Goal: Task Accomplishment & Management: Use online tool/utility

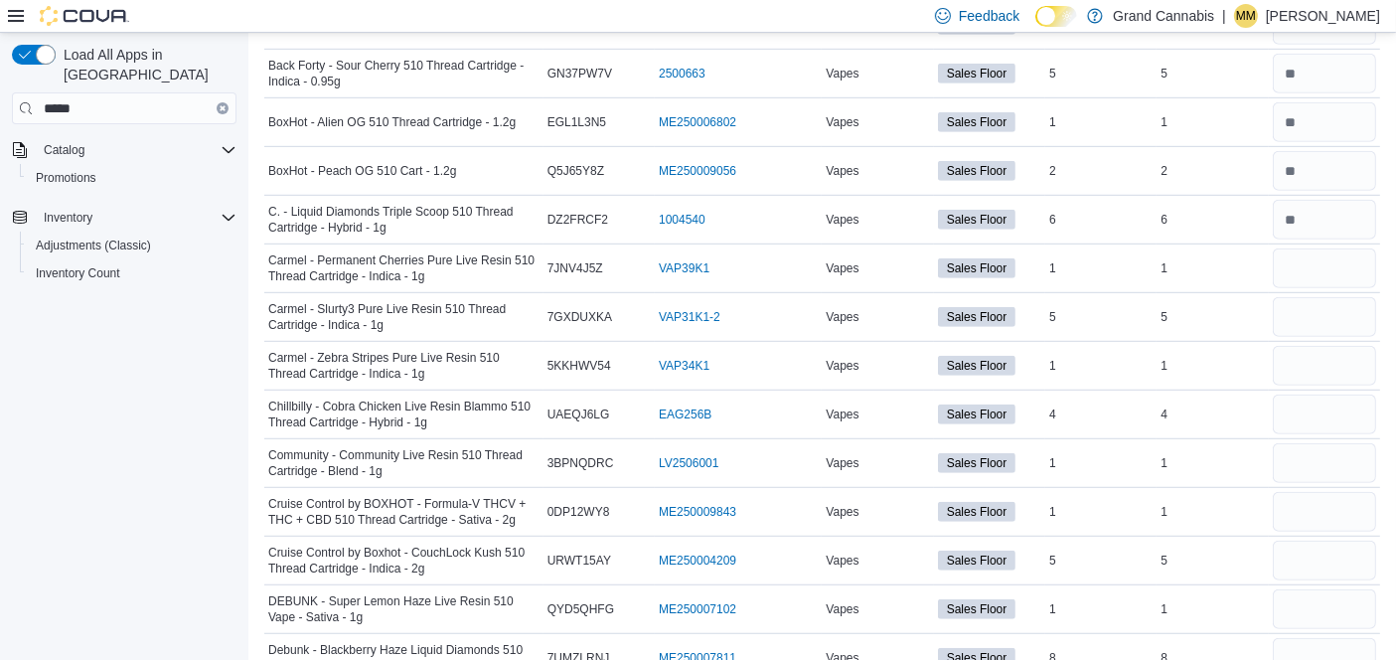
scroll to position [1364, 0]
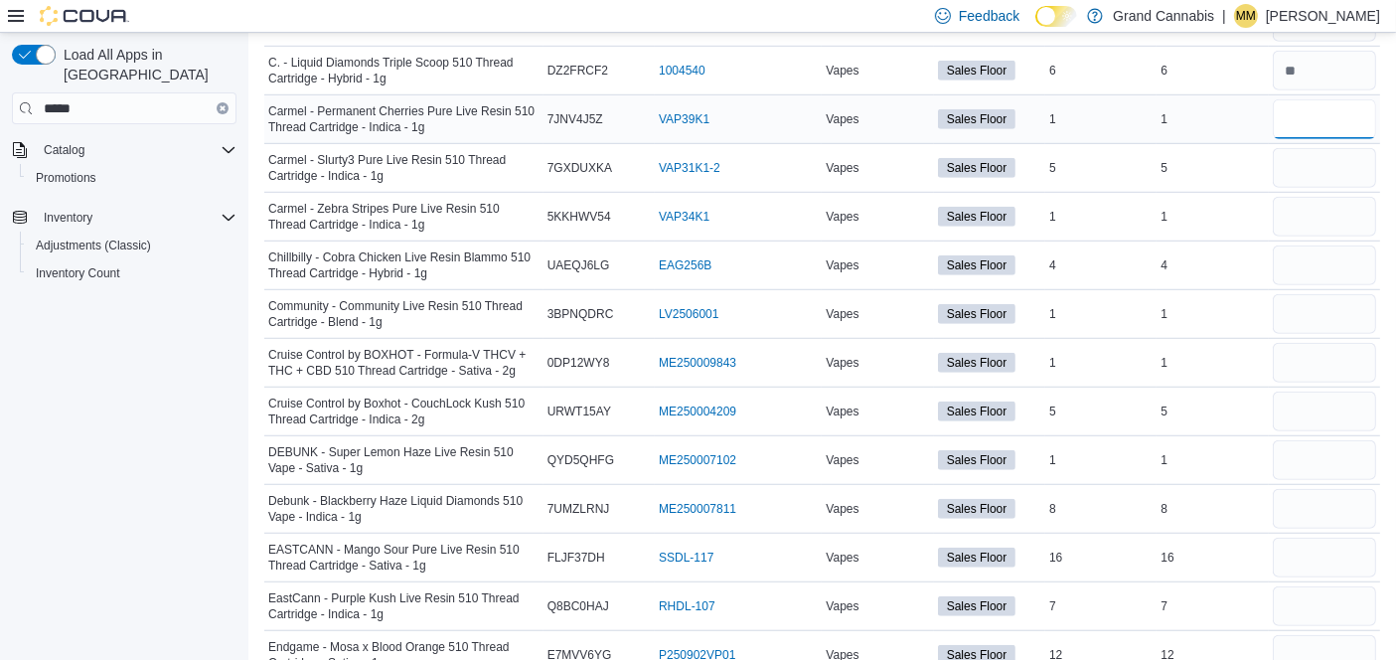
click at [1304, 109] on input "number" at bounding box center [1324, 119] width 103 height 40
type input "*"
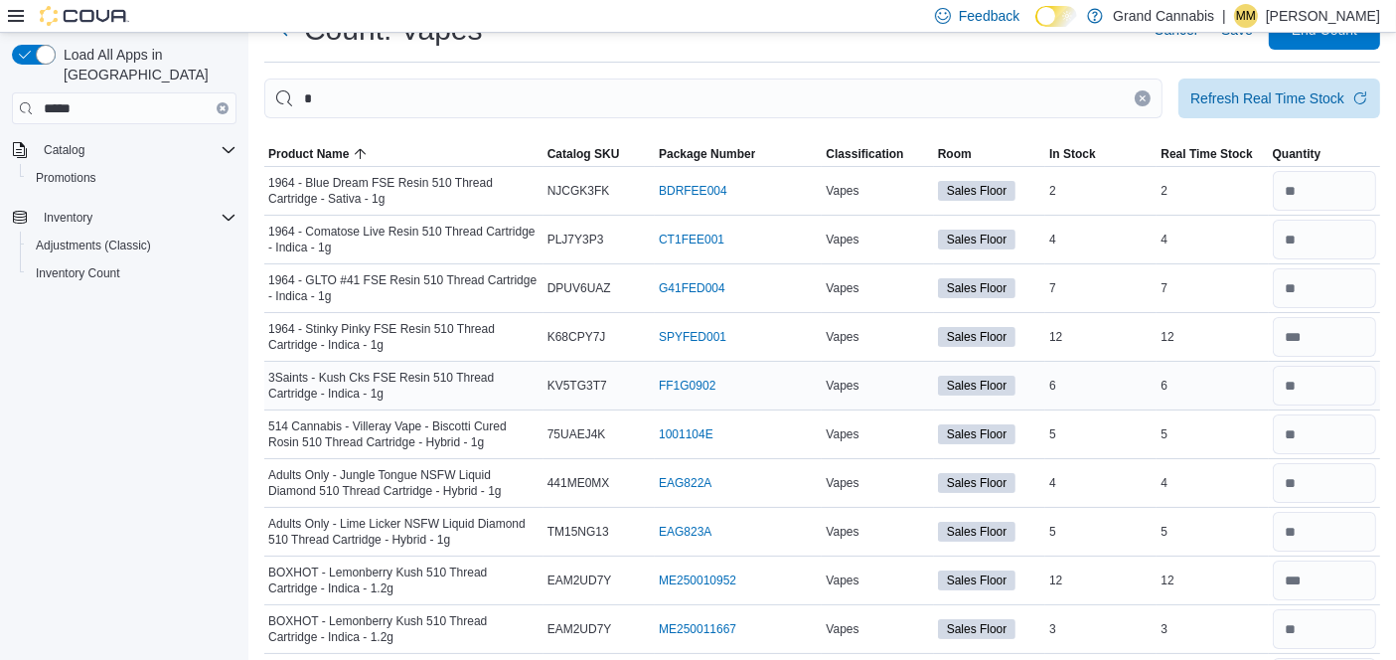
scroll to position [0, 0]
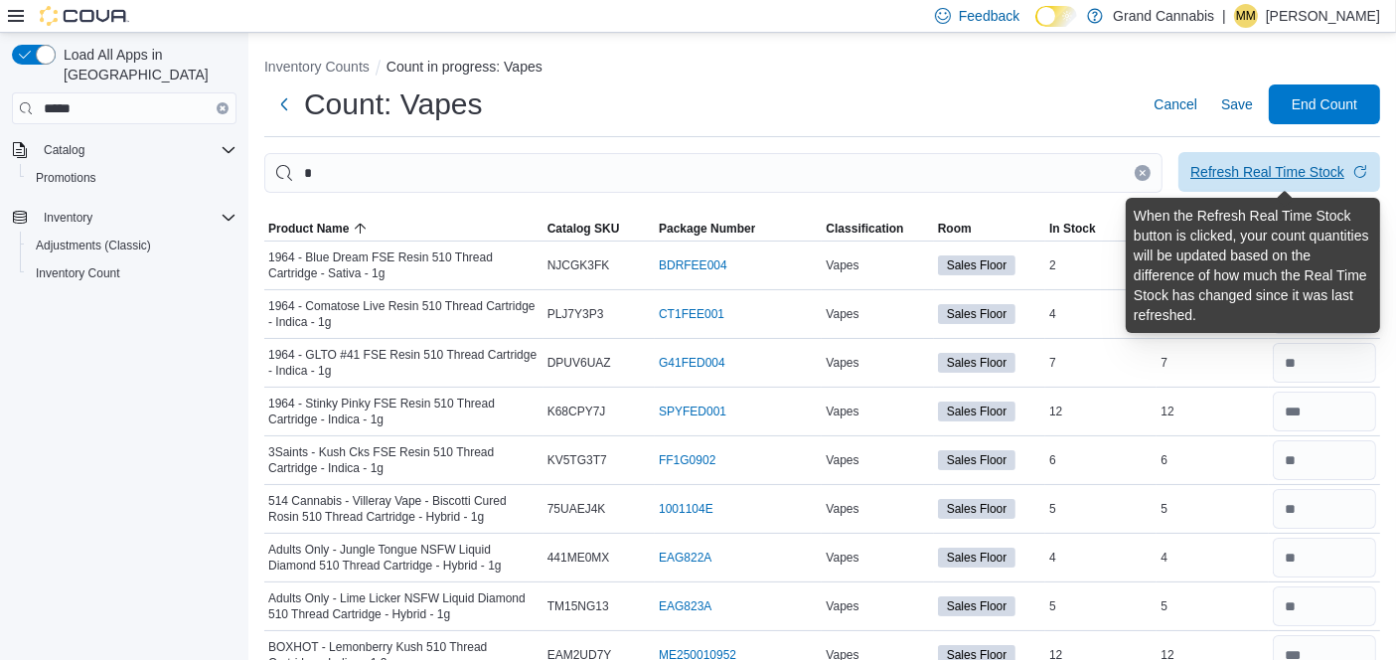
click at [1277, 170] on div "Refresh Real Time Stock" at bounding box center [1268, 172] width 154 height 20
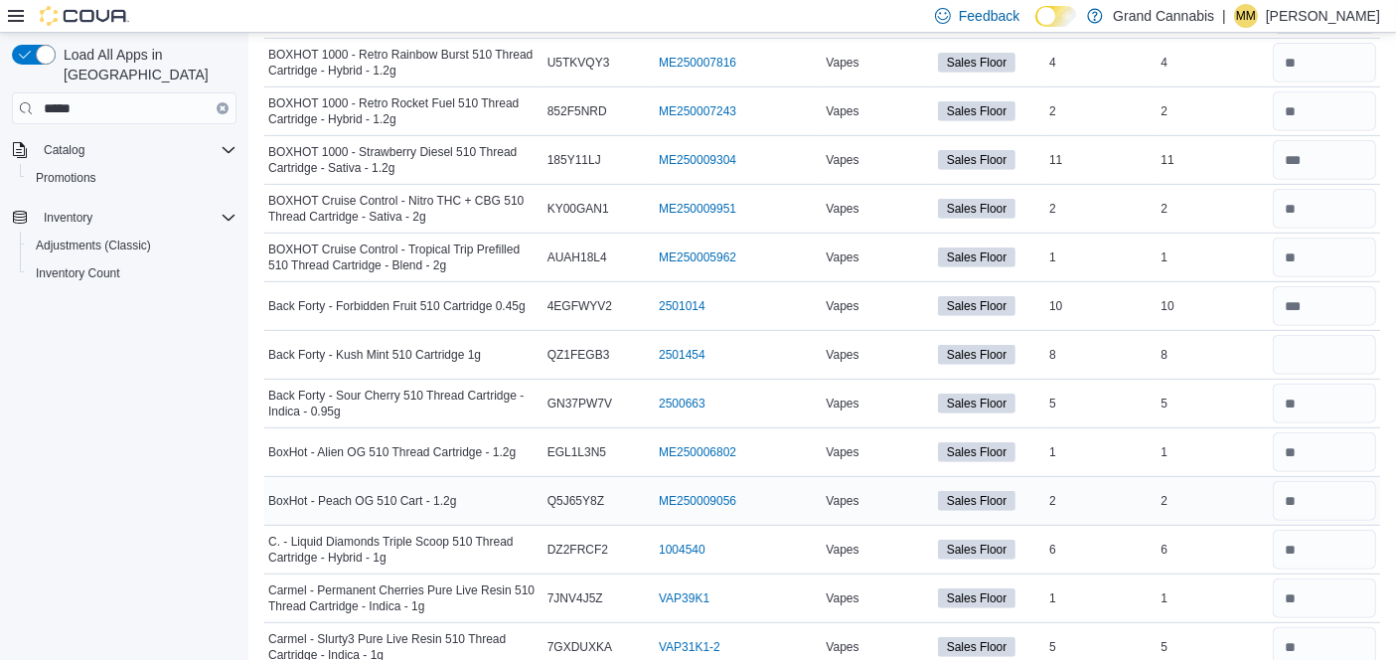
scroll to position [1104, 0]
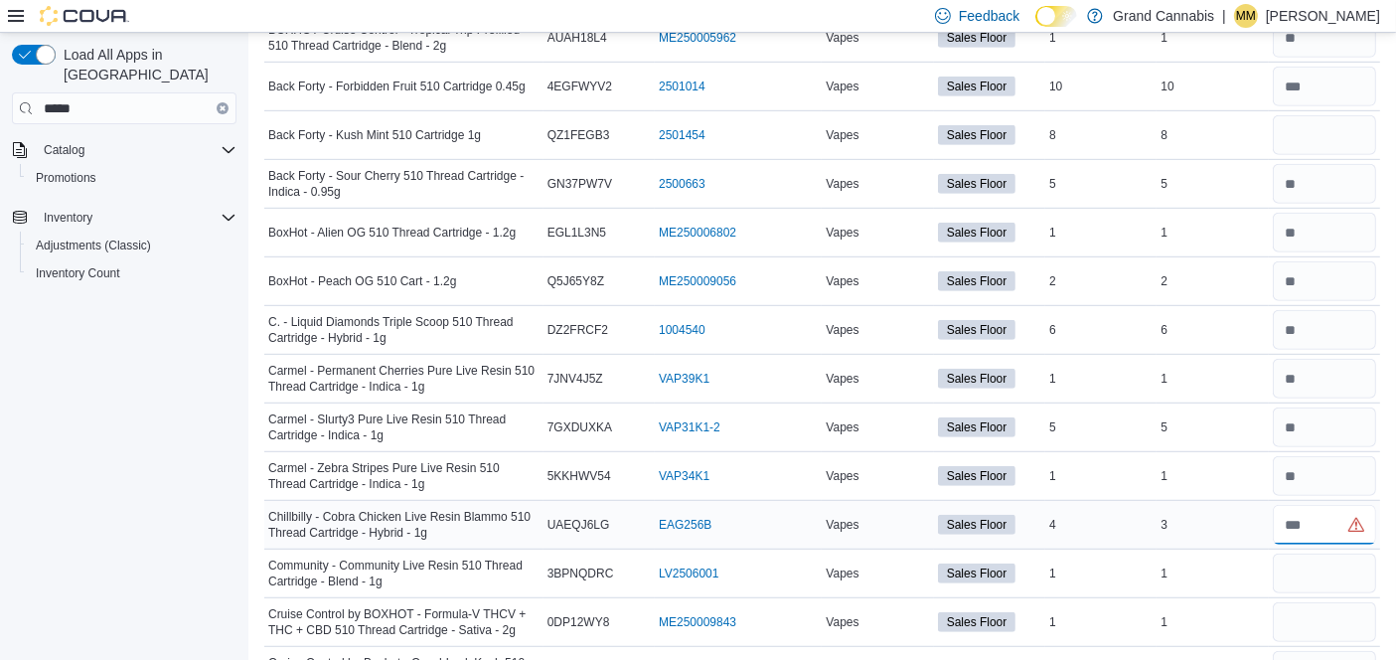
click at [1350, 507] on input "number" at bounding box center [1324, 525] width 103 height 40
click at [1332, 518] on input "number" at bounding box center [1324, 525] width 103 height 40
drag, startPoint x: 1384, startPoint y: 505, endPoint x: 1320, endPoint y: 518, distance: 65.9
click at [1340, 522] on input "number" at bounding box center [1324, 525] width 103 height 40
click at [1320, 518] on input "number" at bounding box center [1324, 525] width 103 height 40
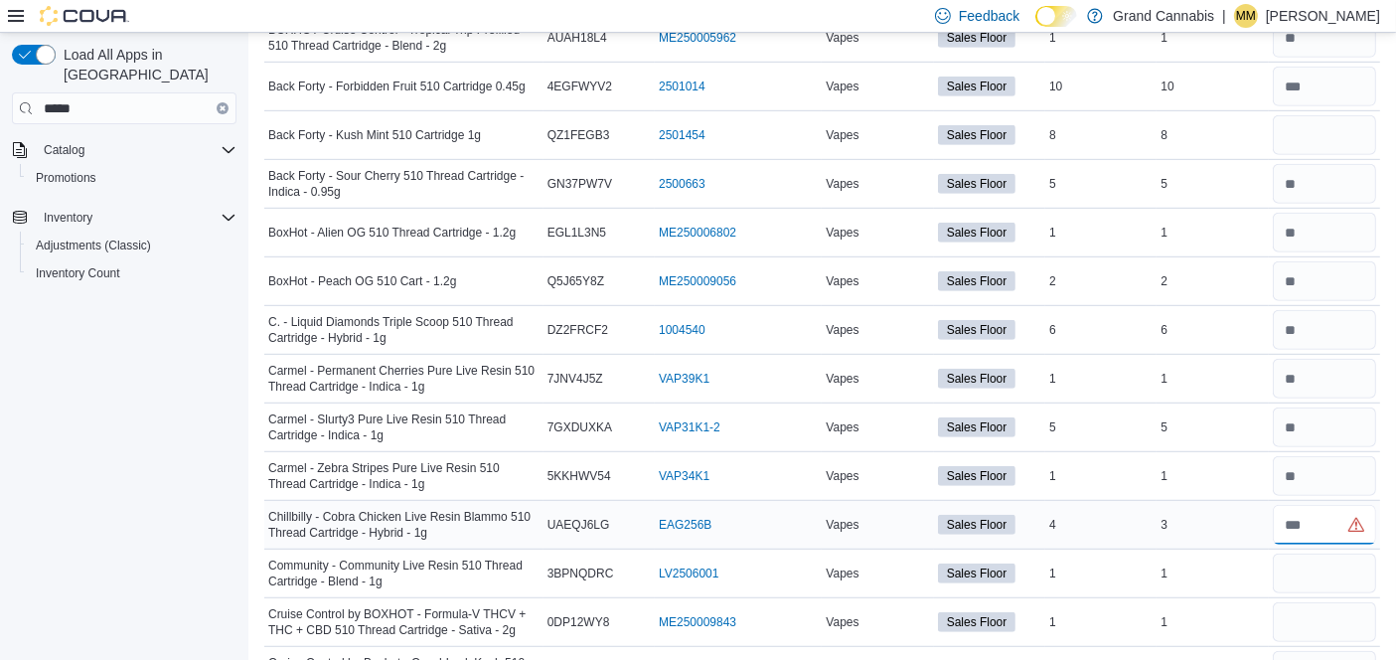
click at [1320, 518] on input "number" at bounding box center [1324, 525] width 103 height 40
drag, startPoint x: 1317, startPoint y: 517, endPoint x: 1284, endPoint y: 519, distance: 32.9
click at [1284, 519] on div at bounding box center [1324, 525] width 111 height 48
type input "*"
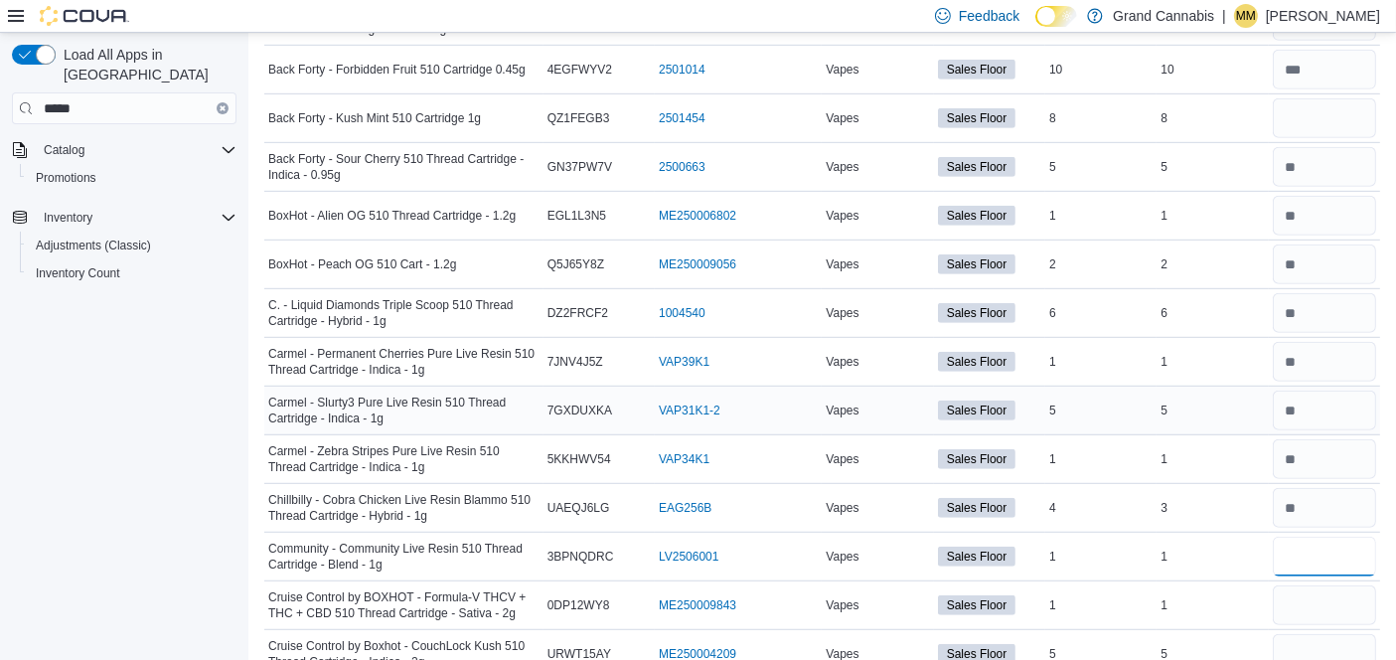
scroll to position [1325, 0]
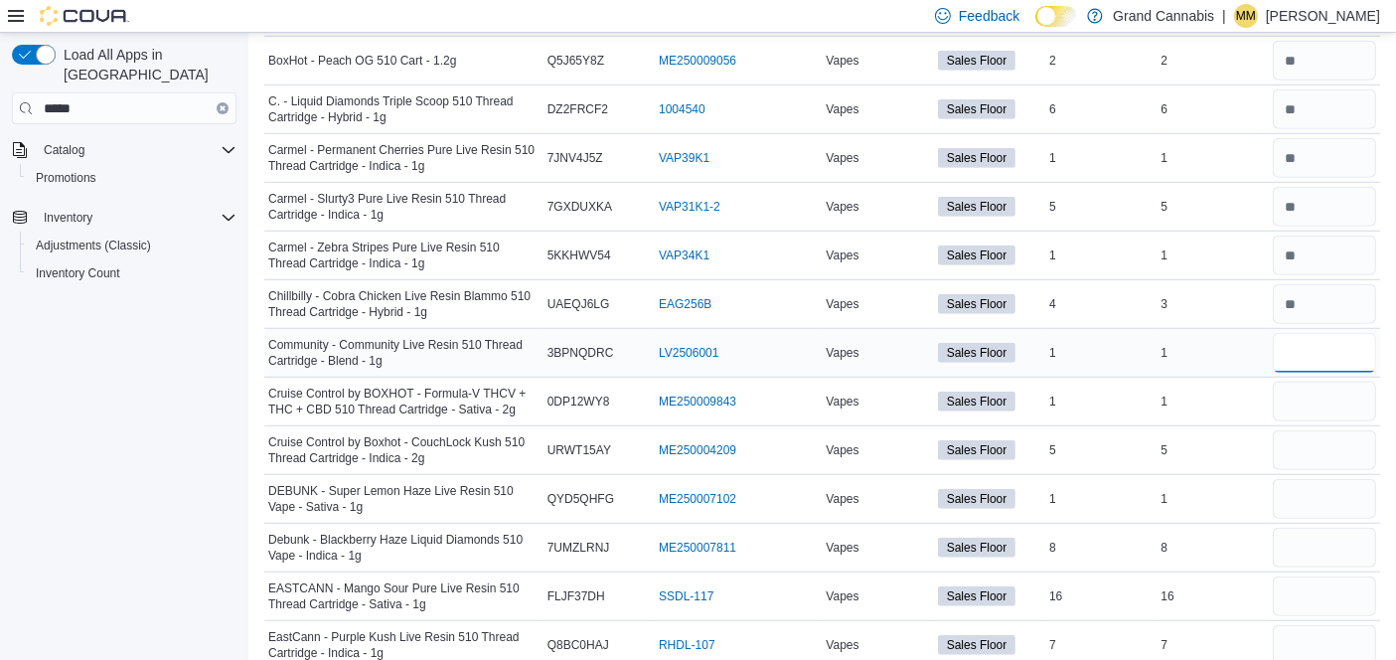
type input "*"
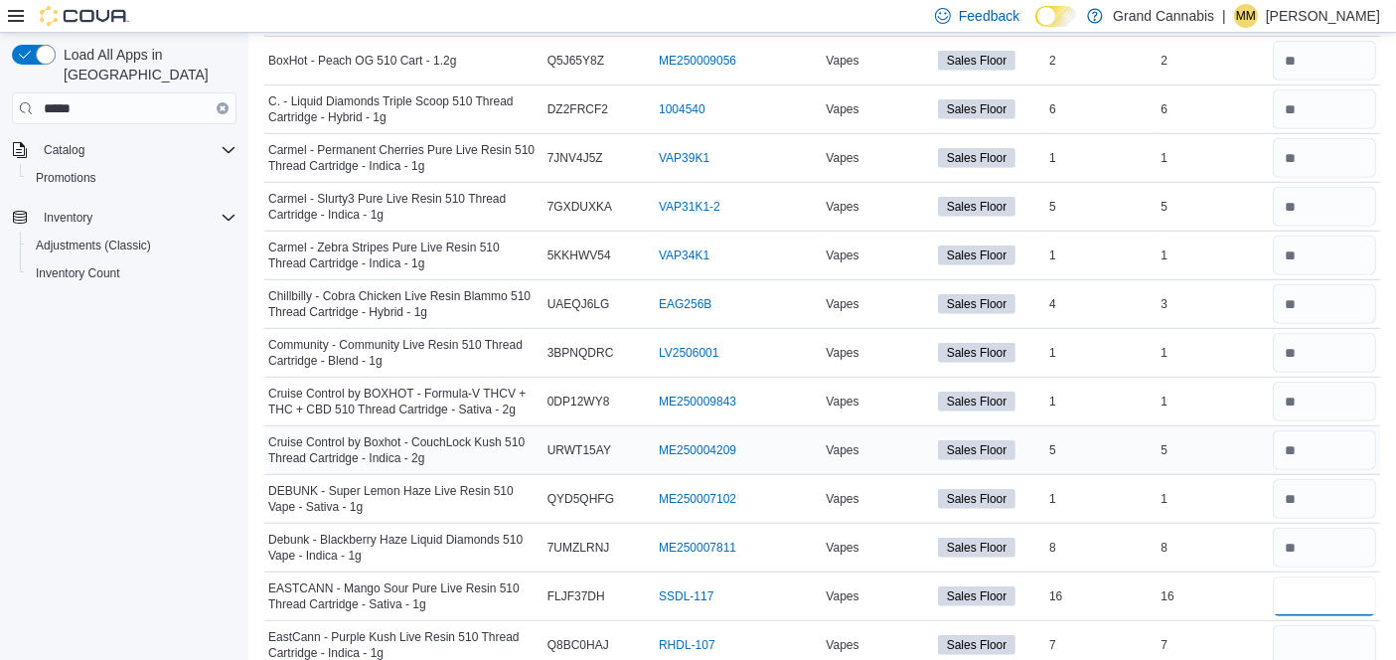
type input "*"
type input "**"
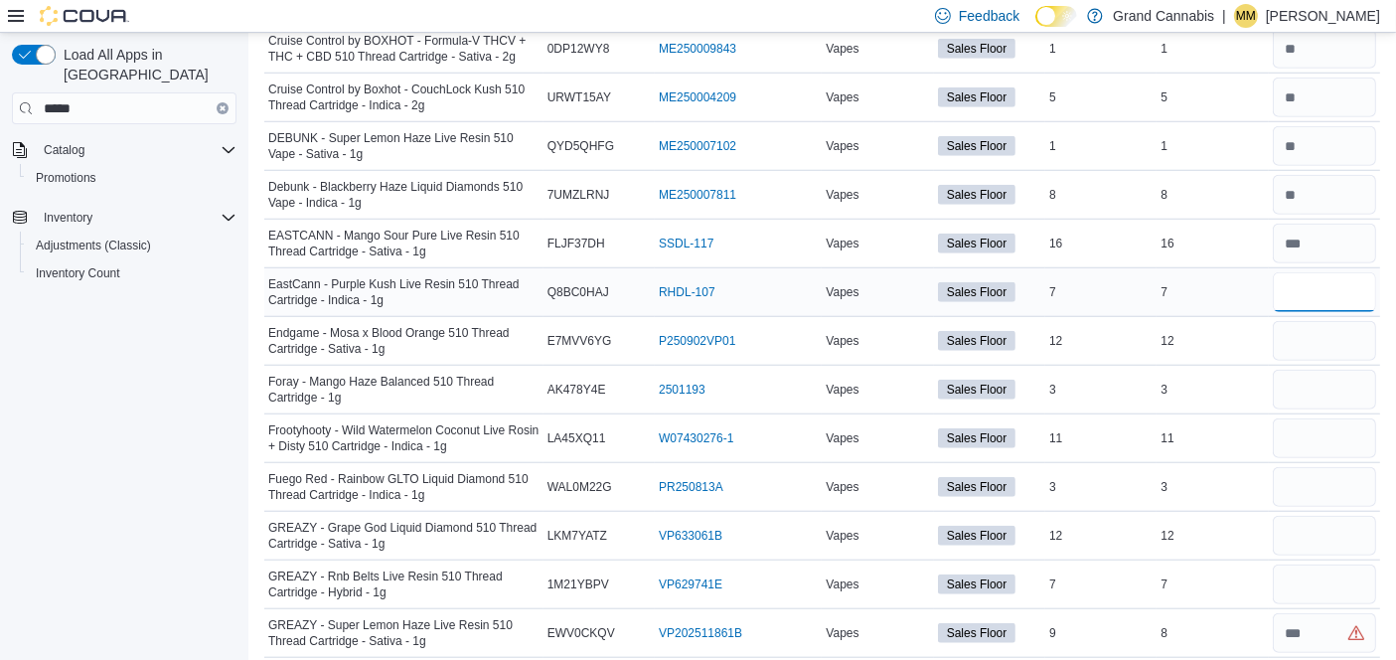
click at [1303, 272] on input "number" at bounding box center [1324, 292] width 103 height 40
type input "*"
type input "**"
click at [1323, 383] on input "number" at bounding box center [1324, 390] width 103 height 40
type input "*"
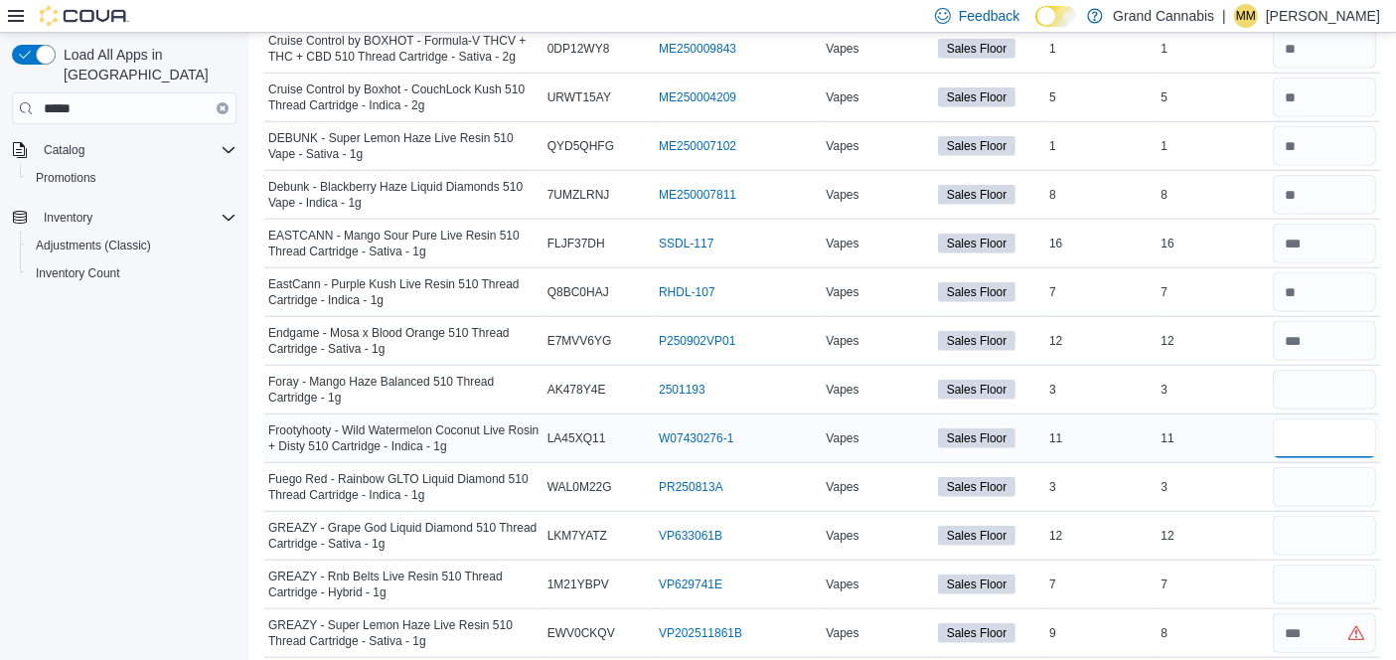
click at [1343, 418] on input "number" at bounding box center [1324, 438] width 103 height 40
type input "**"
click at [1359, 483] on input "number" at bounding box center [1324, 487] width 103 height 40
type input "*"
click at [1326, 529] on input "number" at bounding box center [1324, 536] width 103 height 40
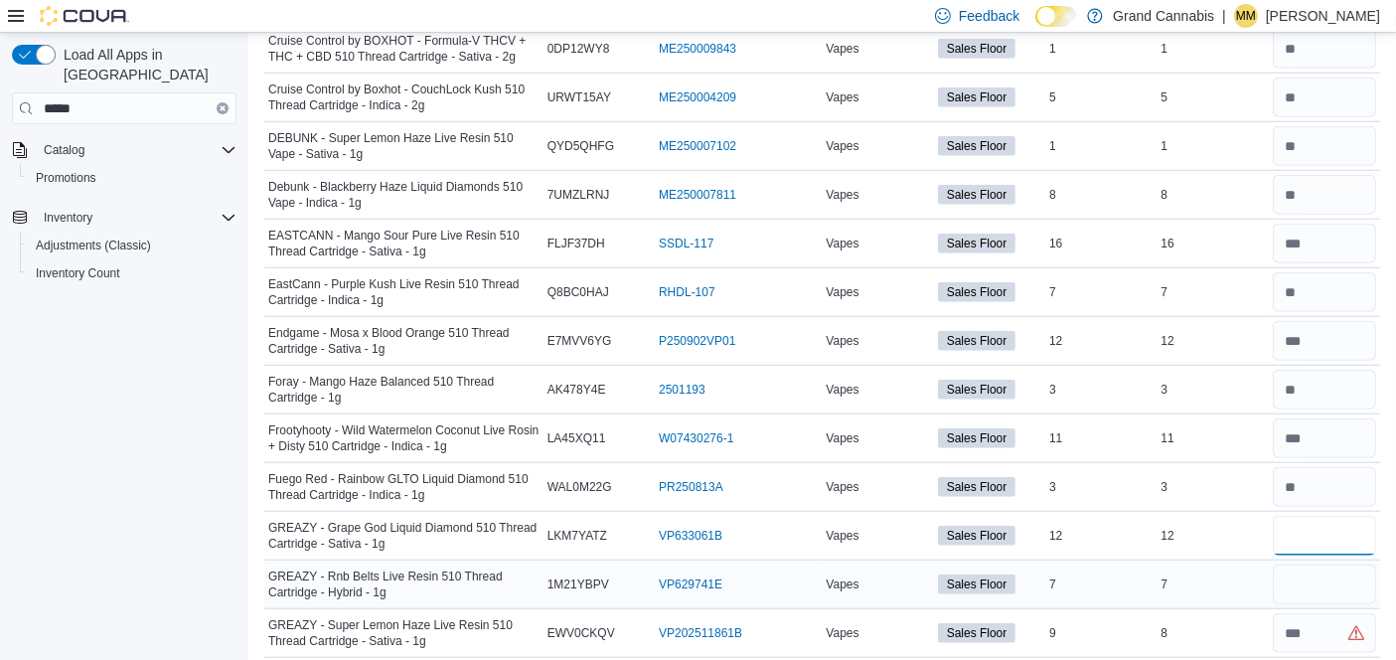
type input "**"
click at [1338, 574] on input "number" at bounding box center [1324, 584] width 103 height 40
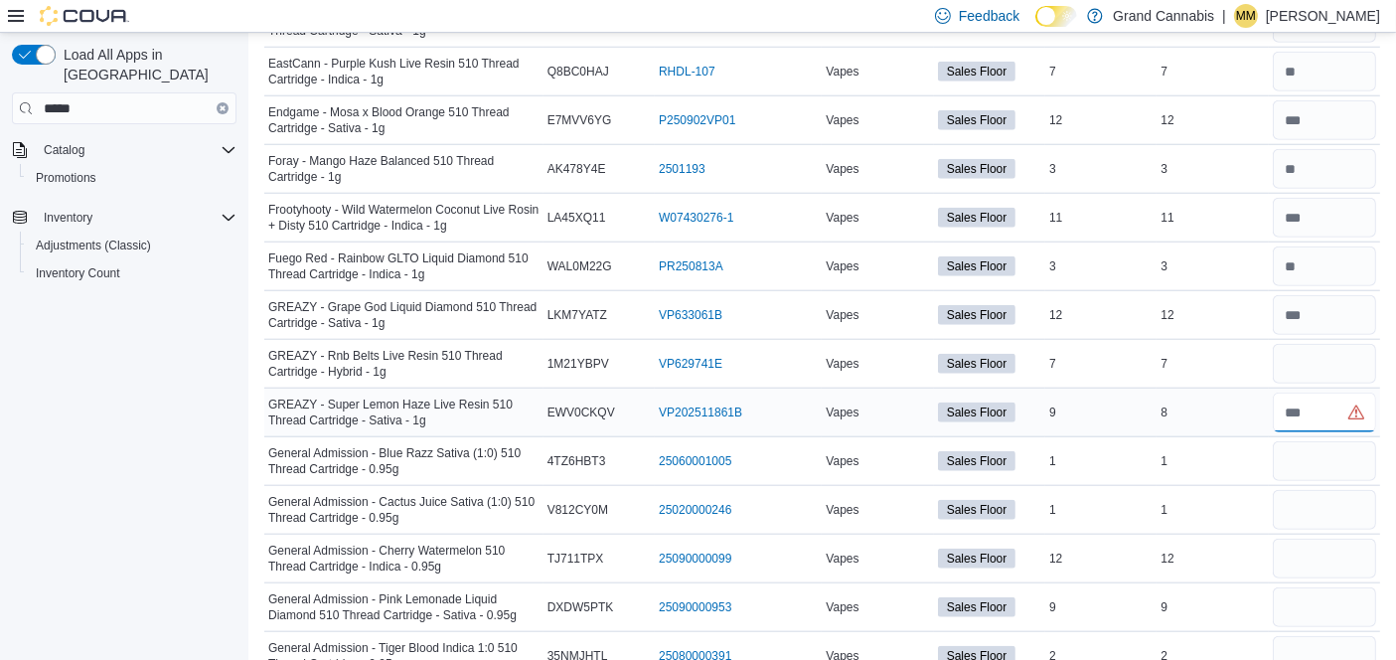
drag, startPoint x: 1345, startPoint y: 408, endPoint x: 1249, endPoint y: 415, distance: 95.7
click at [1249, 415] on tr "GREAZY - Super Lemon Haze Live Resin 510 Thread Cartridge - Sativa - 1g Catalog…" at bounding box center [822, 413] width 1116 height 49
type input "*"
click at [1312, 353] on input "number" at bounding box center [1324, 364] width 103 height 40
type input "*"
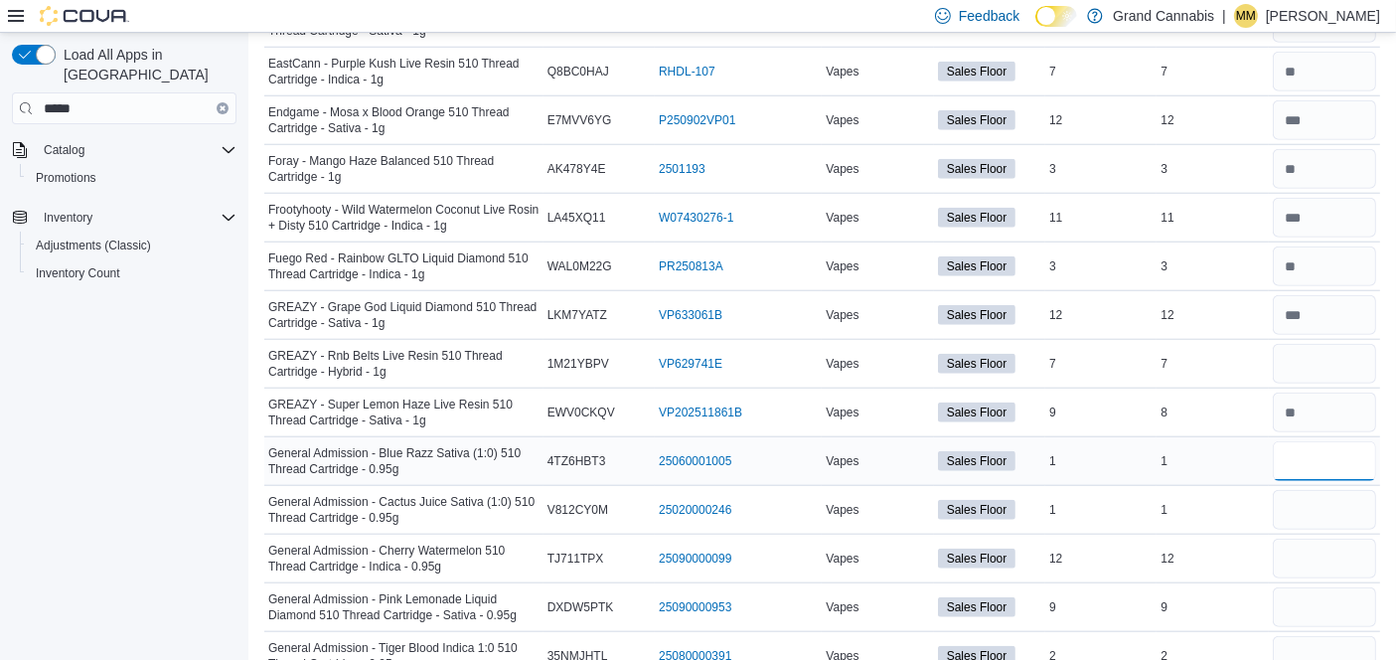
click at [1340, 452] on input "number" at bounding box center [1324, 461] width 103 height 40
type input "*"
click at [1349, 493] on input "number" at bounding box center [1324, 510] width 103 height 40
type input "*"
click at [1314, 540] on input "number" at bounding box center [1324, 559] width 103 height 40
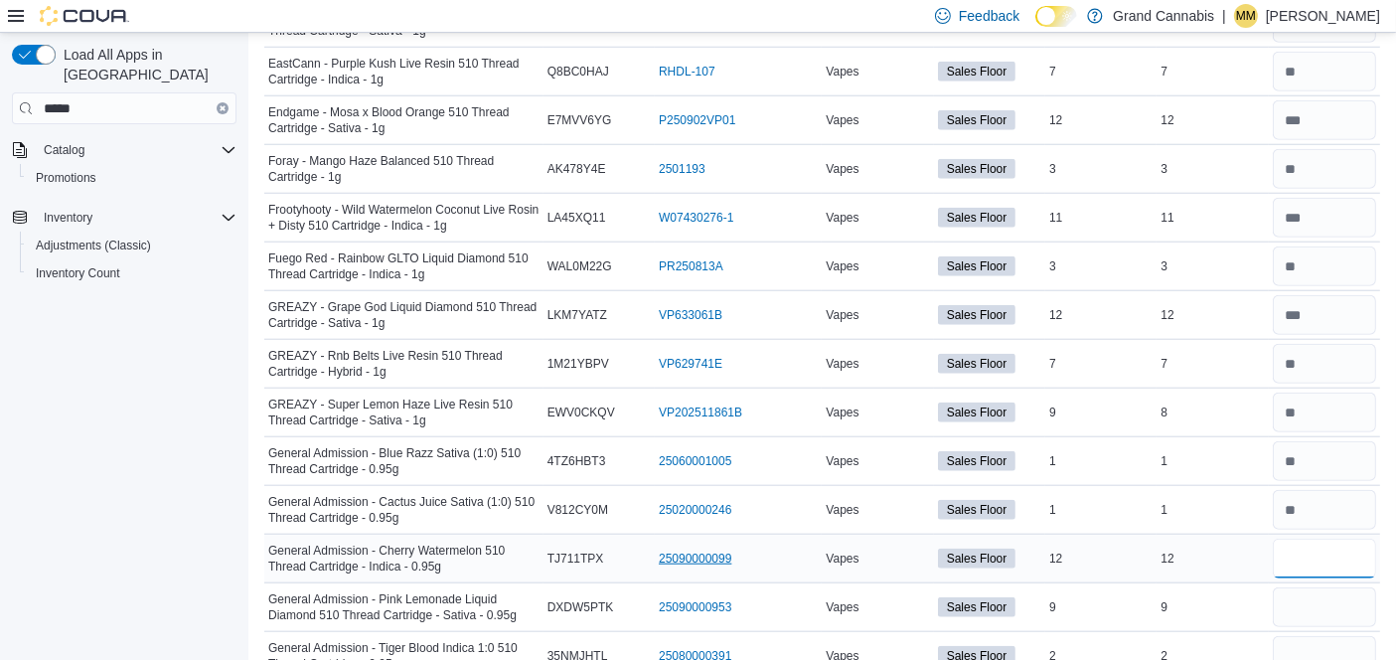
scroll to position [2009, 0]
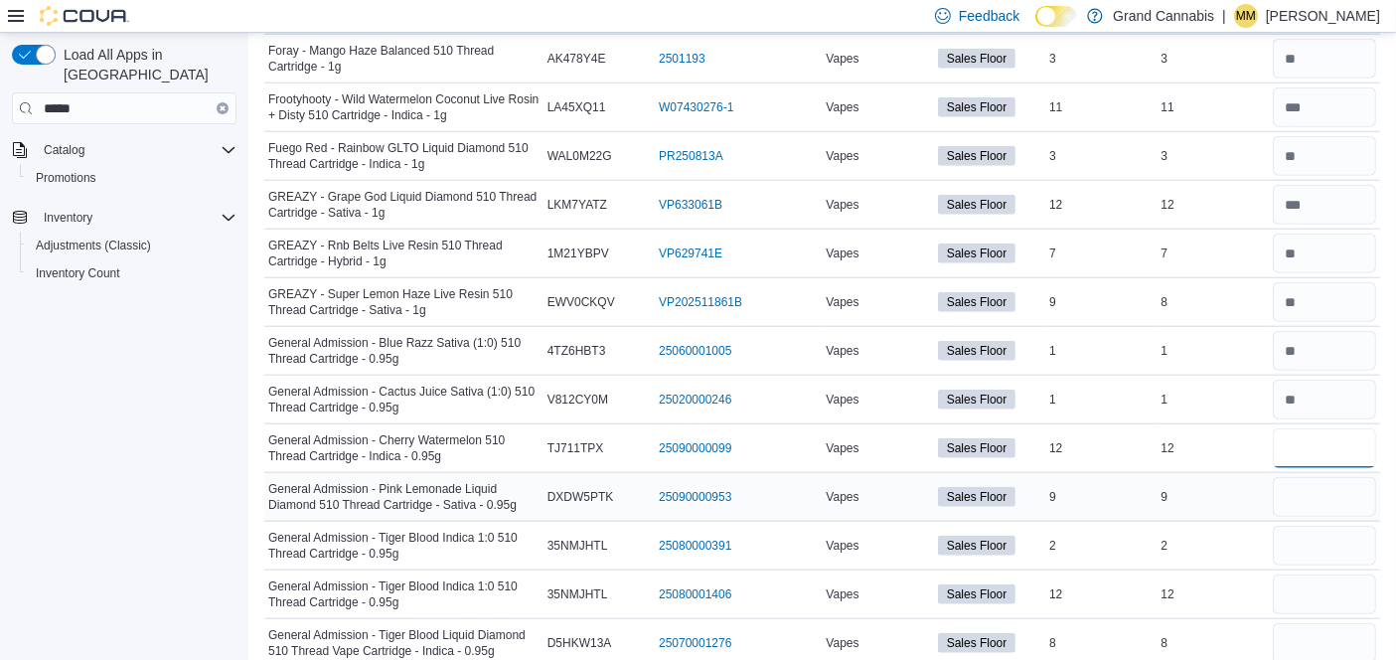
type input "**"
click at [1306, 487] on input "number" at bounding box center [1324, 497] width 103 height 40
type input "*"
type input "**"
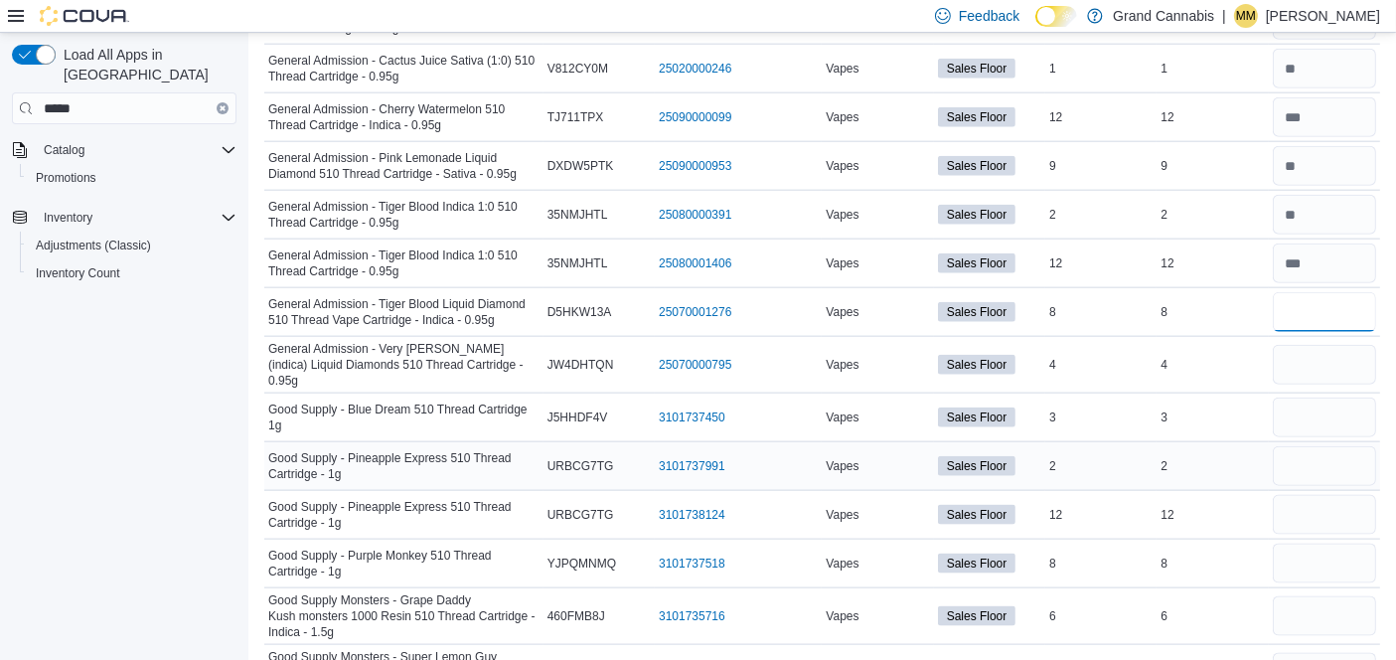
scroll to position [2339, 0]
type input "*"
click at [1344, 346] on input "number" at bounding box center [1324, 365] width 103 height 40
type input "*"
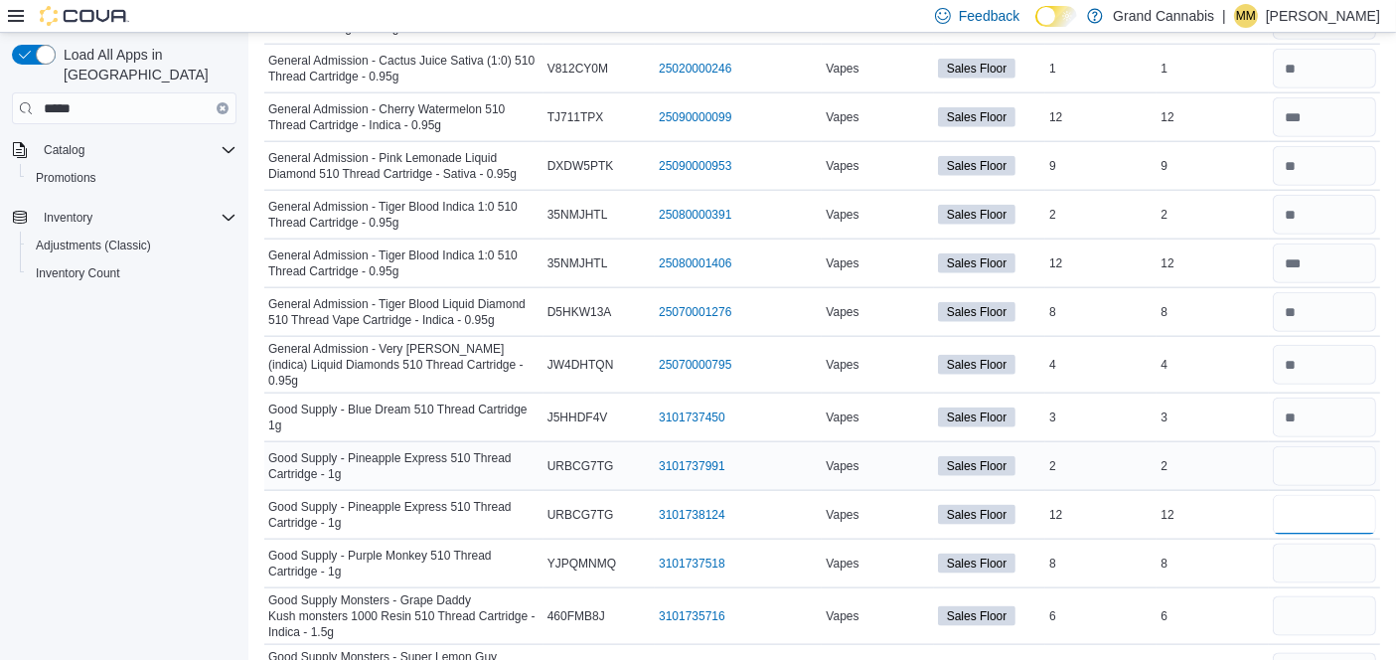
type input "**"
click at [1314, 446] on input "number" at bounding box center [1324, 466] width 103 height 40
type input "*"
click at [1314, 544] on input "number" at bounding box center [1324, 564] width 103 height 40
type input "*"
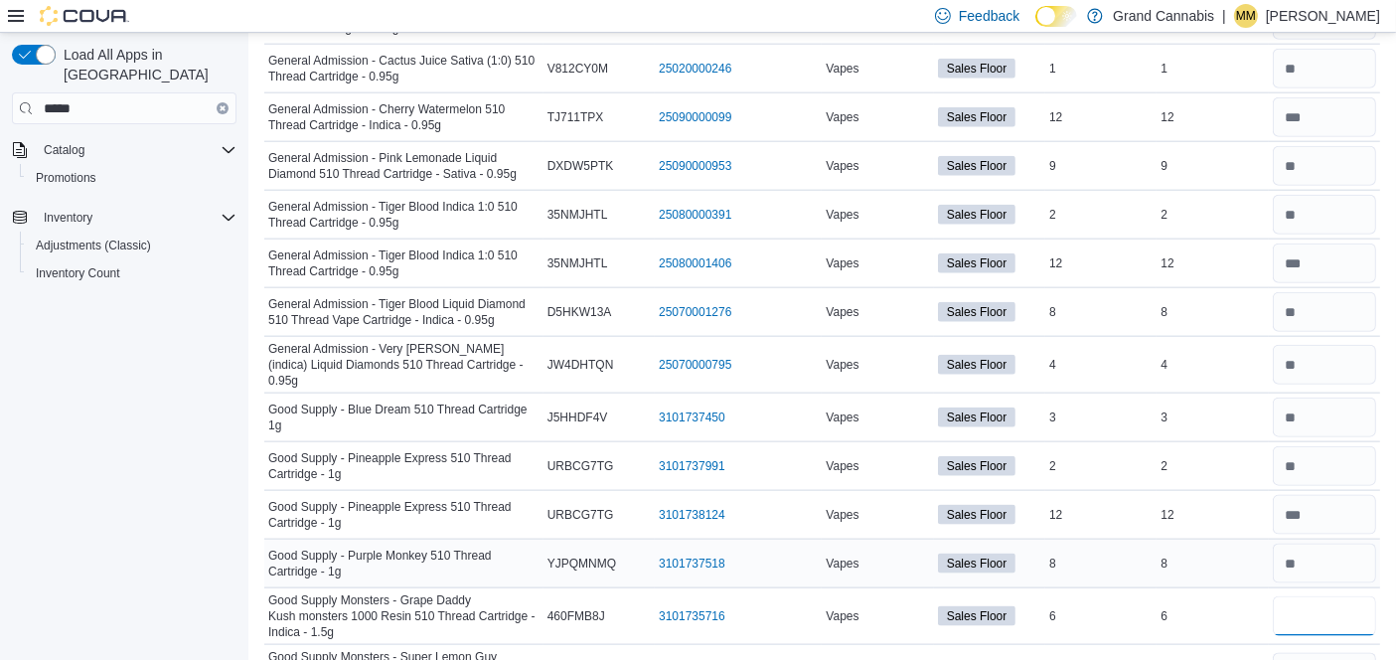
type input "*"
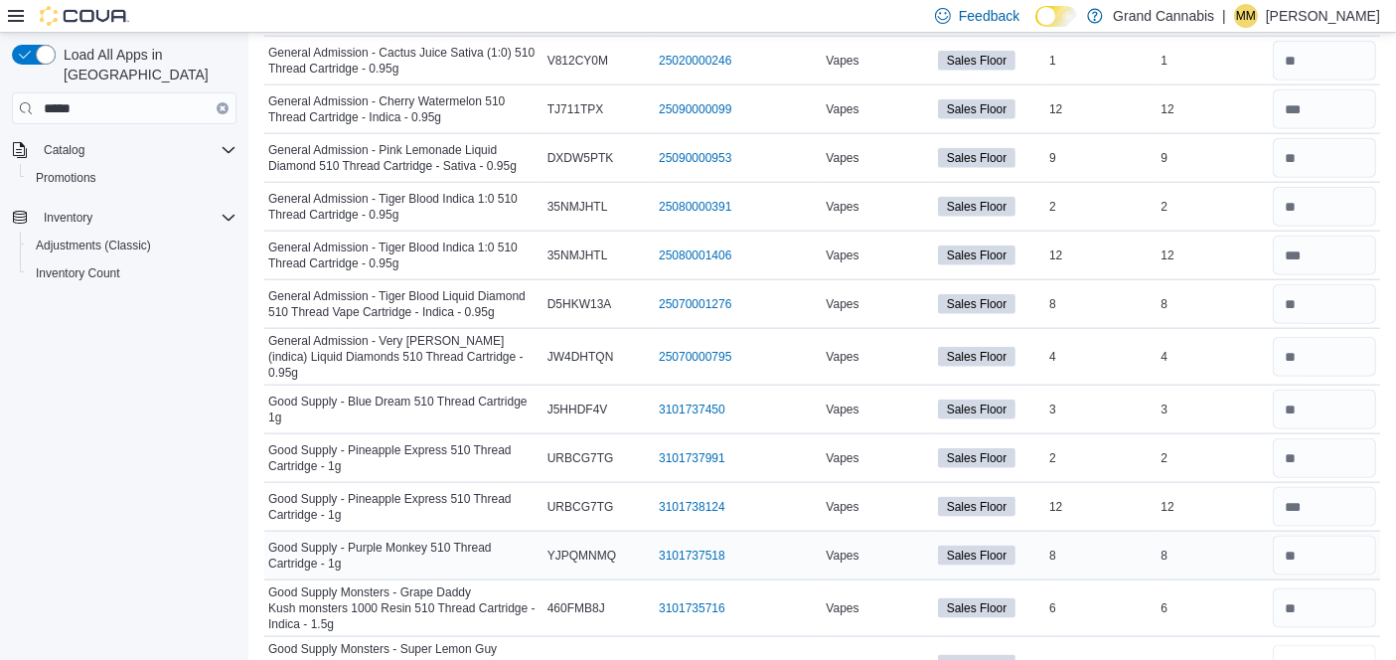
type input "*"
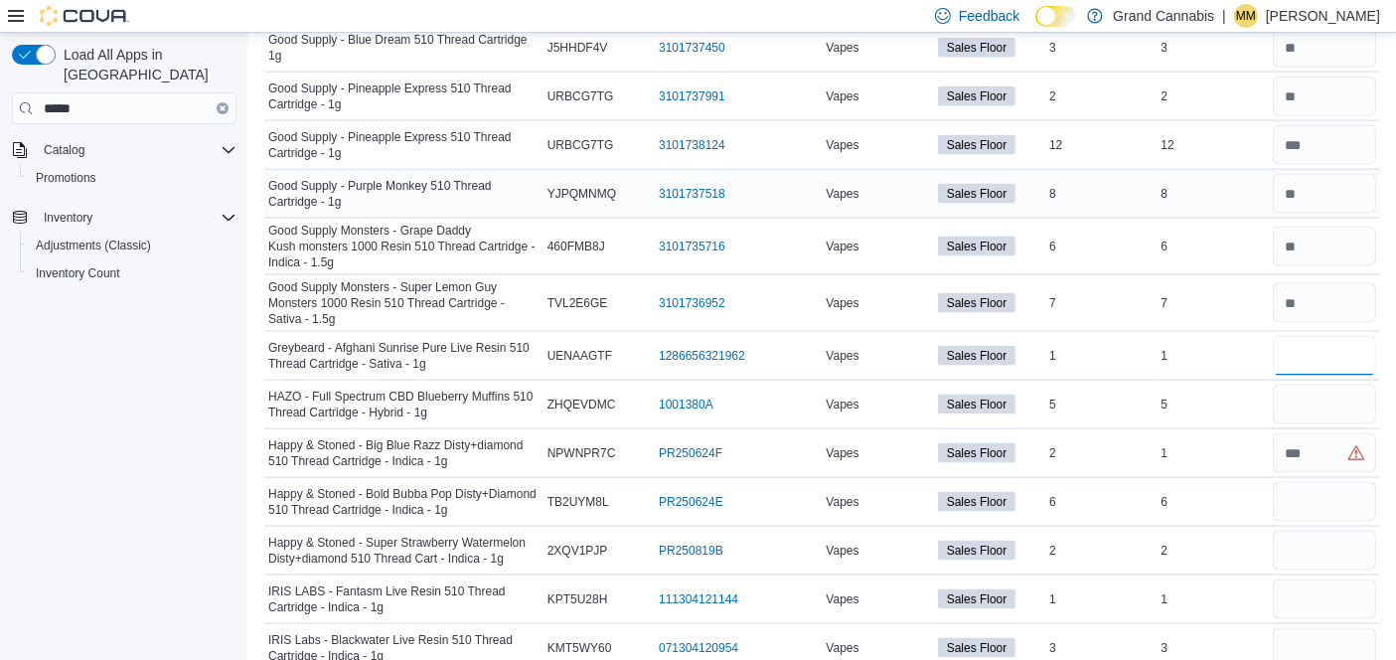
type input "*"
click at [1334, 482] on input "number" at bounding box center [1324, 502] width 103 height 40
type input "*"
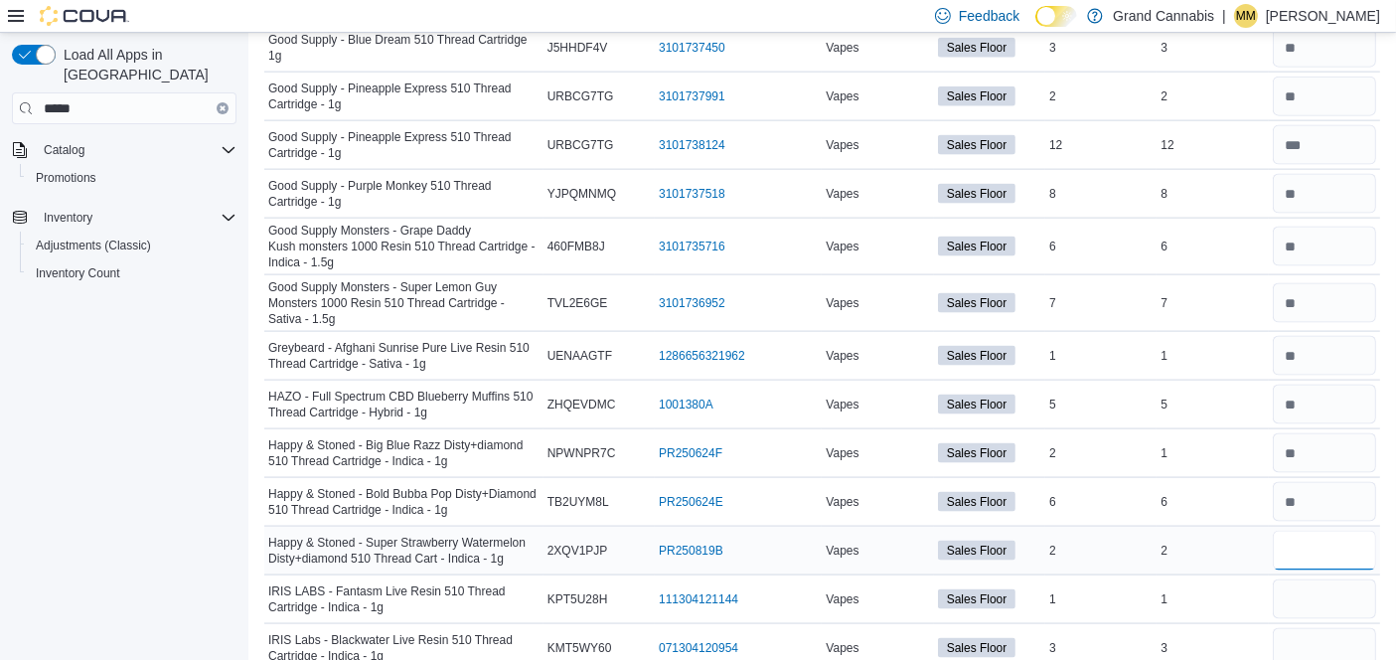
click at [1327, 531] on input "number" at bounding box center [1324, 551] width 103 height 40
type input "*"
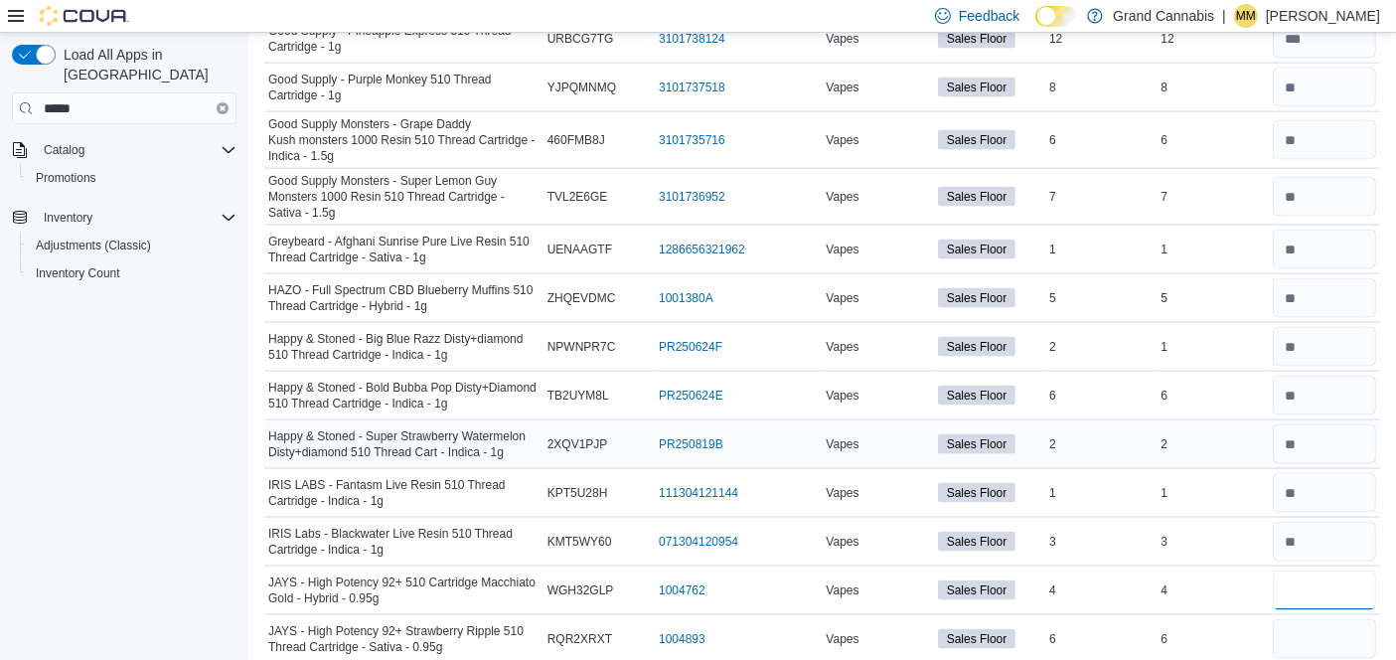
scroll to position [2848, 0]
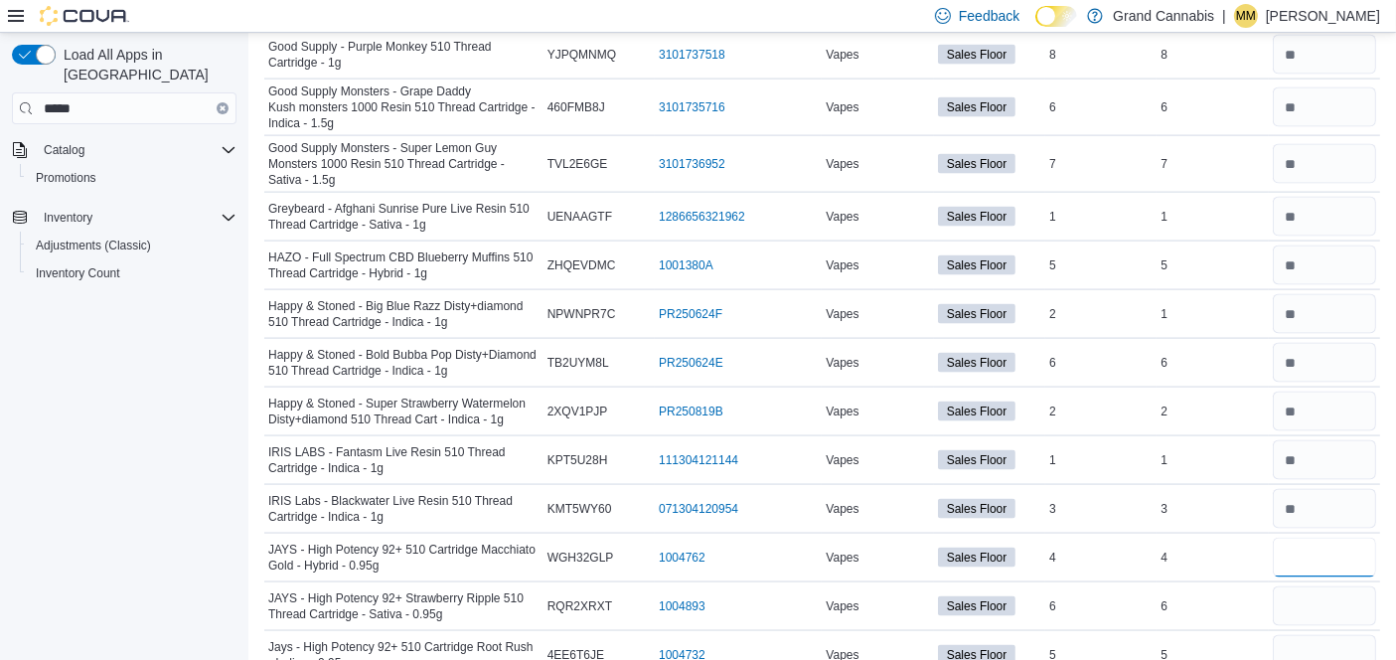
type input "*"
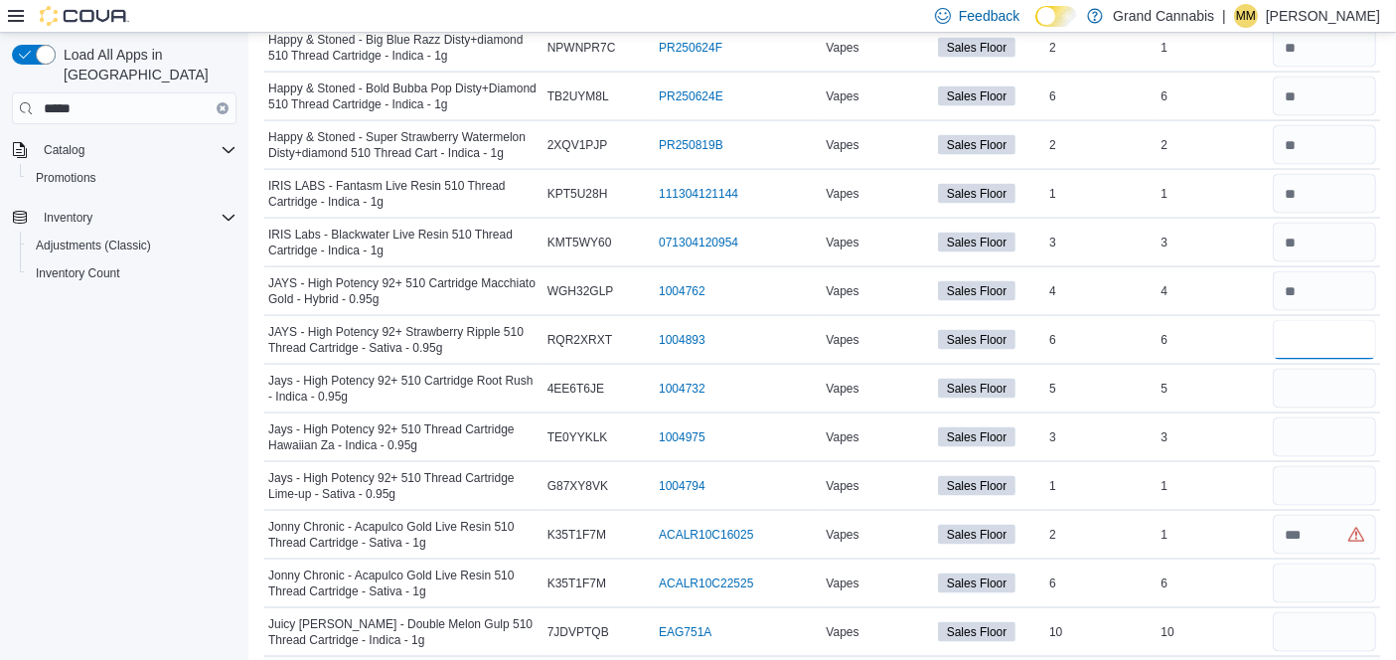
scroll to position [3069, 0]
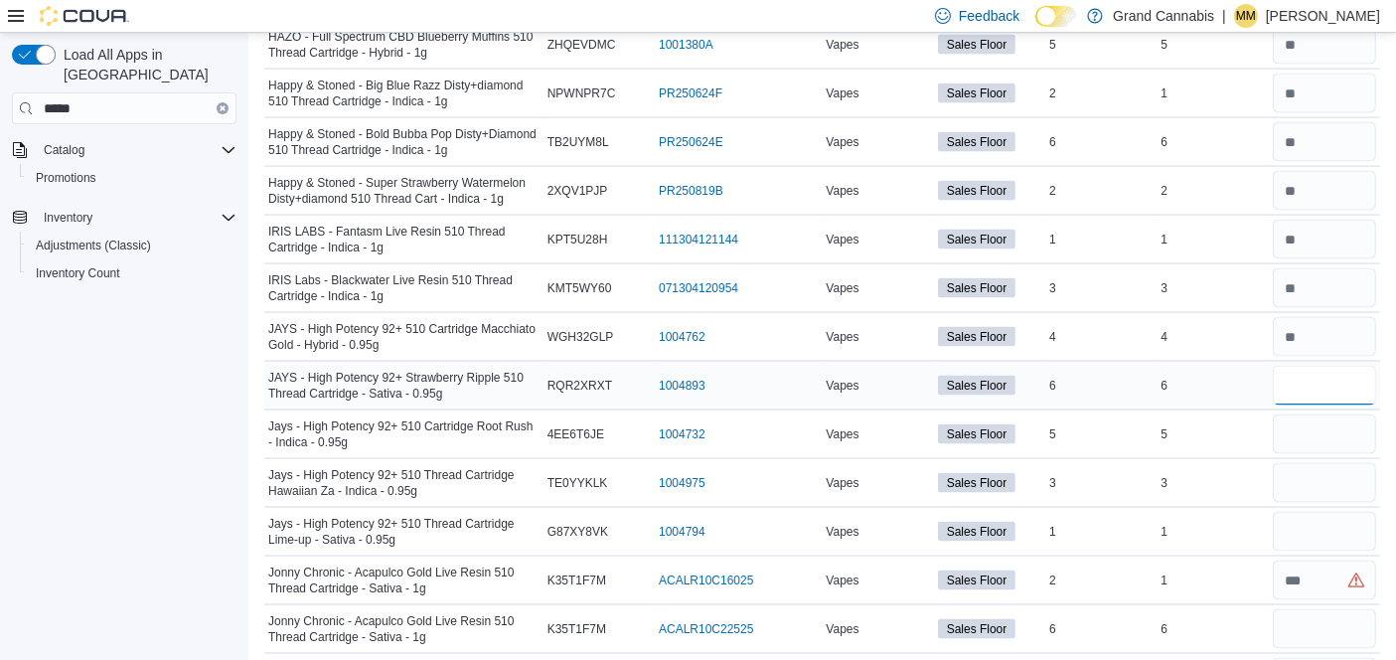
type input "*"
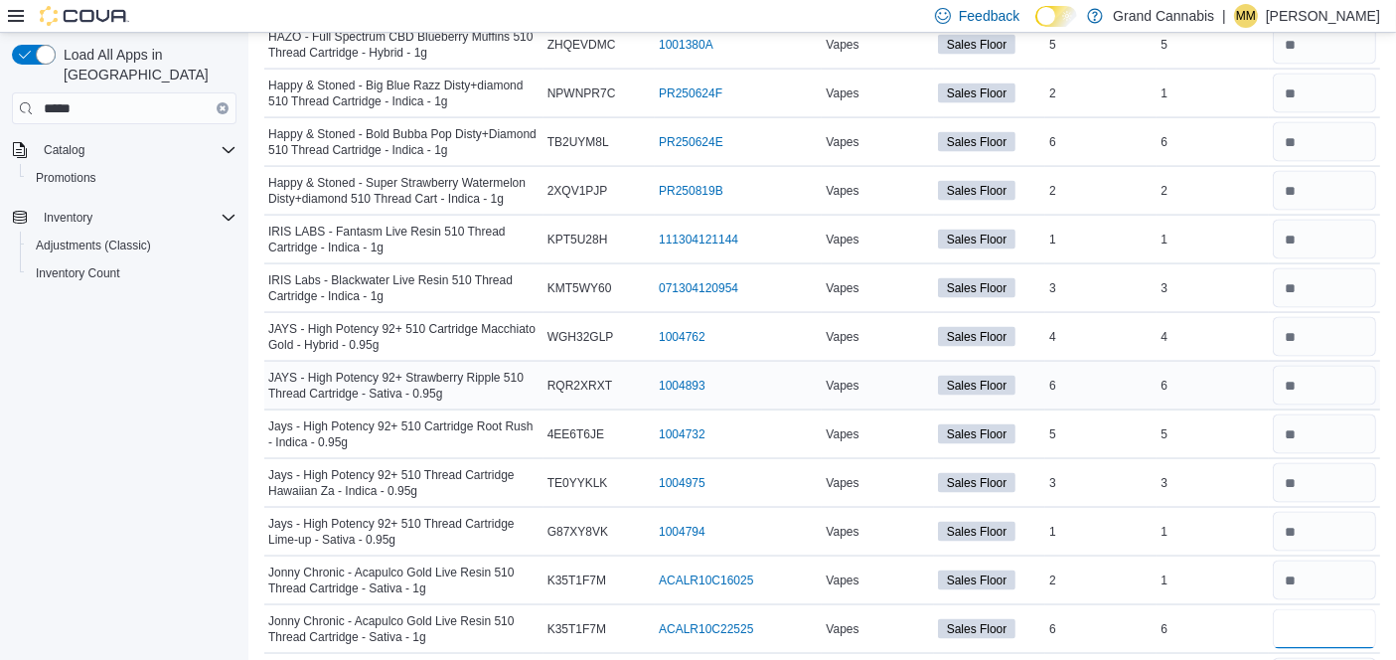
type input "*"
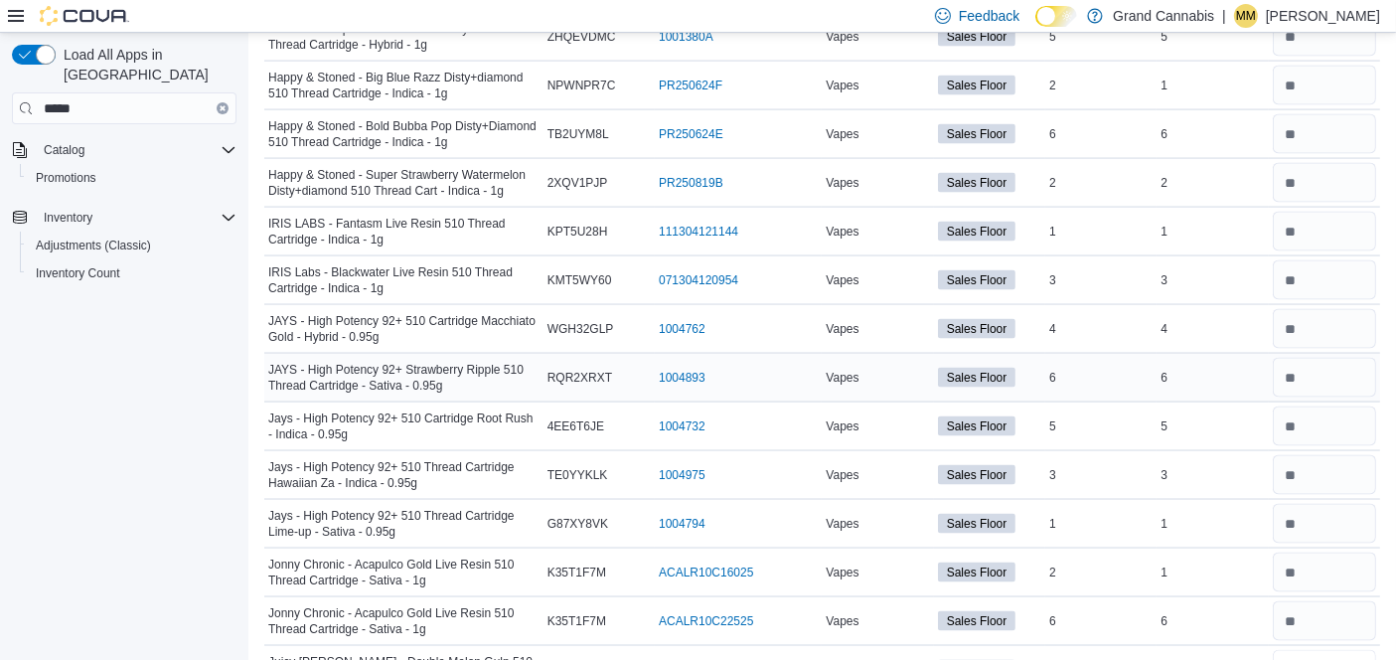
type input "**"
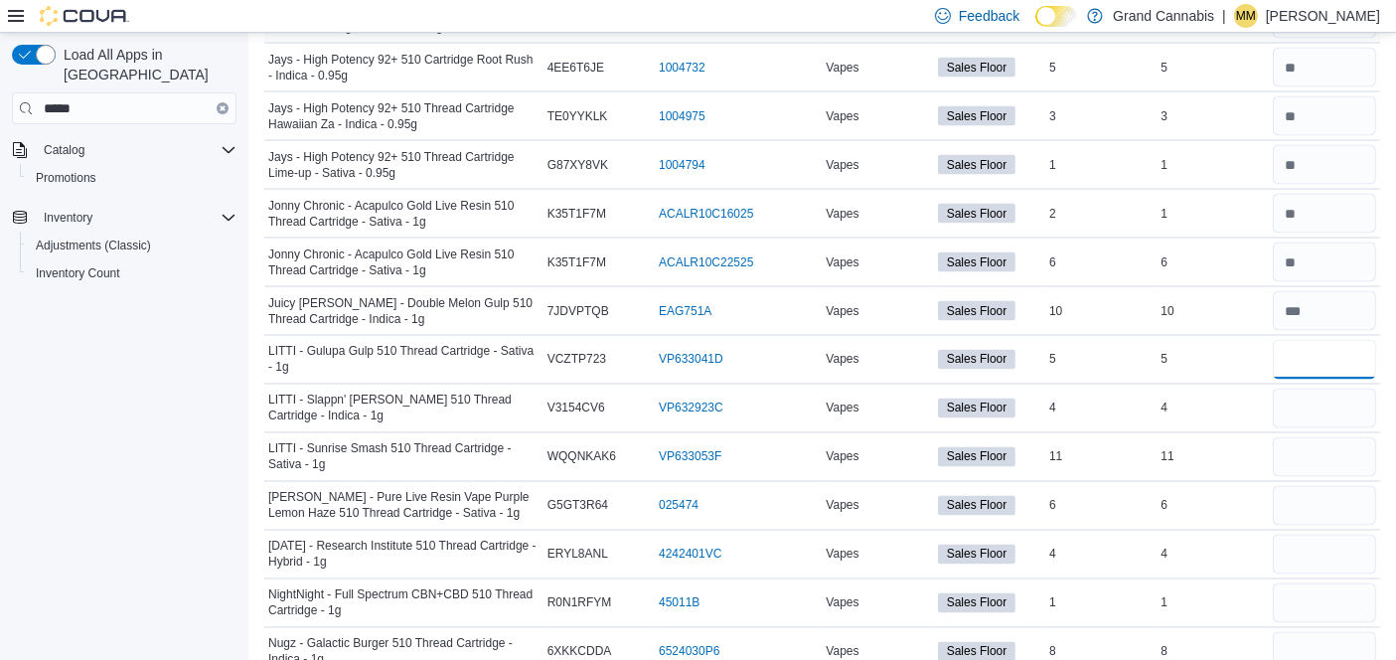
type input "*"
type input "**"
type input "*"
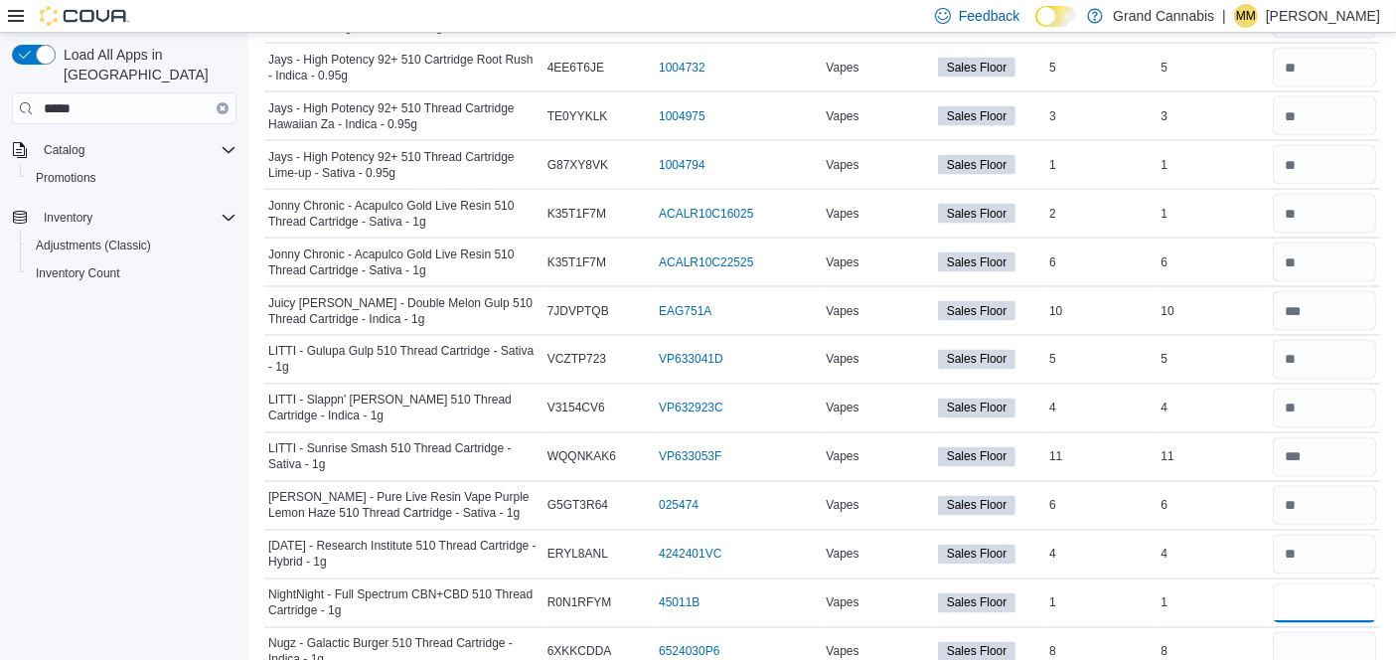
type input "*"
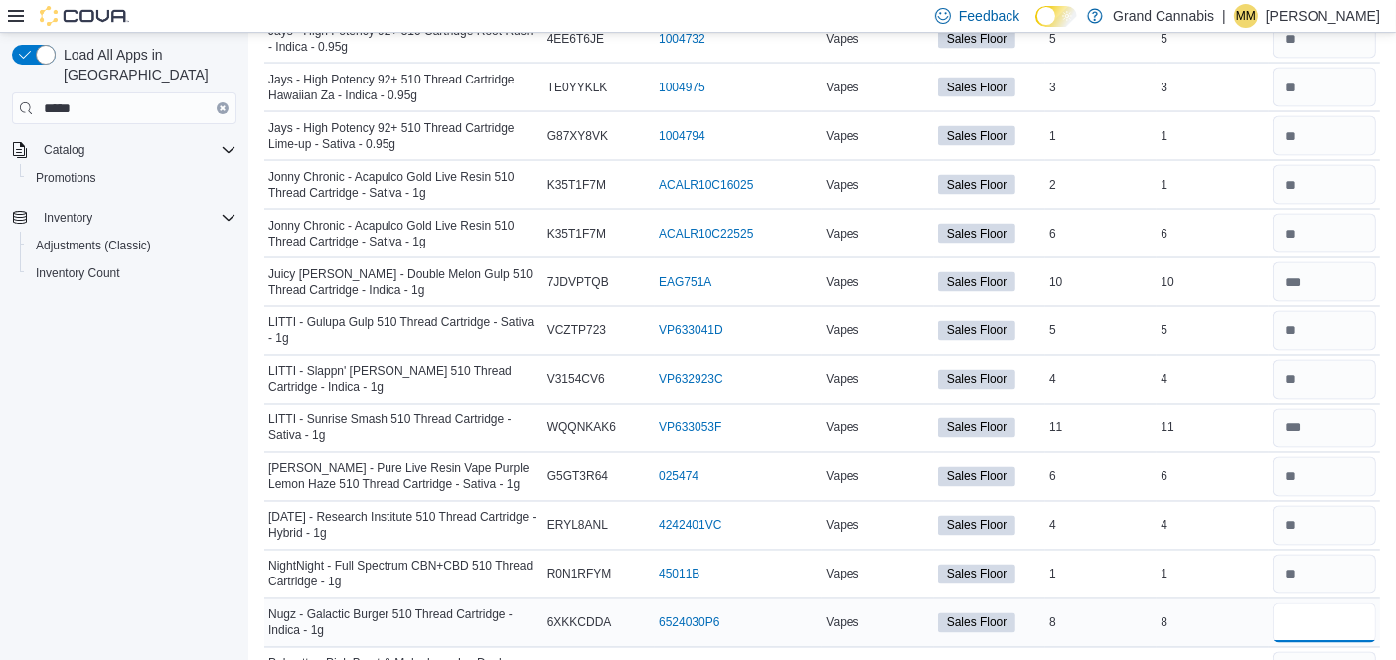
click at [1312, 603] on input "number" at bounding box center [1324, 623] width 103 height 40
type input "*"
type input "**"
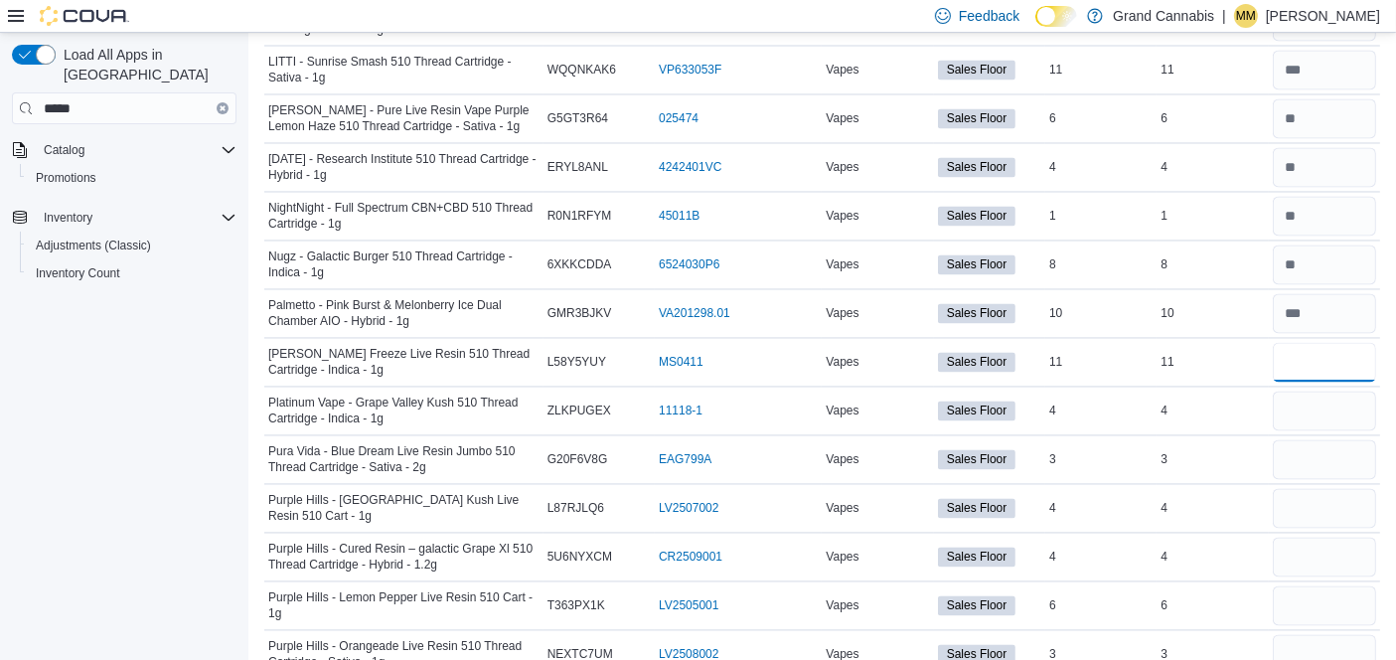
type input "**"
type input "*"
click at [1328, 439] on input "number" at bounding box center [1324, 459] width 103 height 40
type input "*"
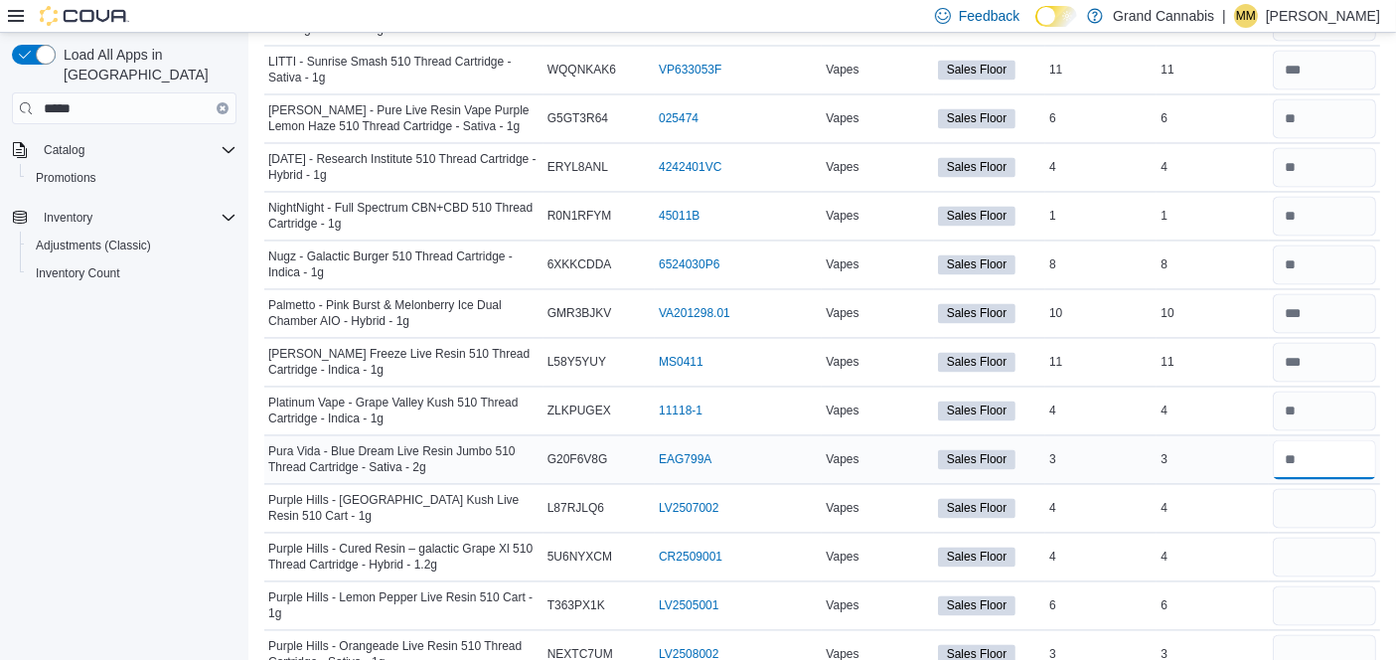
type input "*"
type input "**"
click at [1345, 488] on input "number" at bounding box center [1324, 508] width 103 height 40
type input "*"
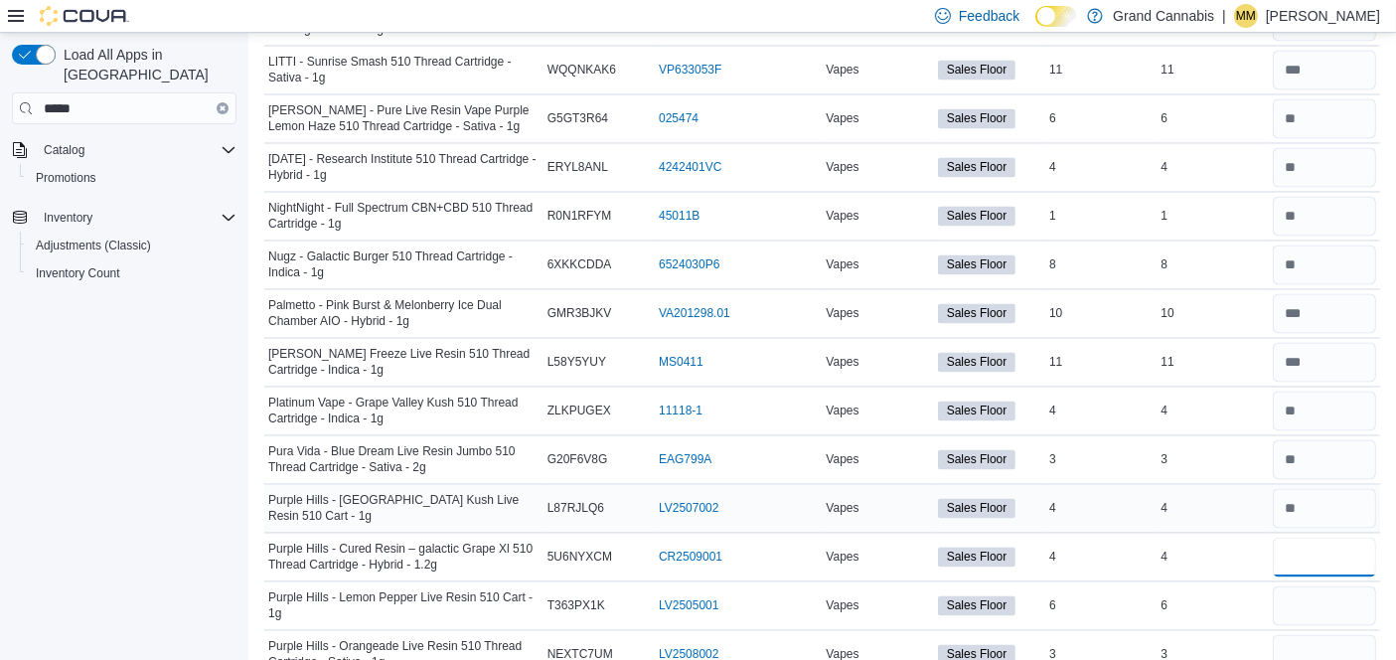
type input "*"
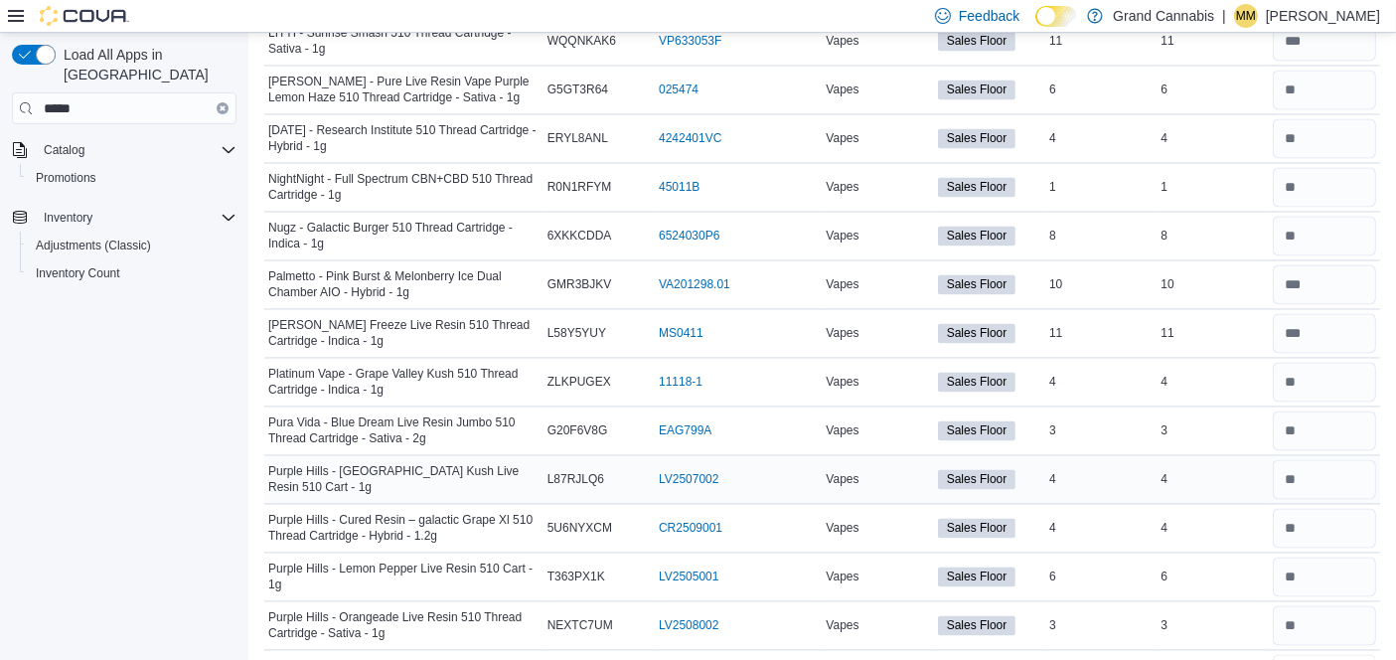
type input "*"
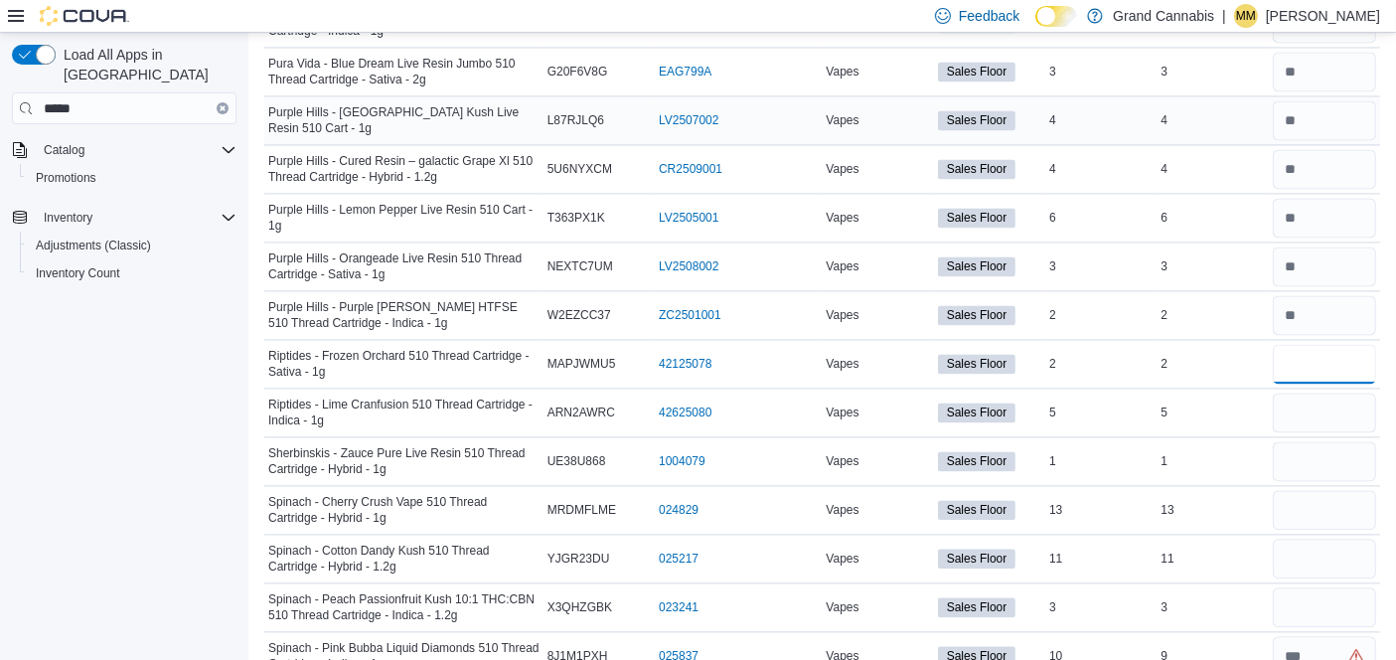
type input "*"
type input "**"
click at [1325, 539] on input "number" at bounding box center [1324, 559] width 103 height 40
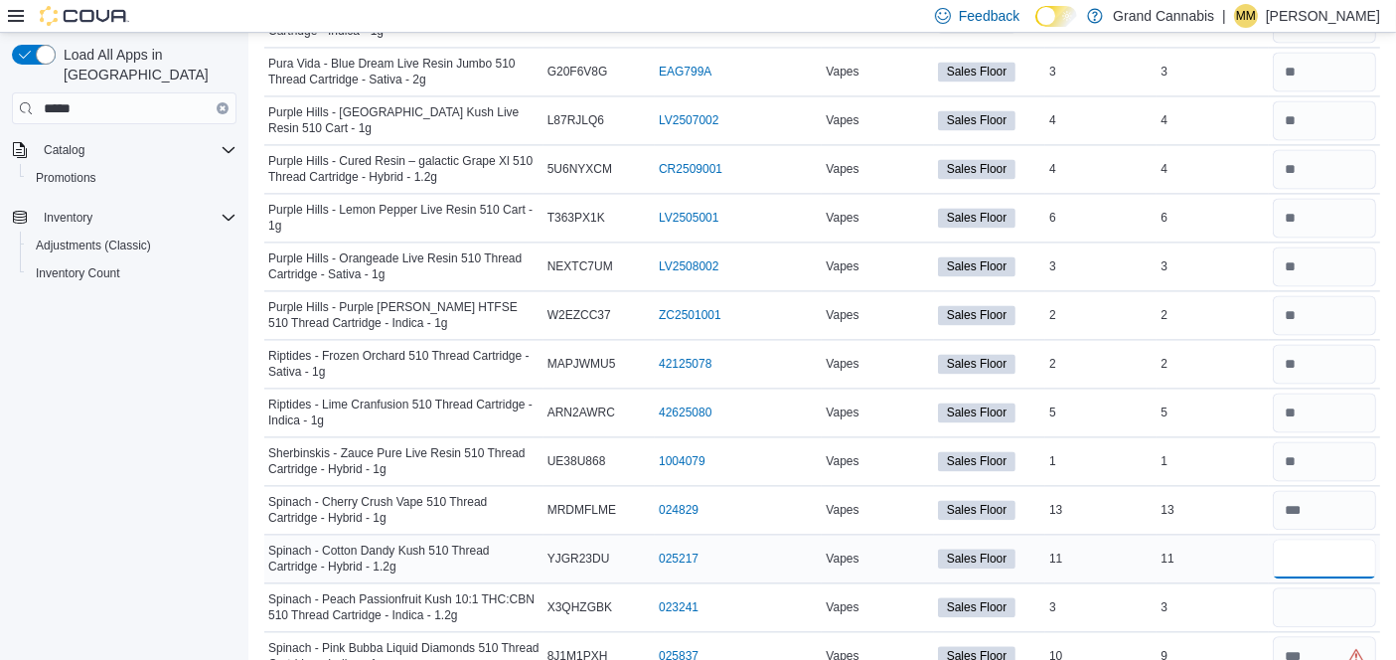
type input "**"
type input "*"
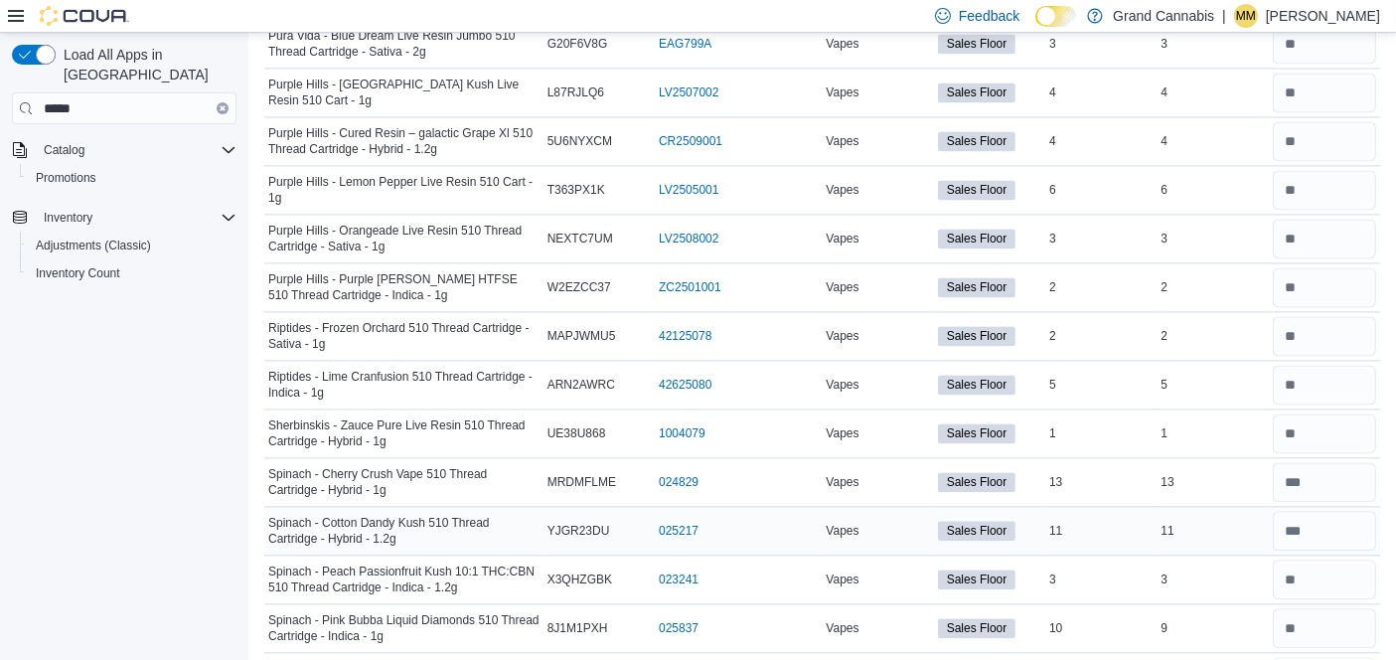
type input "*"
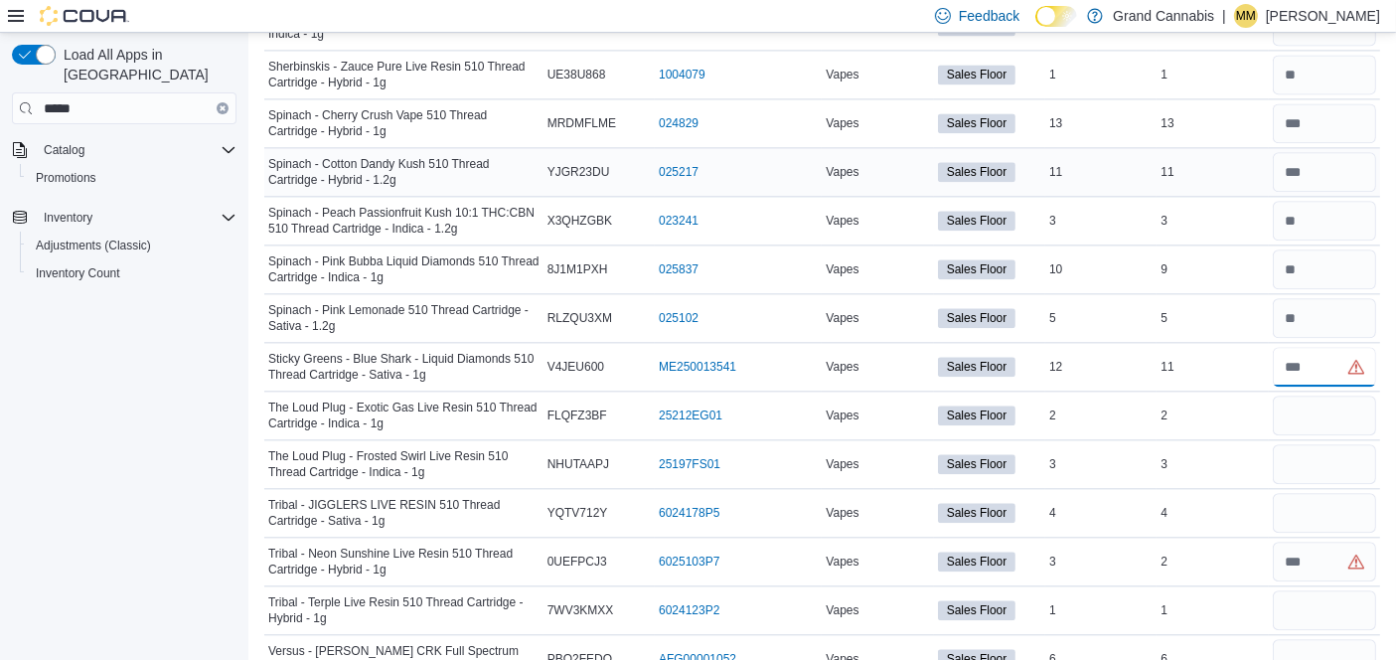
type input "**"
type input "*"
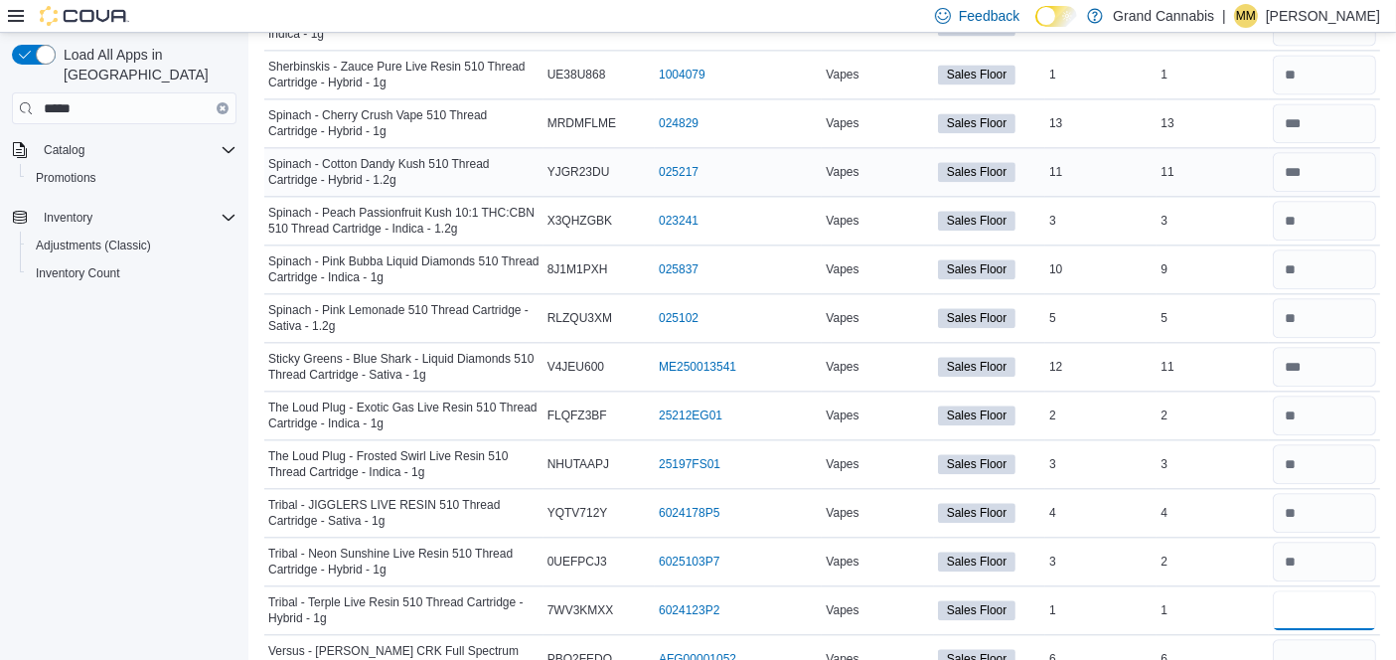
type input "*"
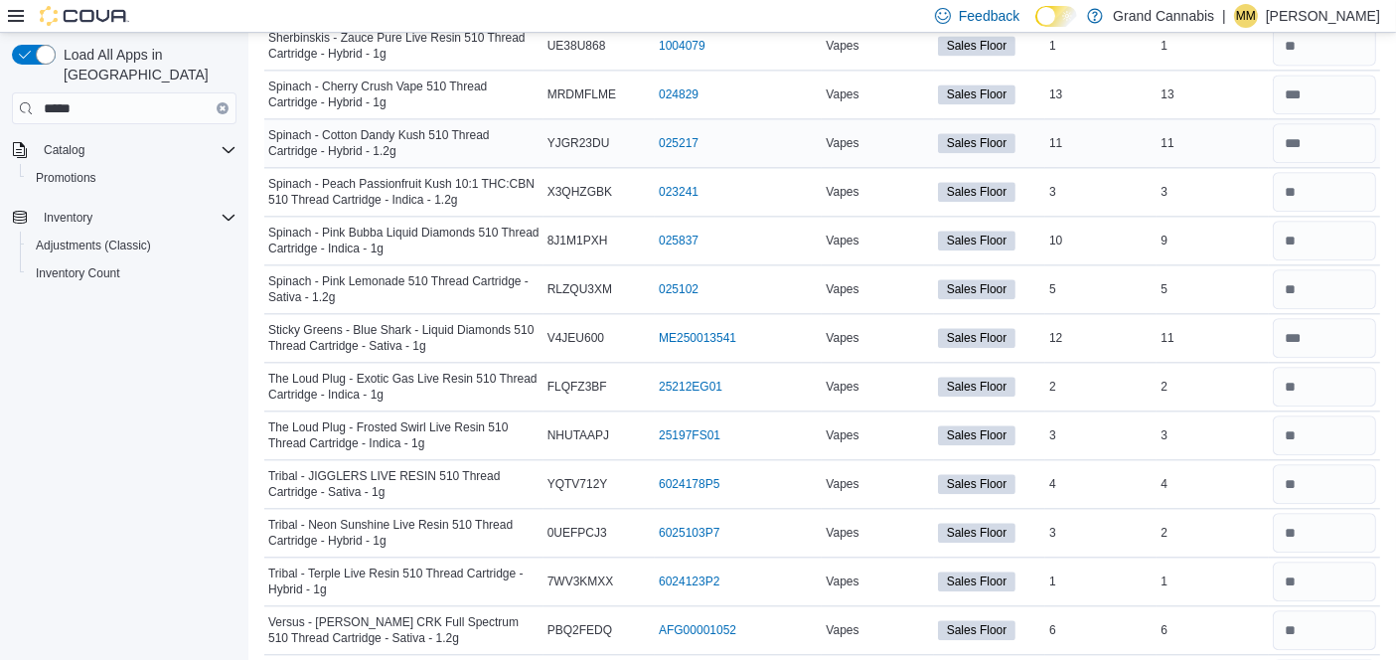
type input "*"
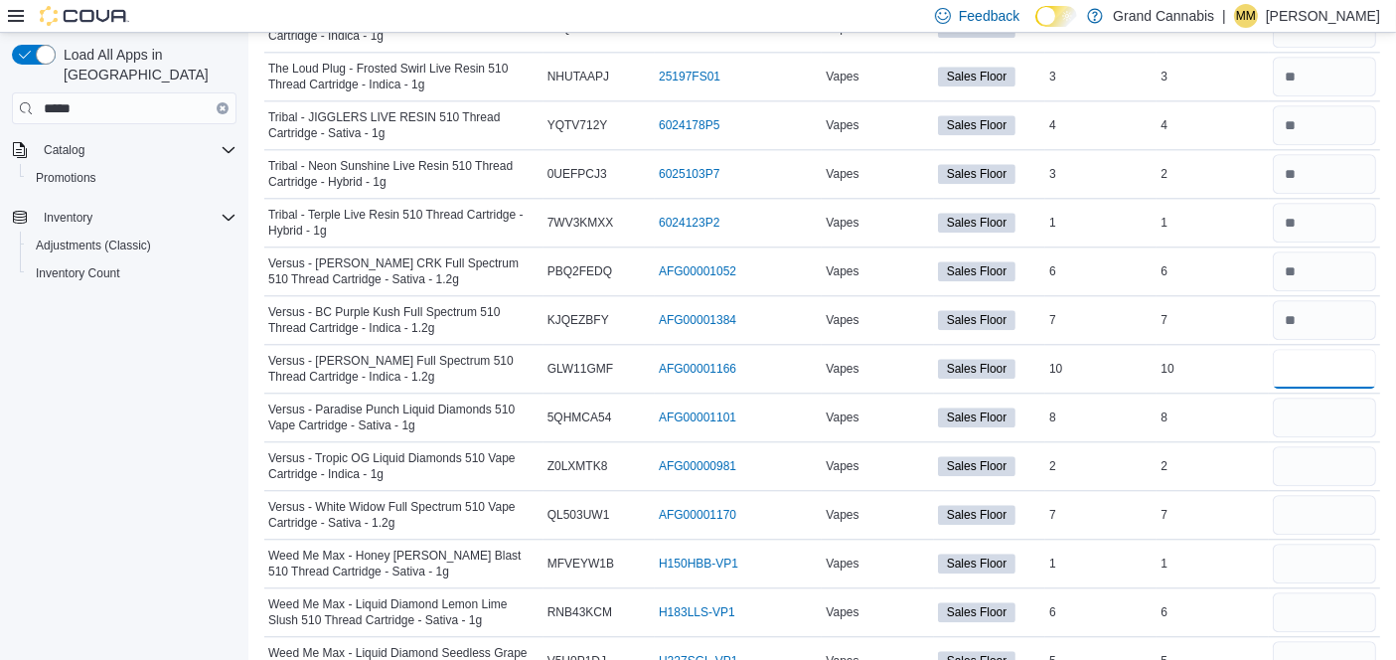
type input "**"
type input "*"
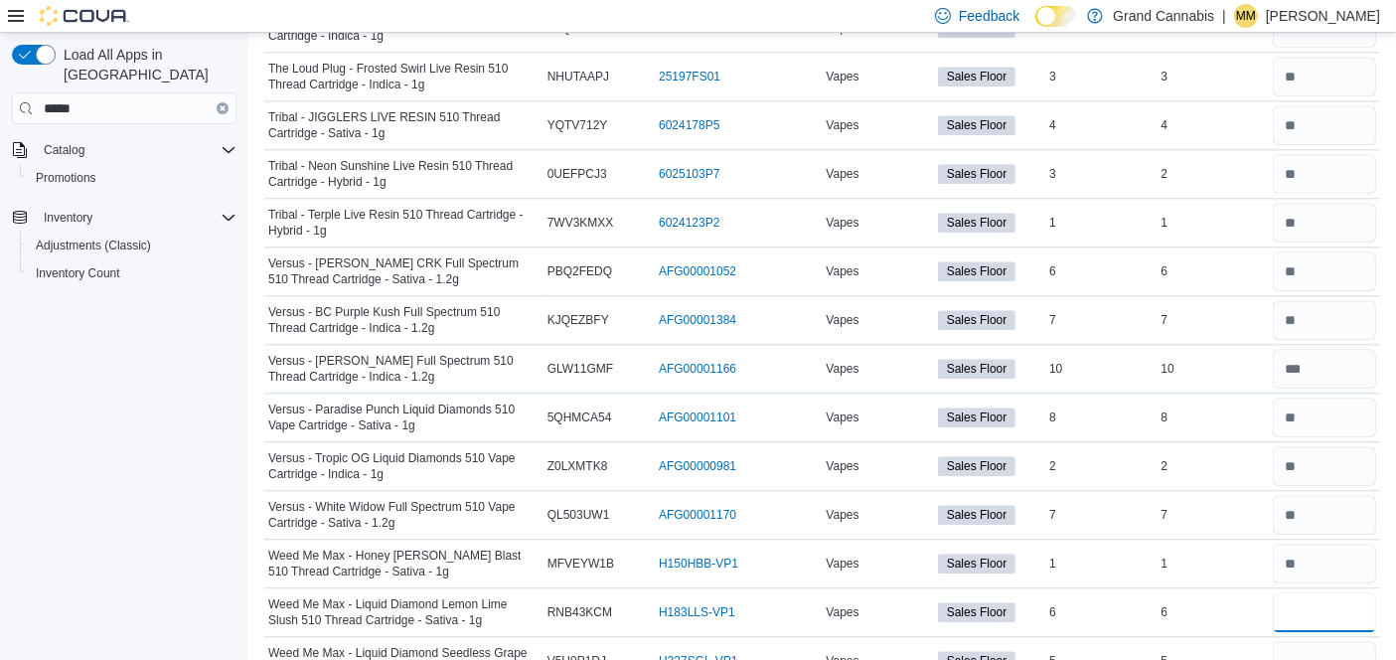
type input "*"
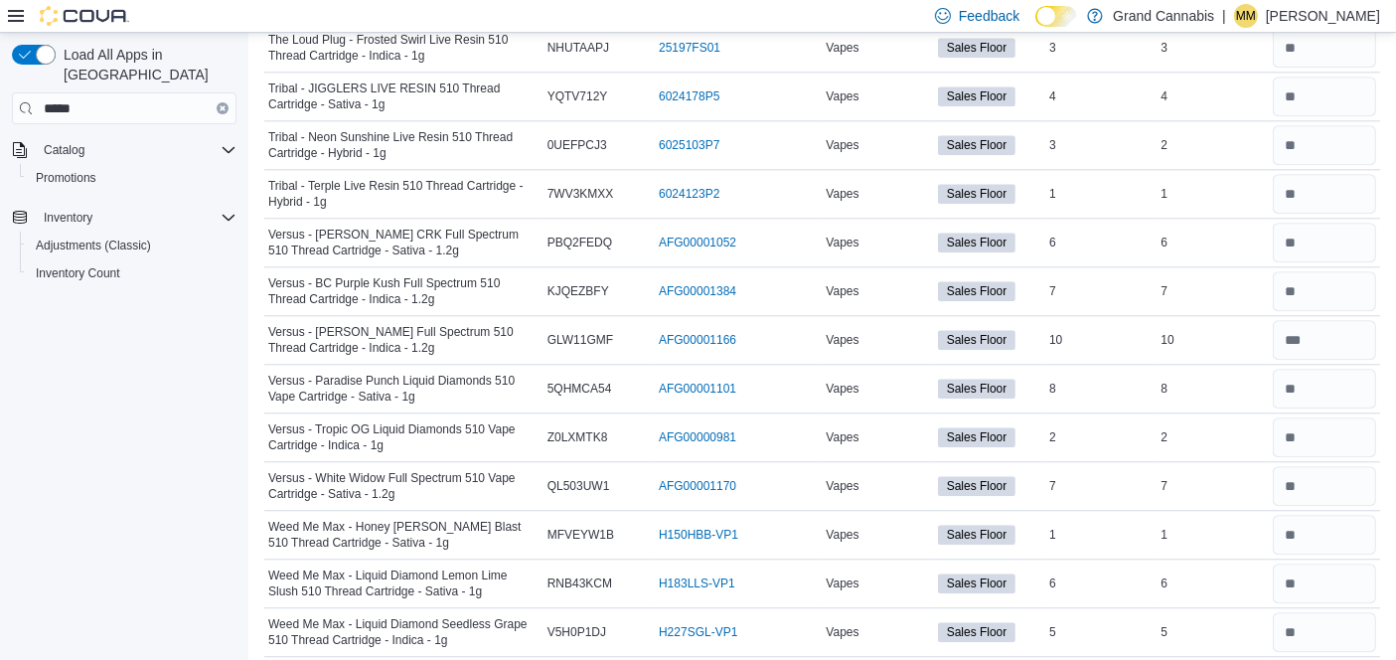
type input "*"
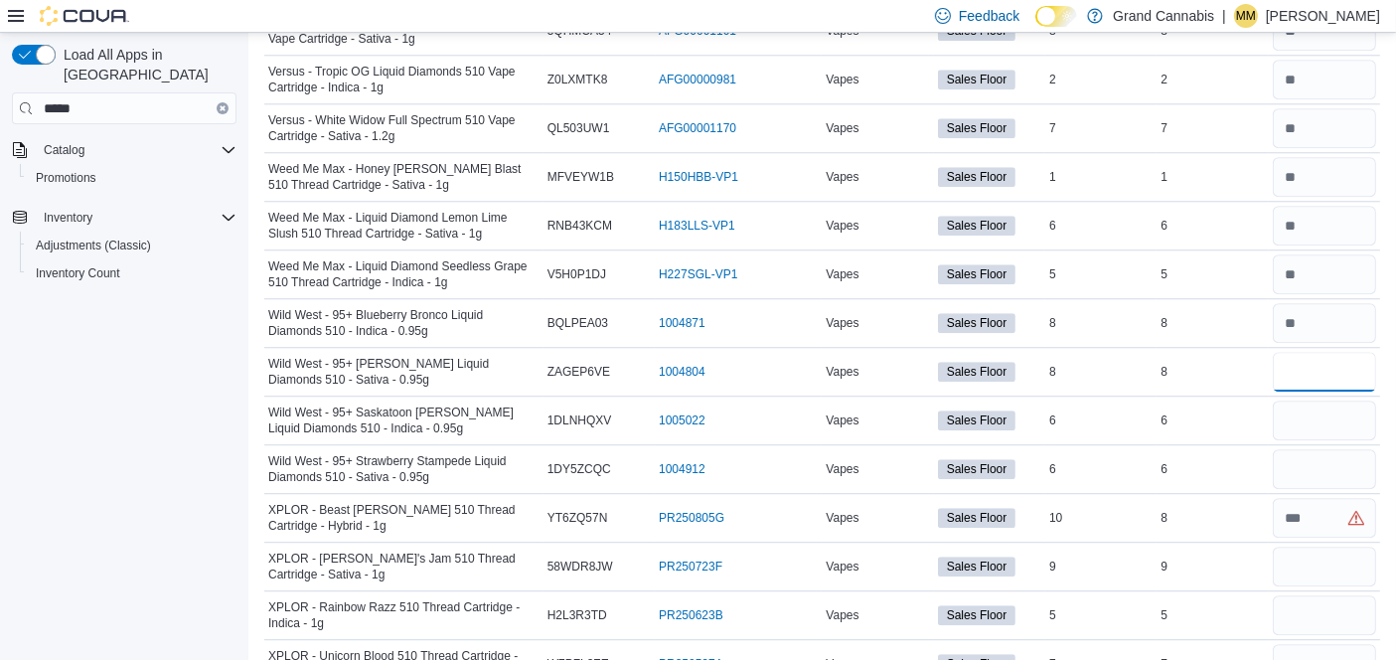
type input "*"
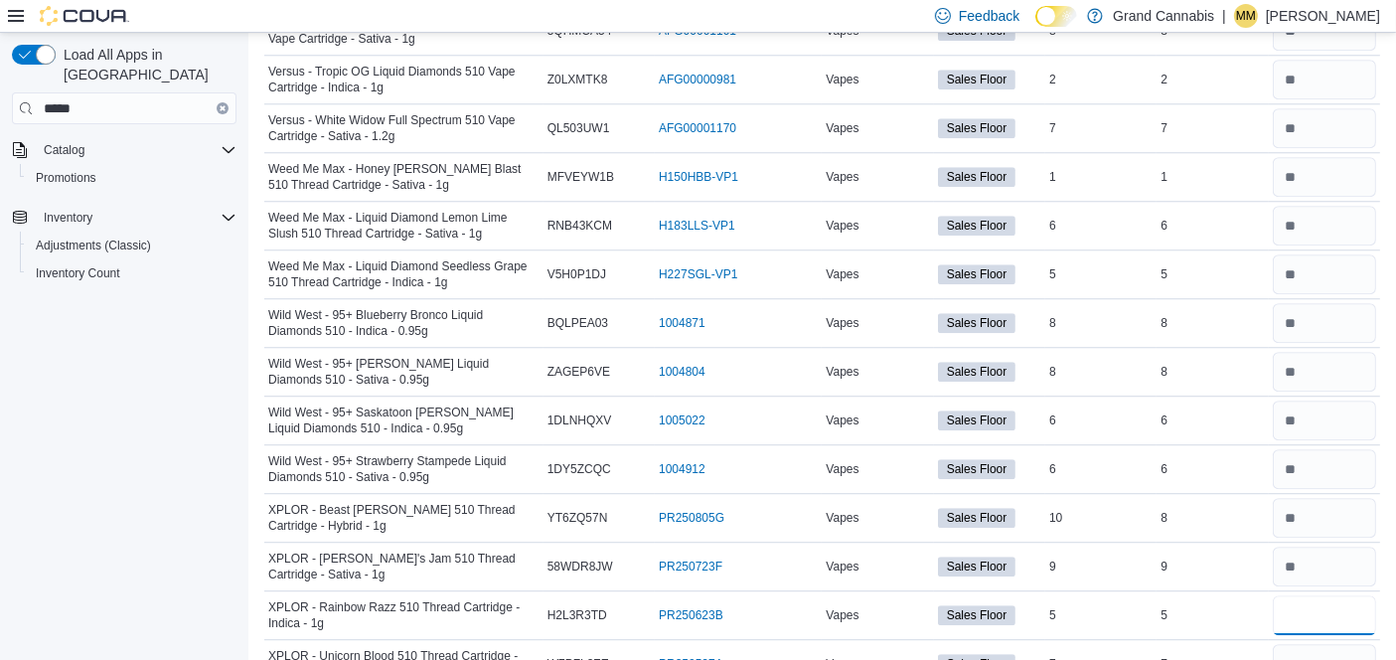
type input "*"
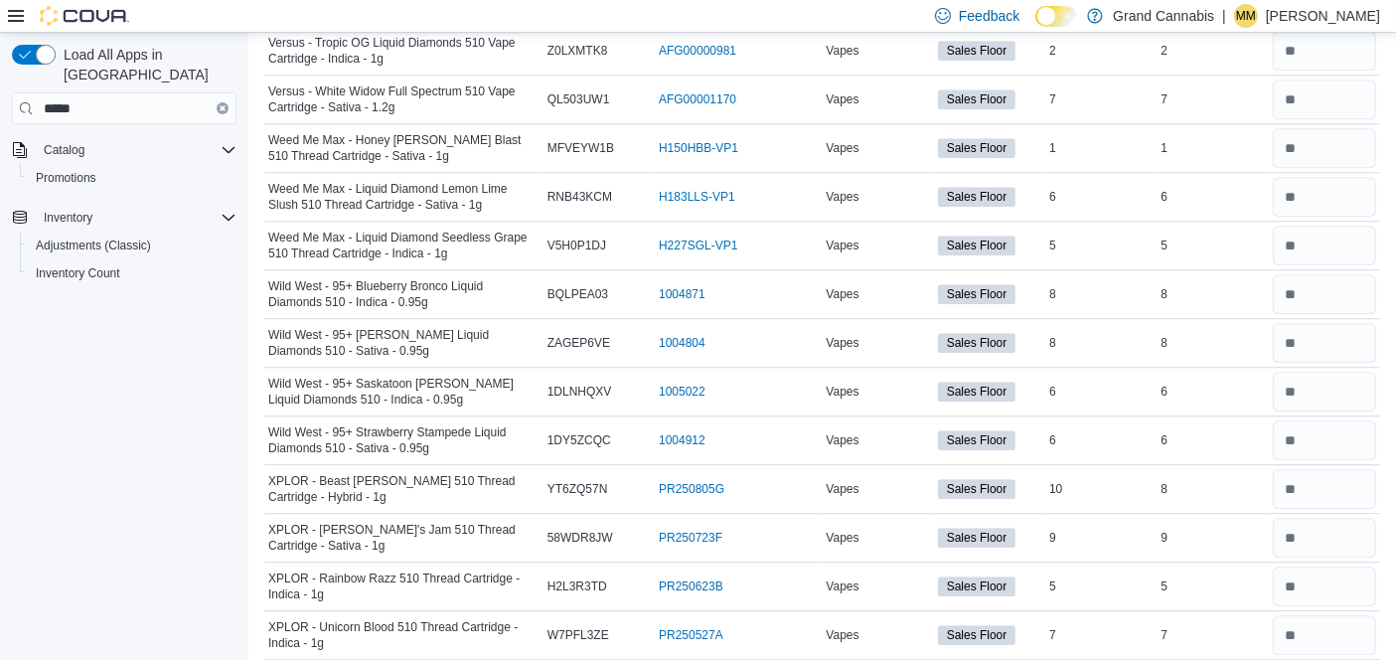
type input "*"
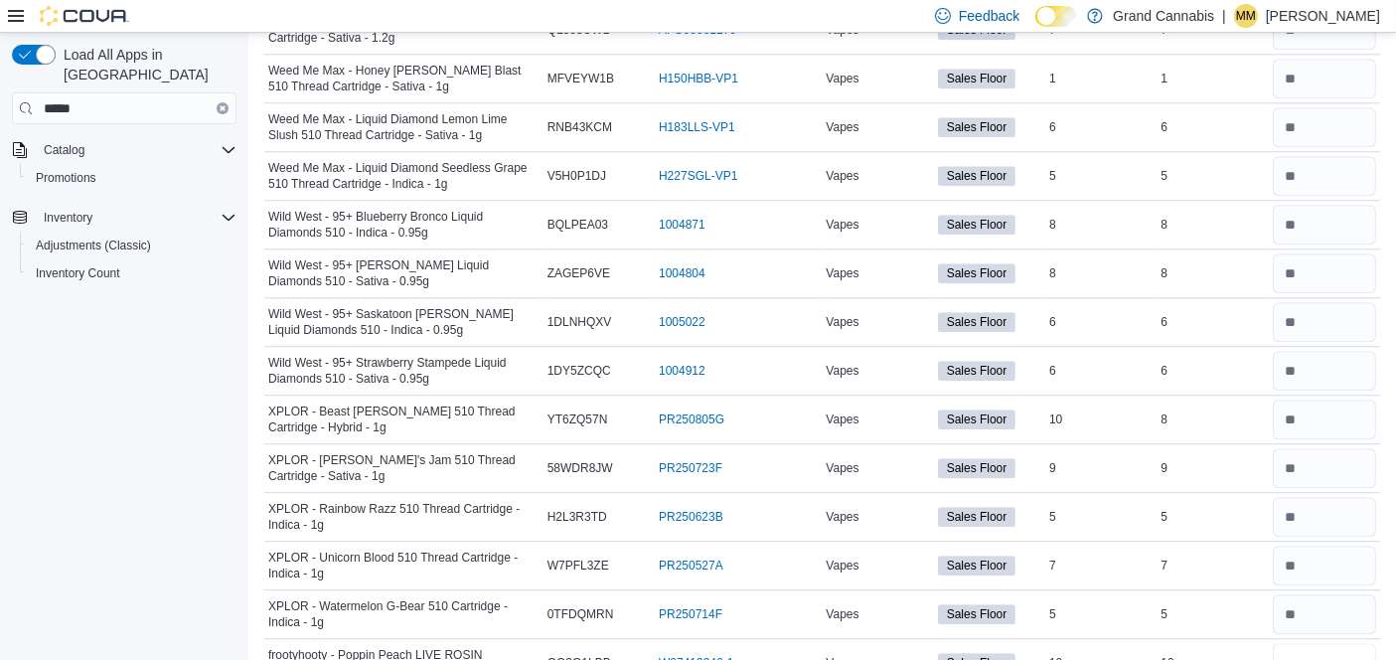
type input "**"
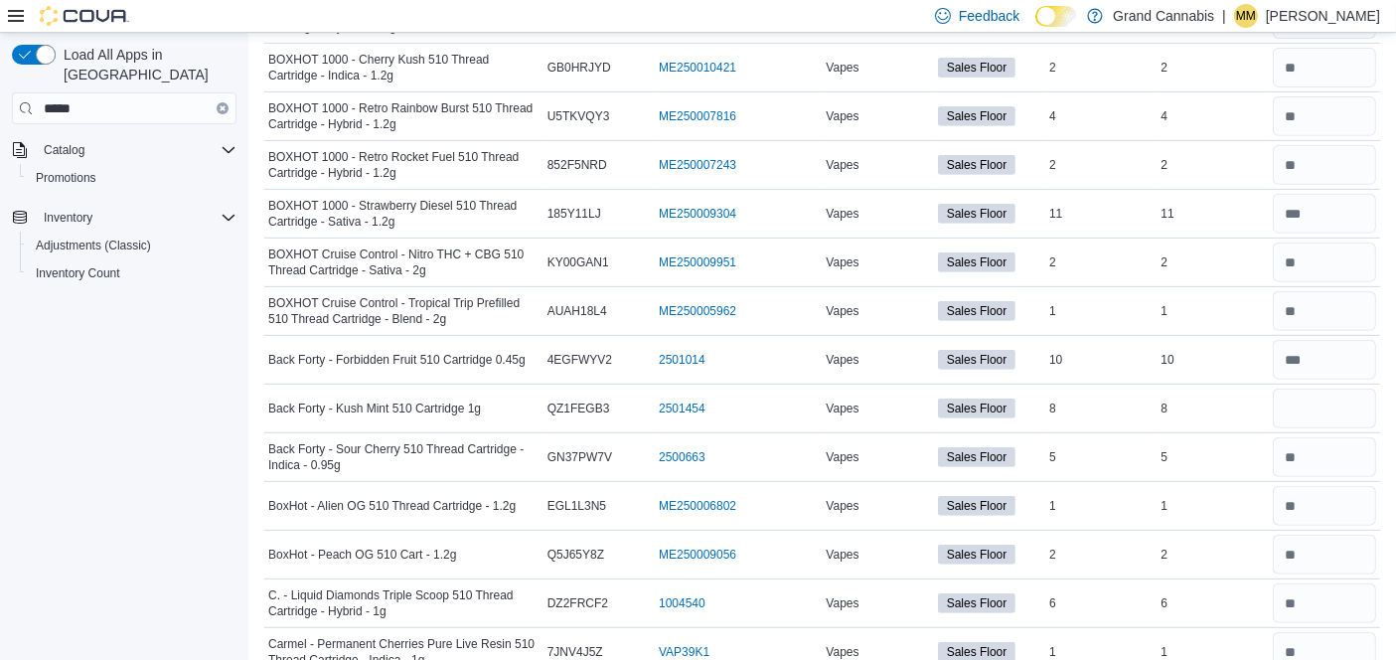
scroll to position [832, 0]
click at [1363, 403] on input "number" at bounding box center [1324, 408] width 103 height 40
click at [1332, 412] on input "number" at bounding box center [1324, 408] width 103 height 40
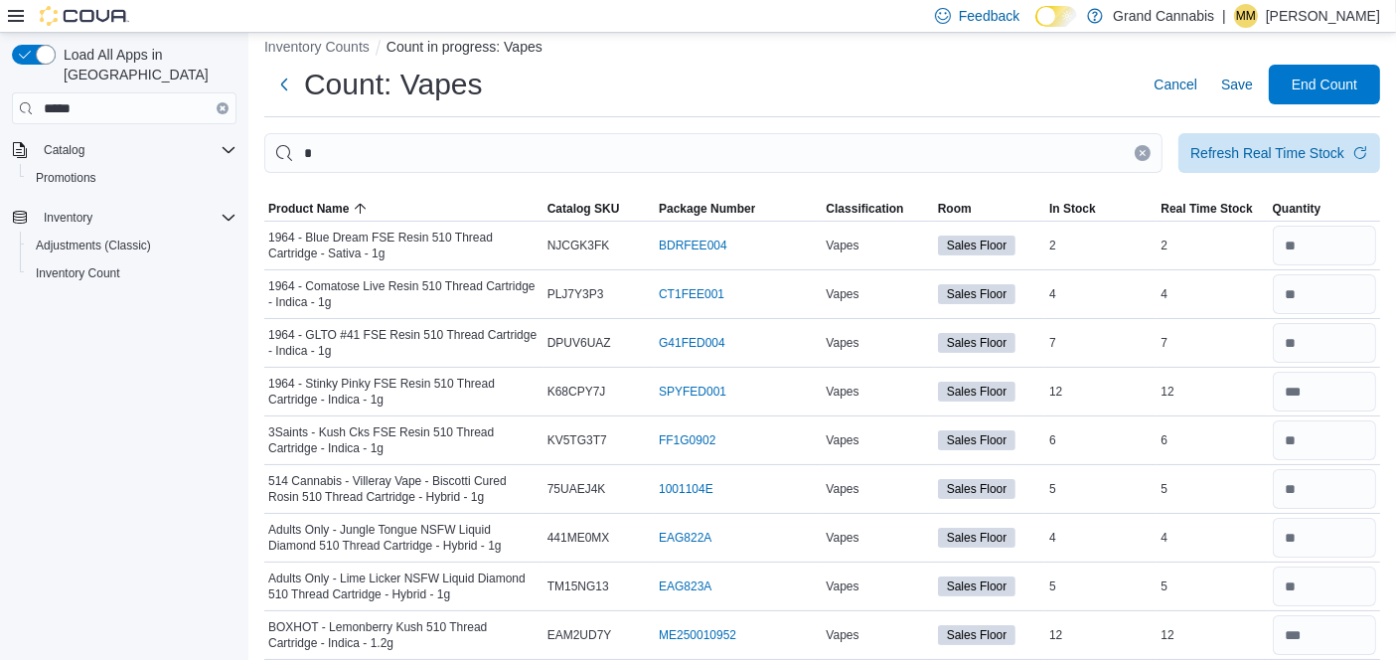
scroll to position [0, 0]
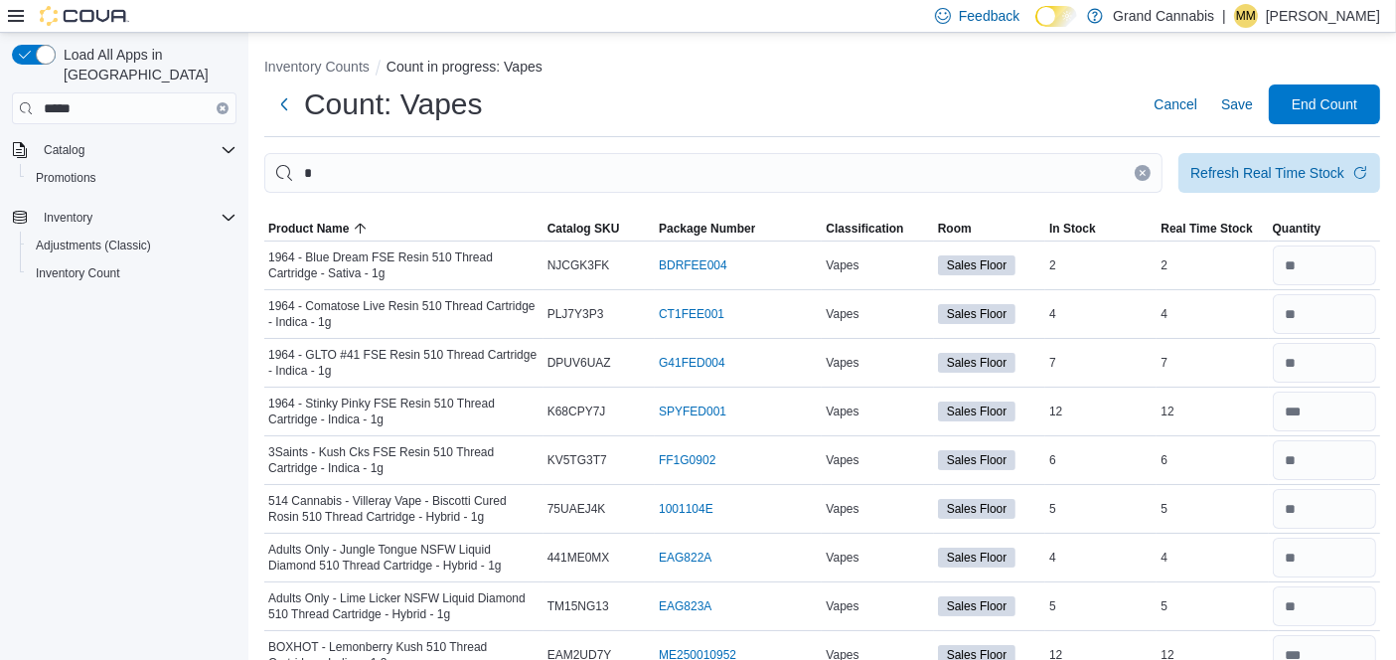
type input "*"
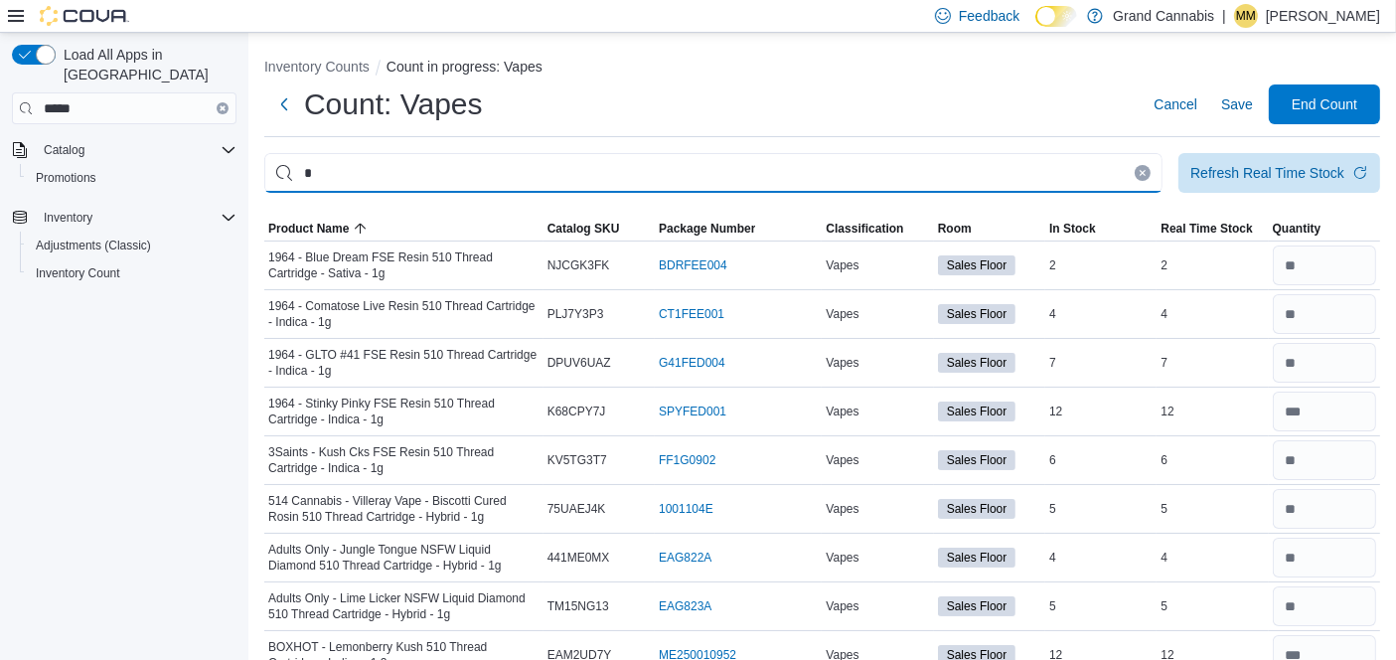
click at [443, 163] on input "This is a search bar. After typing your query, hit enter to filter the results …" at bounding box center [713, 173] width 898 height 40
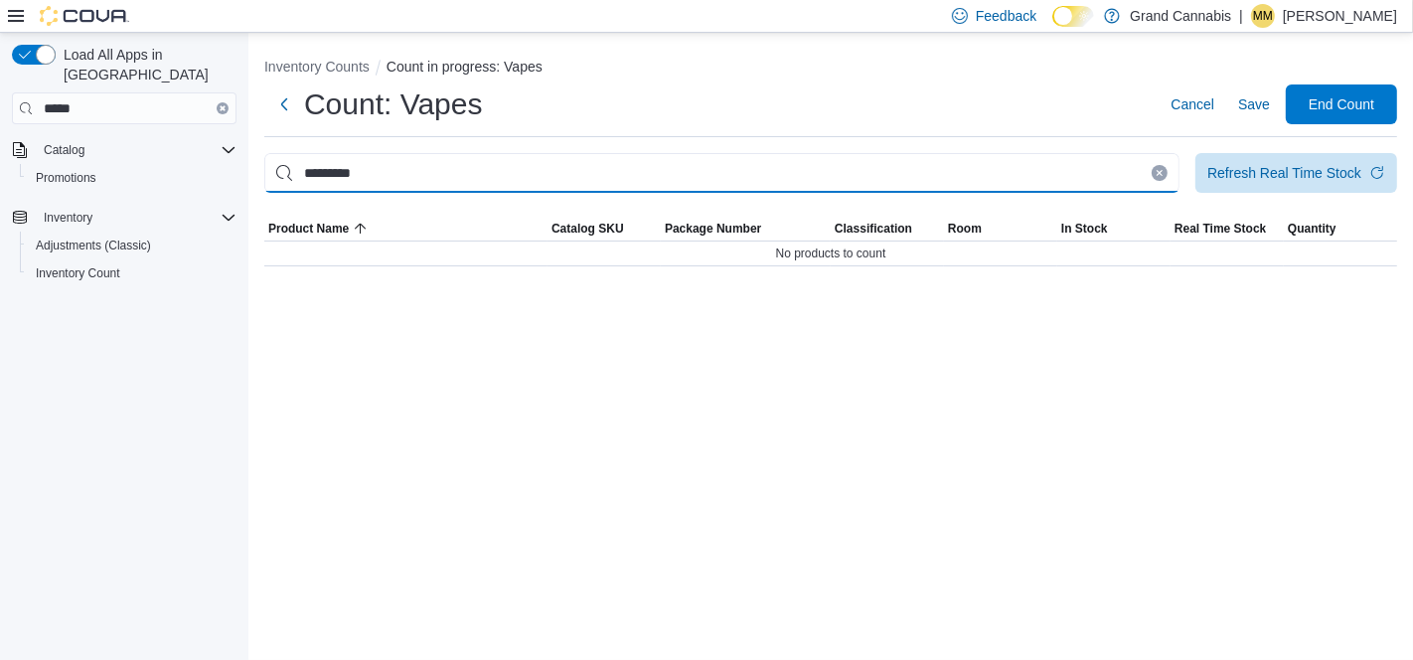
drag, startPoint x: 439, startPoint y: 156, endPoint x: 0, endPoint y: 96, distance: 443.3
click at [0, 140] on div "Load All Apps in New Hub ***** Catalog Promotions Inventory Adjustments (Classi…" at bounding box center [706, 346] width 1413 height 627
type input "***"
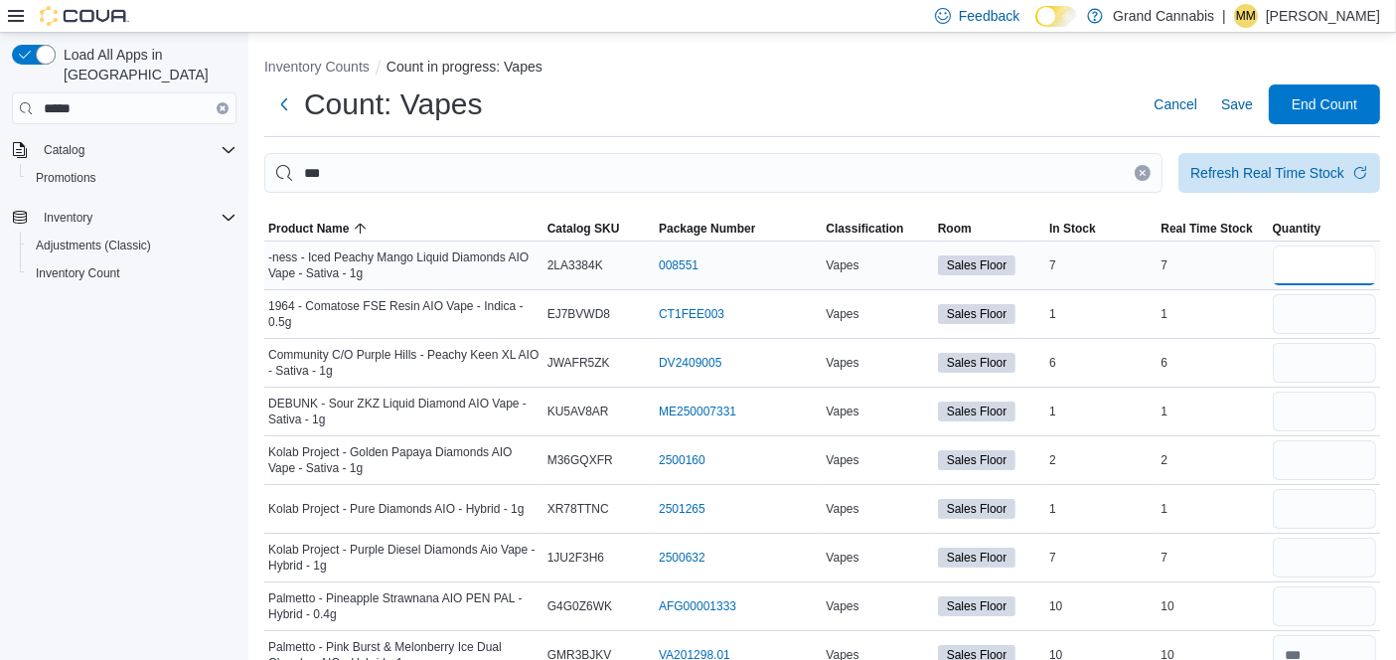
click at [1294, 262] on input "number" at bounding box center [1324, 265] width 103 height 40
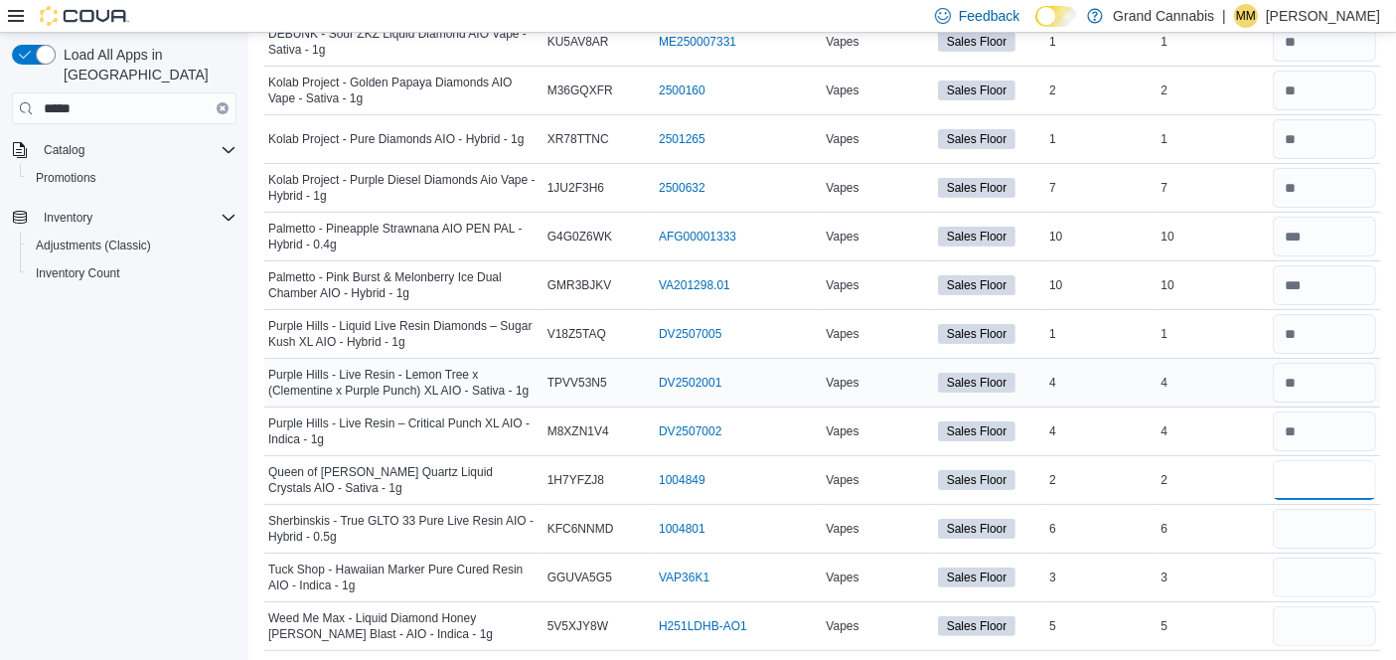
scroll to position [371, 0]
click at [1323, 523] on input "number" at bounding box center [1324, 528] width 103 height 40
click at [1335, 570] on input "number" at bounding box center [1324, 577] width 103 height 40
click at [1344, 613] on input "number" at bounding box center [1324, 625] width 103 height 40
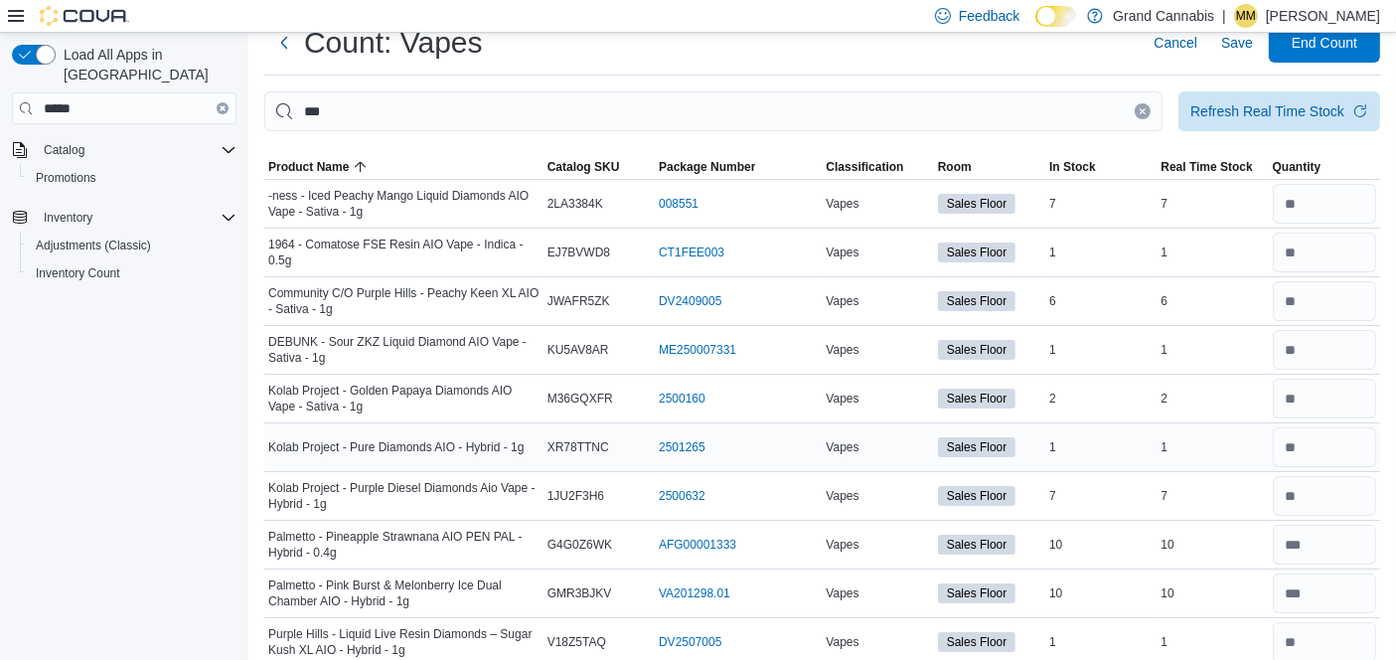
scroll to position [0, 0]
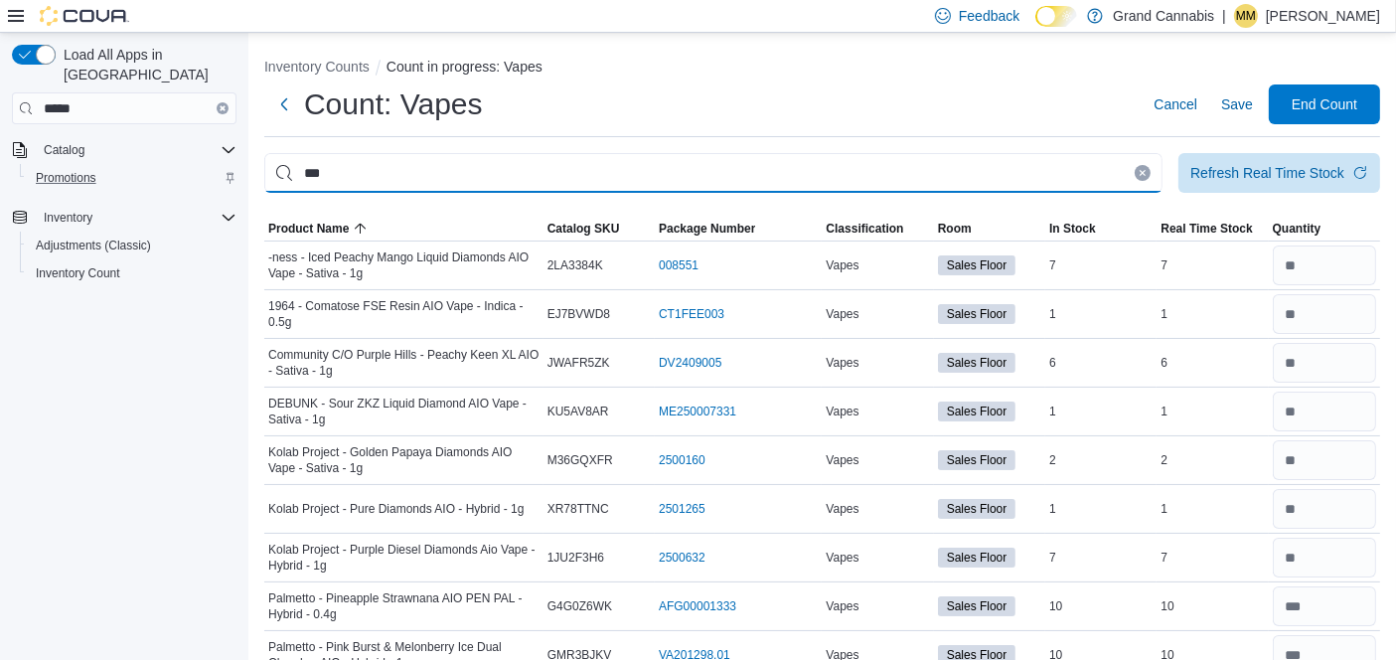
drag, startPoint x: 431, startPoint y: 171, endPoint x: 195, endPoint y: 166, distance: 236.6
click at [177, 176] on div "Load All Apps in New Hub ***** Catalog Promotions Inventory Adjustments (Classi…" at bounding box center [698, 535] width 1396 height 1004
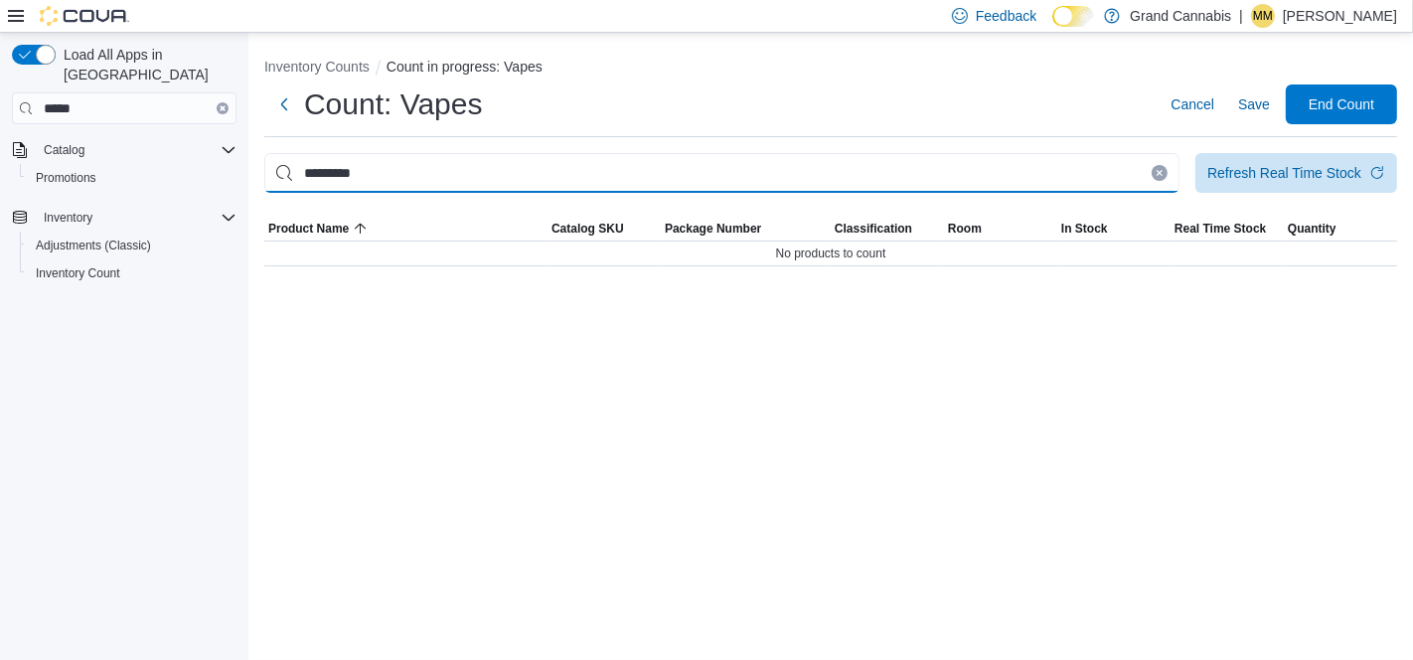
click at [339, 176] on input "*********" at bounding box center [721, 173] width 915 height 40
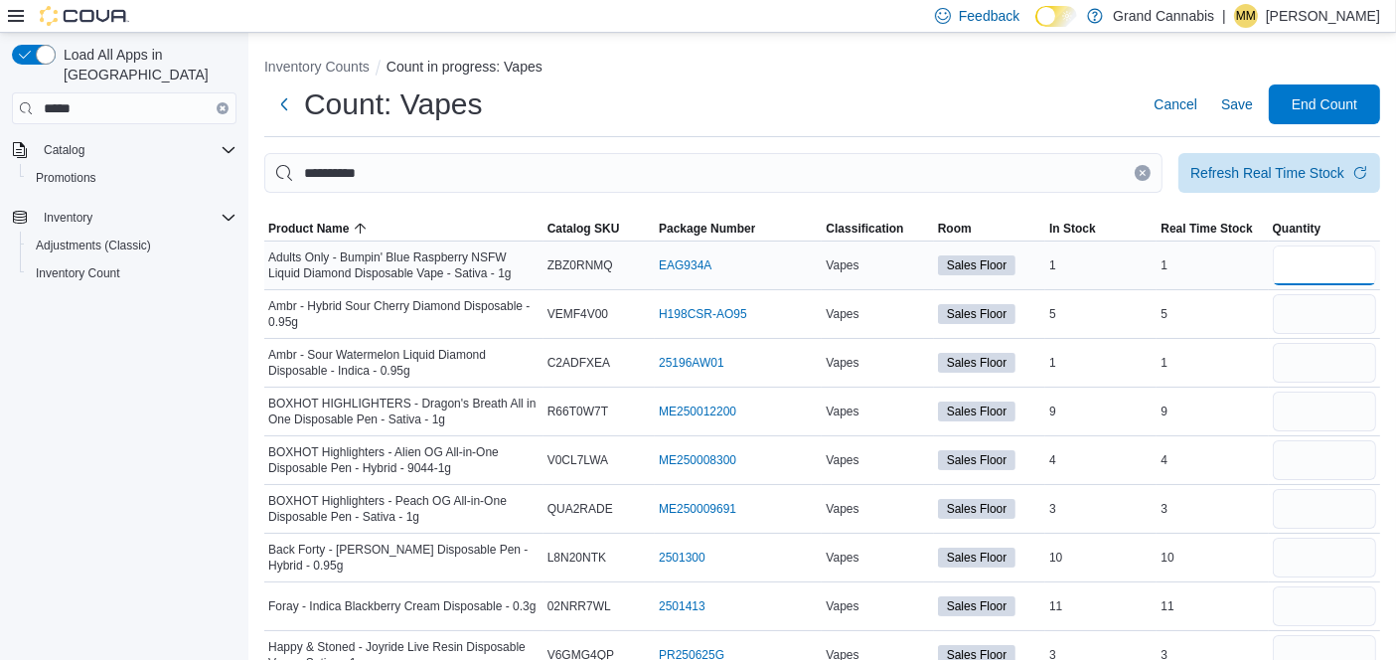
click at [1338, 260] on input "number" at bounding box center [1324, 265] width 103 height 40
click at [1326, 316] on input "number" at bounding box center [1324, 314] width 103 height 40
click at [1323, 368] on input "number" at bounding box center [1324, 363] width 103 height 40
click at [1330, 445] on input "number" at bounding box center [1324, 460] width 103 height 40
click at [1337, 408] on input "number" at bounding box center [1324, 412] width 103 height 40
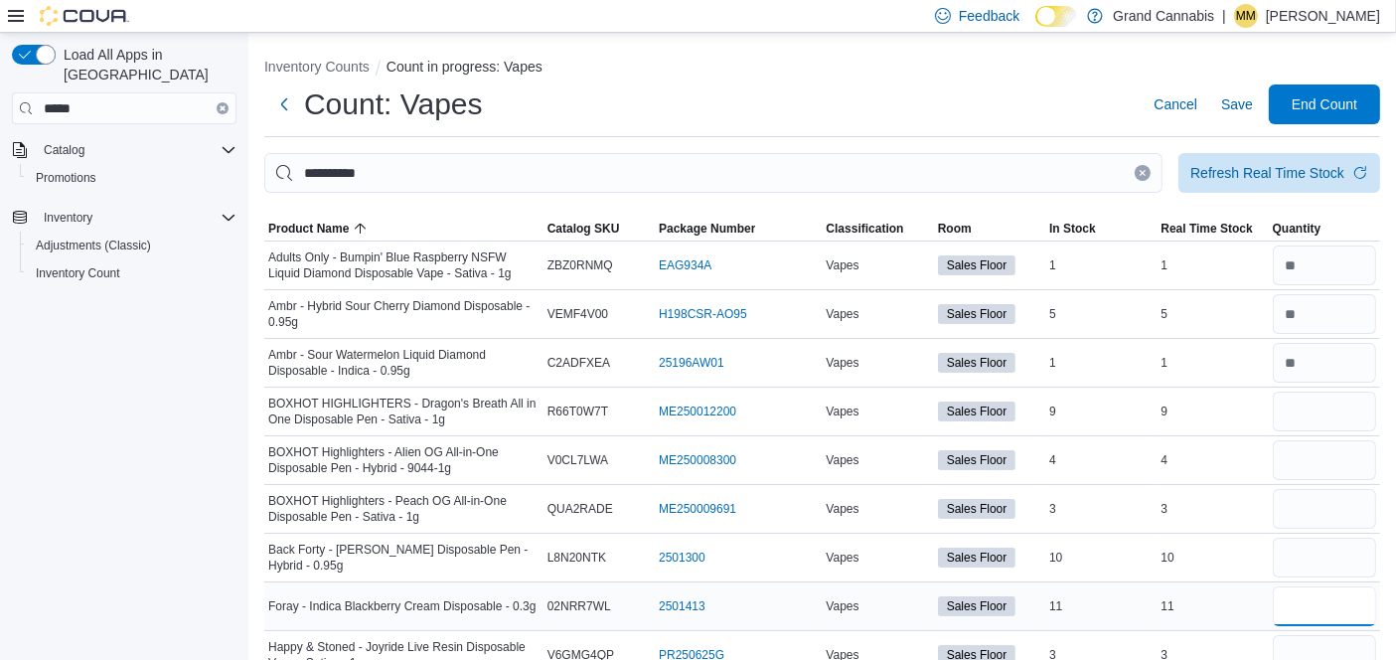
click at [1299, 609] on input "number" at bounding box center [1324, 606] width 103 height 40
click at [1339, 558] on input "number" at bounding box center [1324, 558] width 103 height 40
click at [1332, 409] on input "number" at bounding box center [1324, 412] width 103 height 40
click at [1321, 508] on input "number" at bounding box center [1324, 509] width 103 height 40
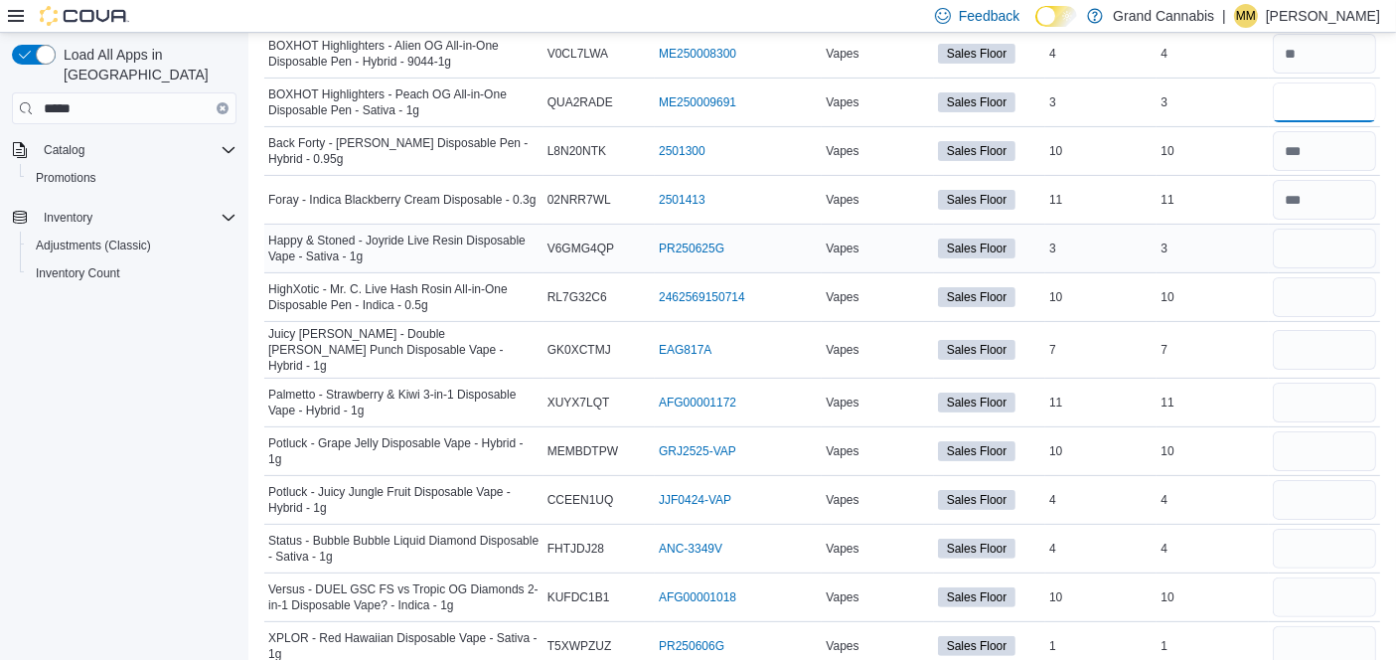
scroll to position [468, 0]
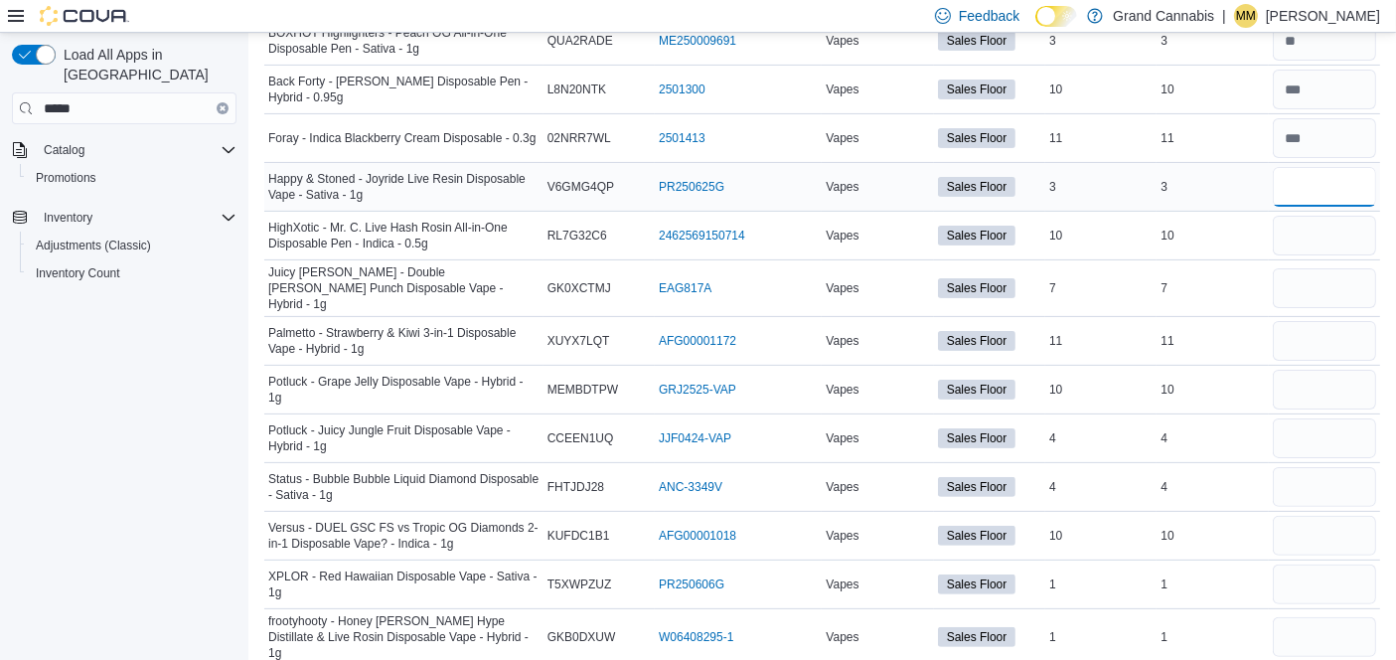
click at [1310, 198] on input "number" at bounding box center [1324, 187] width 103 height 40
click at [1332, 251] on div at bounding box center [1324, 236] width 111 height 48
click at [1335, 270] on input "number" at bounding box center [1324, 288] width 103 height 40
click at [1334, 333] on input "number" at bounding box center [1324, 341] width 103 height 40
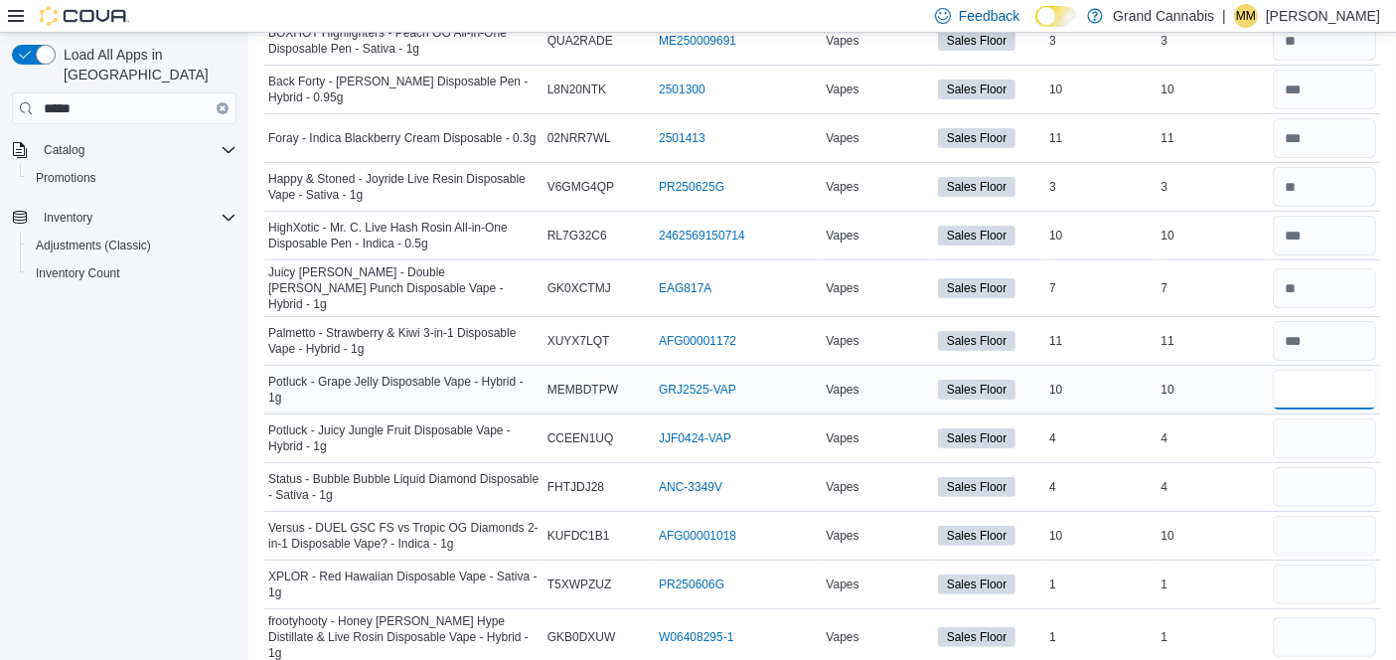
click at [1331, 376] on input "number" at bounding box center [1324, 390] width 103 height 40
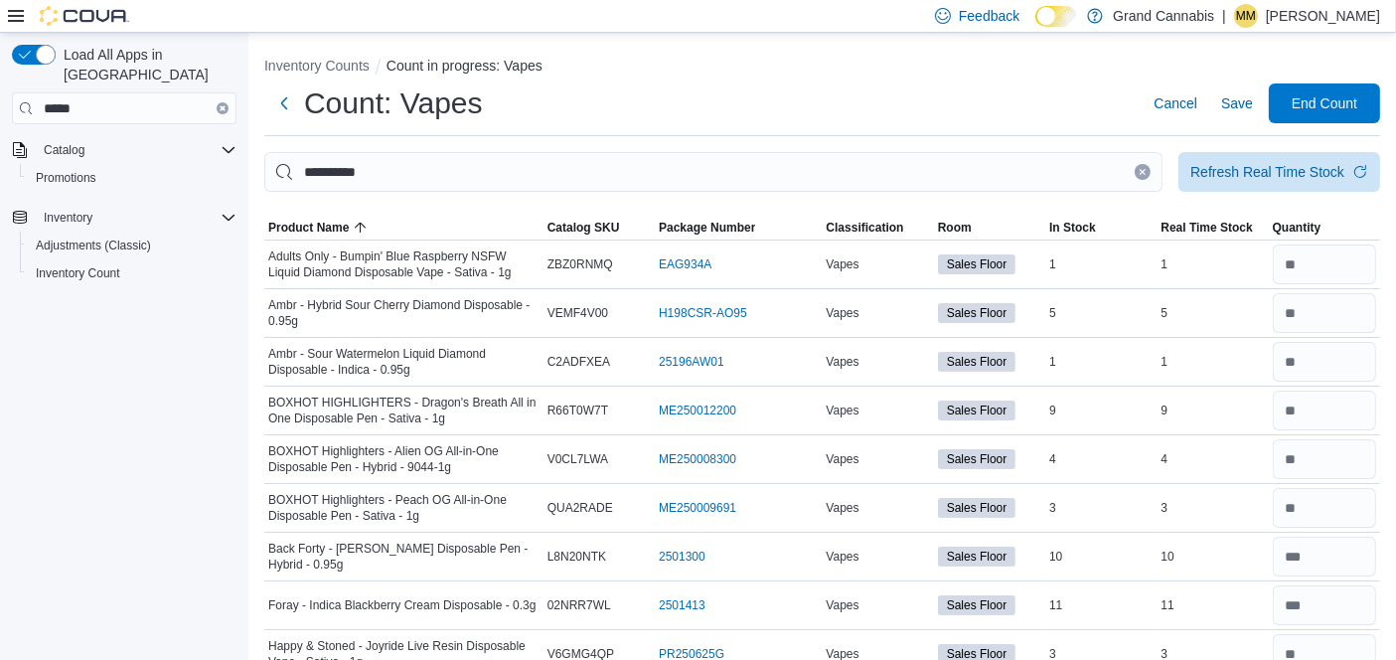
scroll to position [0, 0]
click at [1147, 172] on icon "Clear input" at bounding box center [1143, 173] width 8 height 8
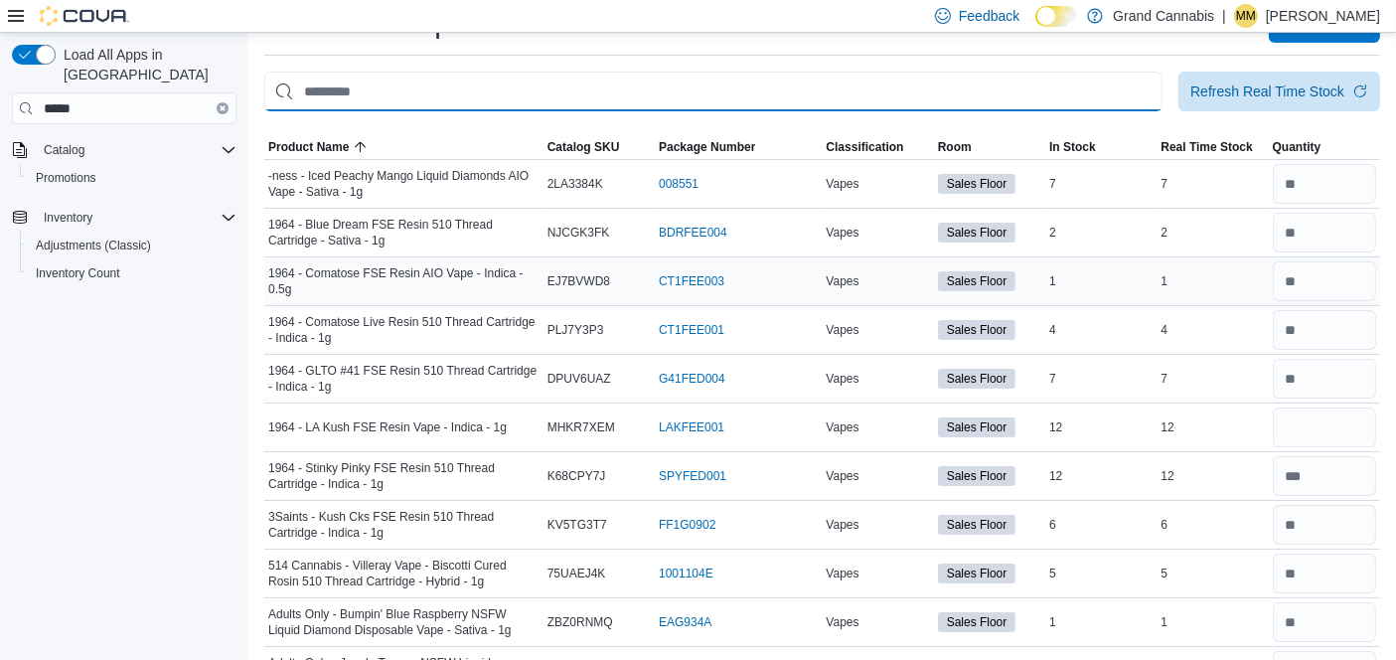
scroll to position [110, 0]
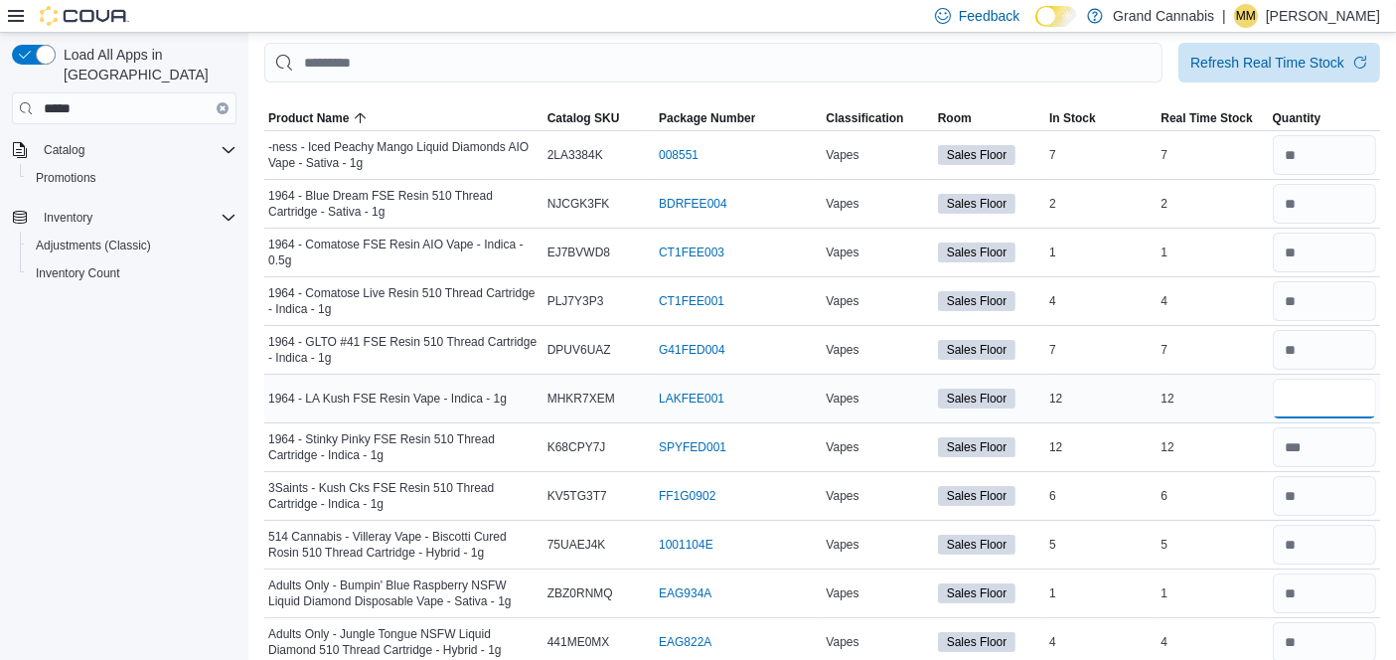
click at [1333, 389] on input "number" at bounding box center [1324, 399] width 103 height 40
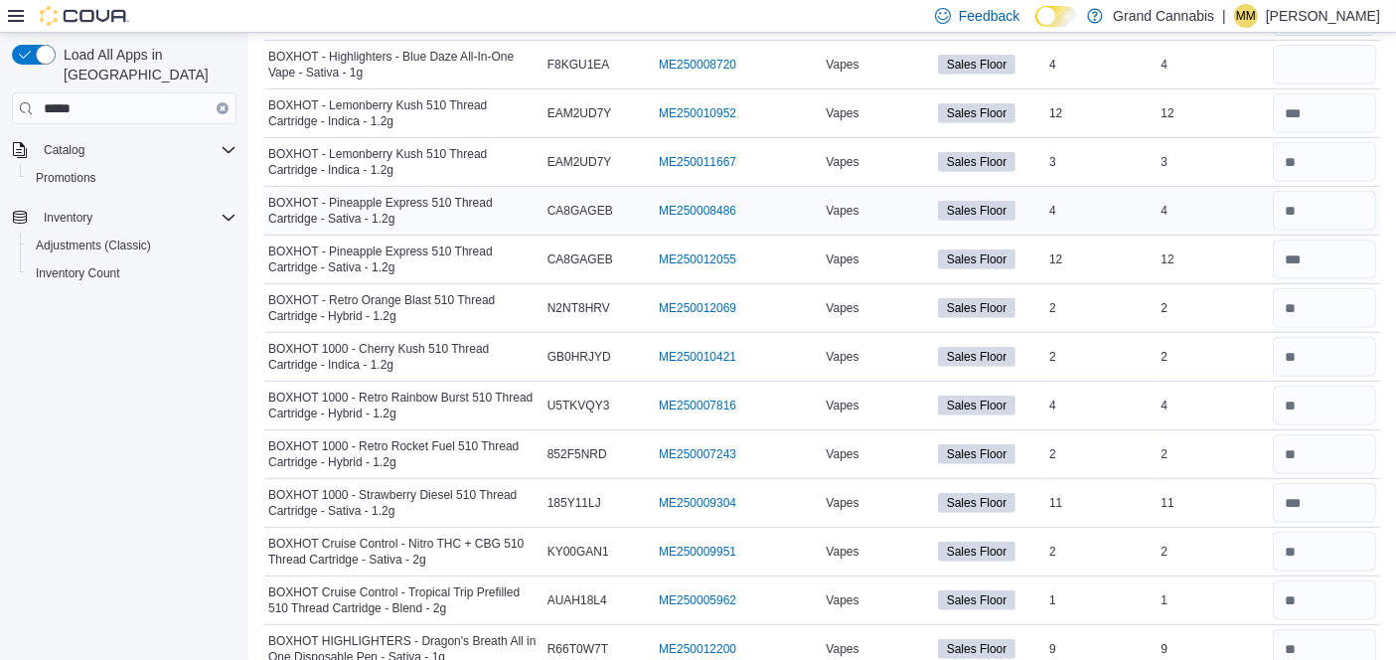
scroll to position [662, 0]
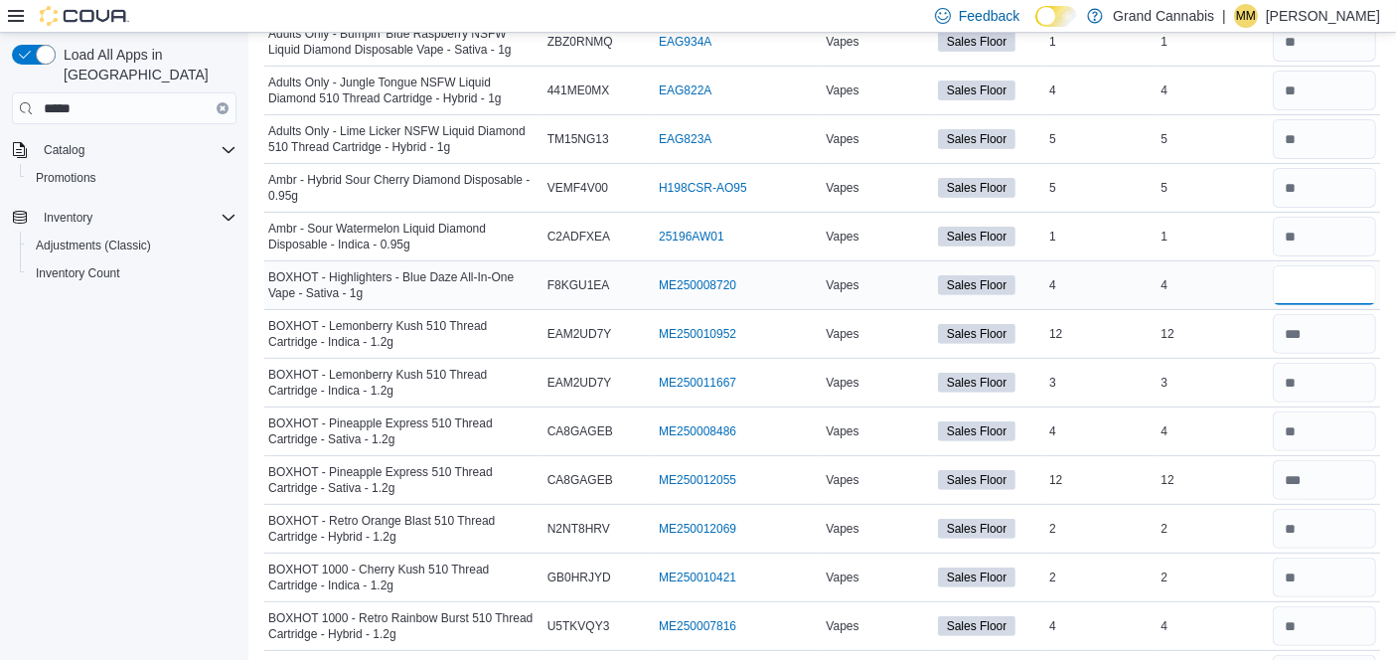
click at [1335, 284] on input "number" at bounding box center [1324, 285] width 103 height 40
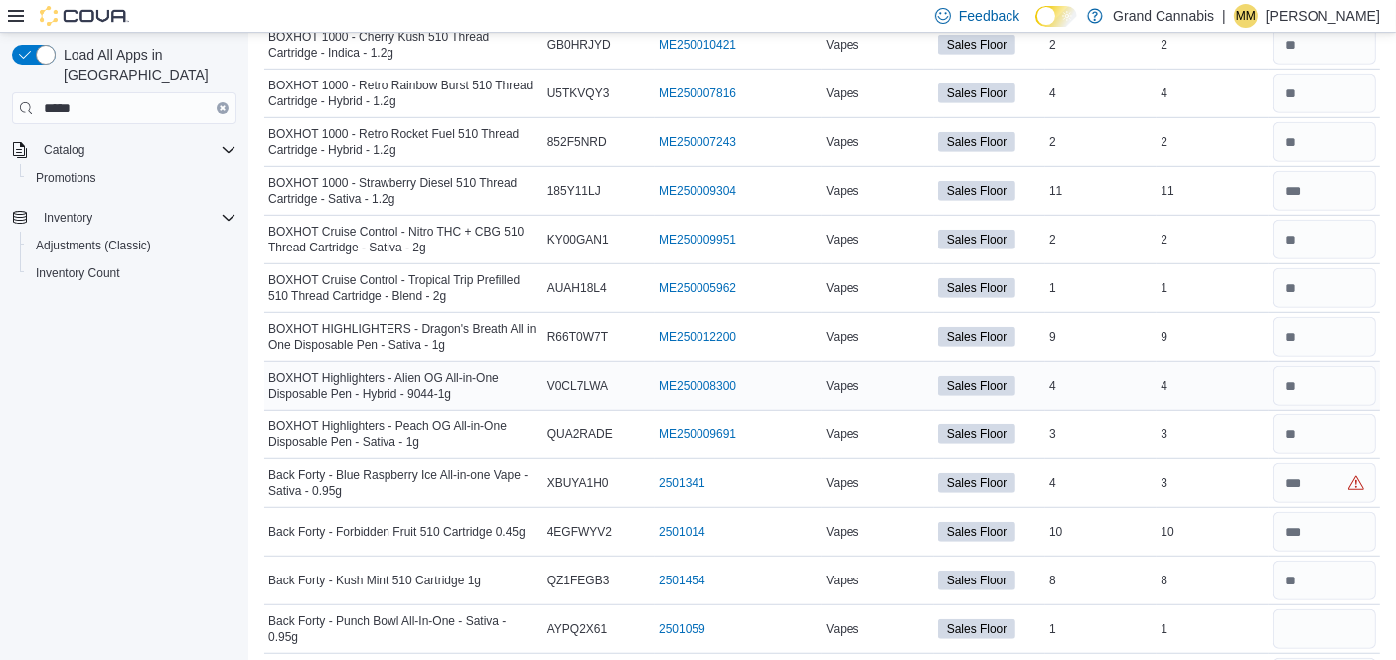
scroll to position [1214, 0]
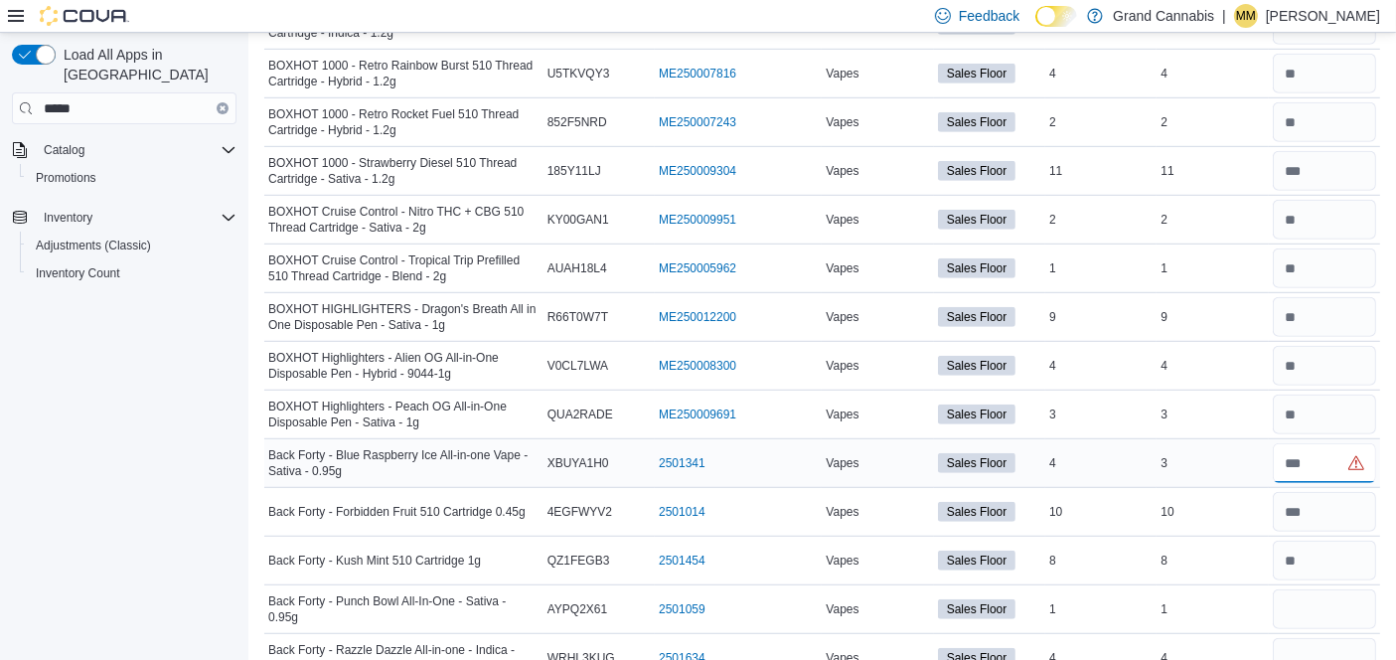
click at [1322, 455] on input "number" at bounding box center [1324, 463] width 103 height 40
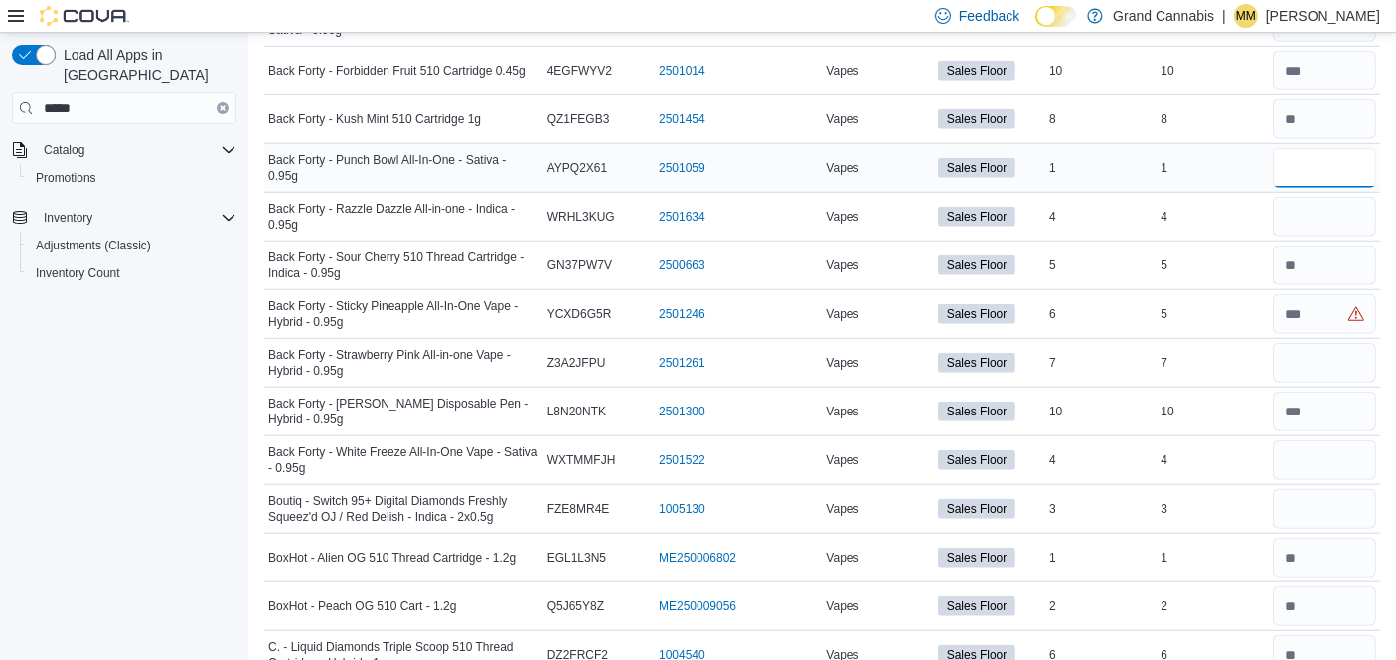
click at [1314, 157] on input "number" at bounding box center [1324, 168] width 103 height 40
click at [1354, 210] on input "number" at bounding box center [1324, 217] width 103 height 40
click at [1352, 310] on input "number" at bounding box center [1324, 314] width 103 height 40
click at [1334, 362] on input "number" at bounding box center [1324, 363] width 103 height 40
click at [1337, 449] on input "number" at bounding box center [1324, 460] width 103 height 40
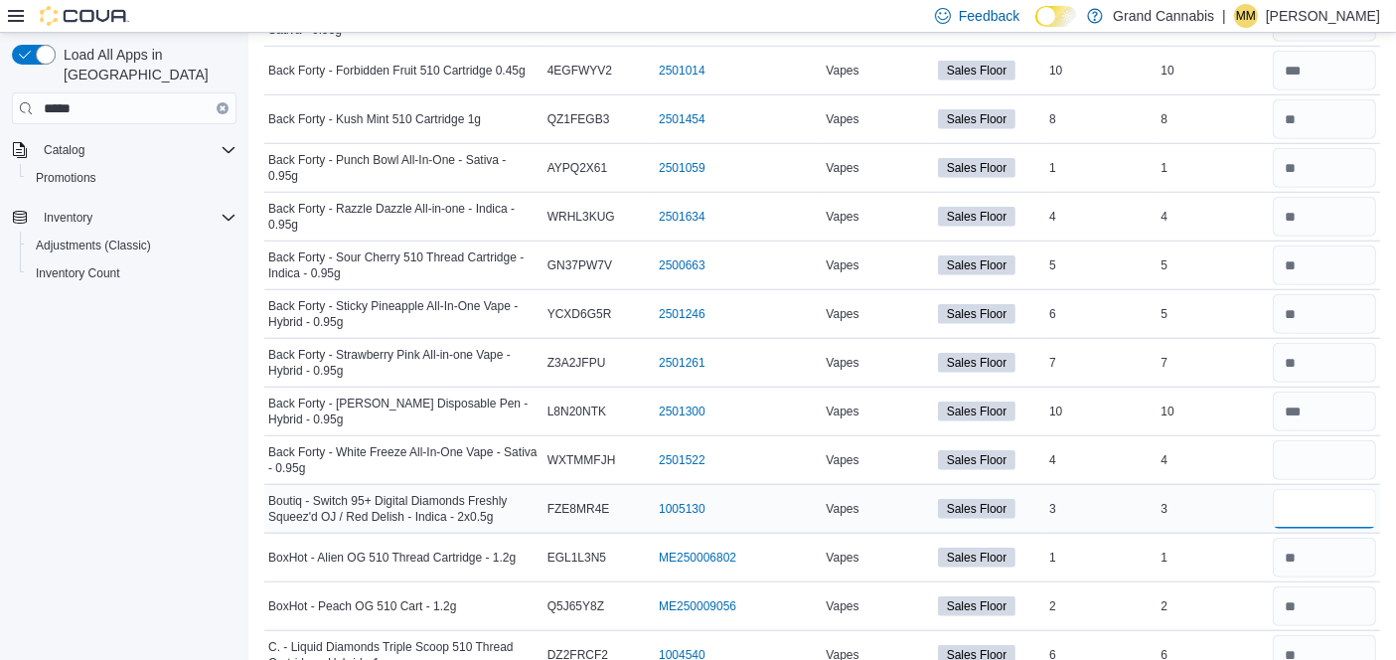
click at [1324, 489] on input "number" at bounding box center [1324, 509] width 103 height 40
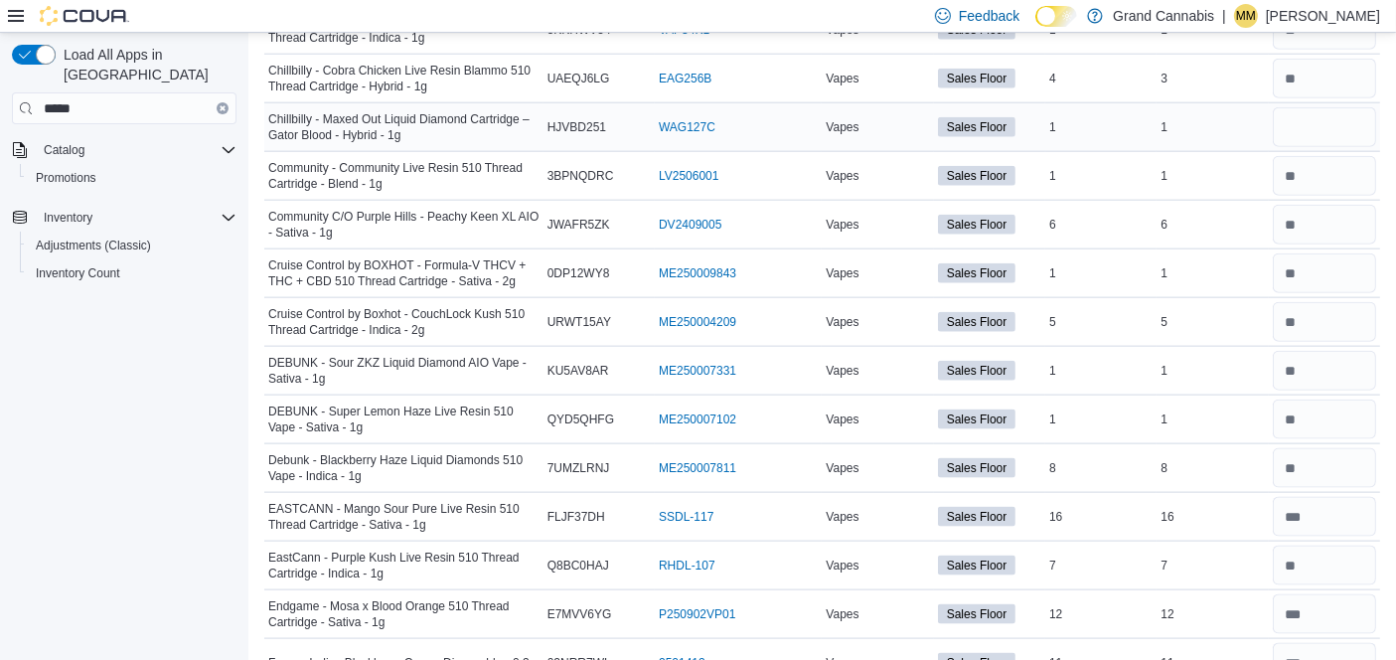
scroll to position [2429, 0]
click at [1325, 117] on input "number" at bounding box center [1324, 125] width 103 height 40
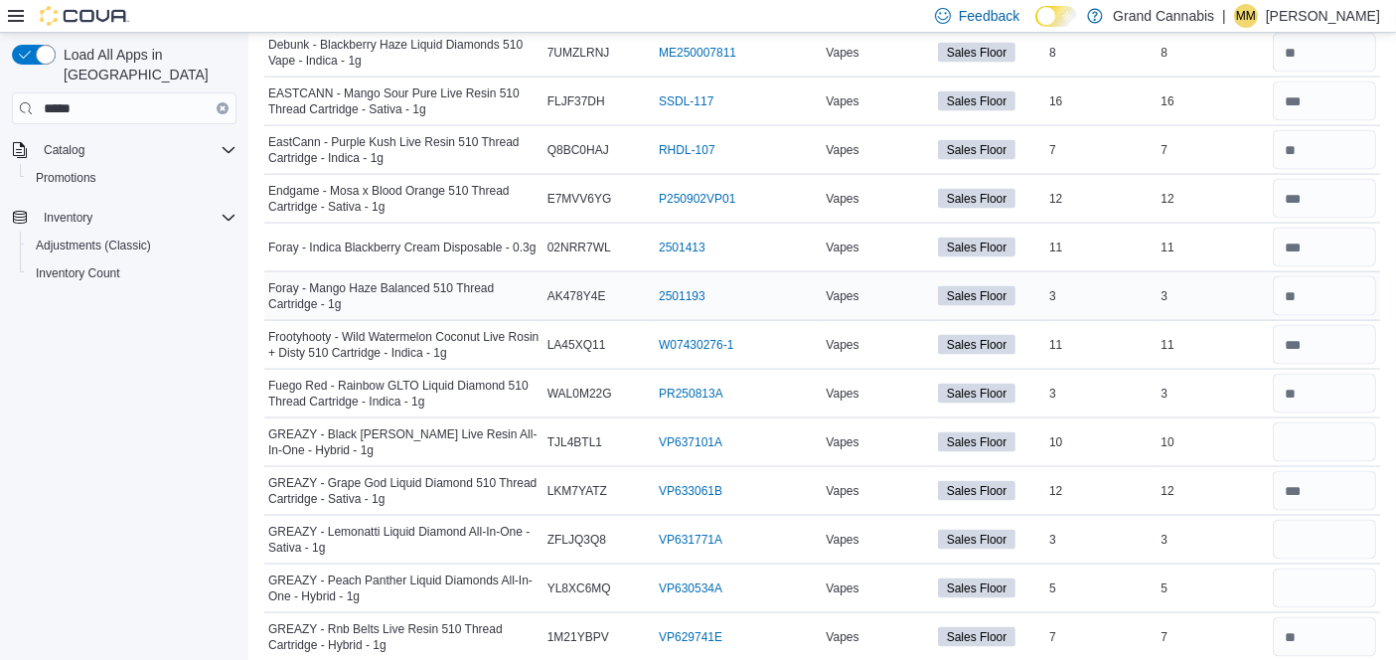
scroll to position [2870, 0]
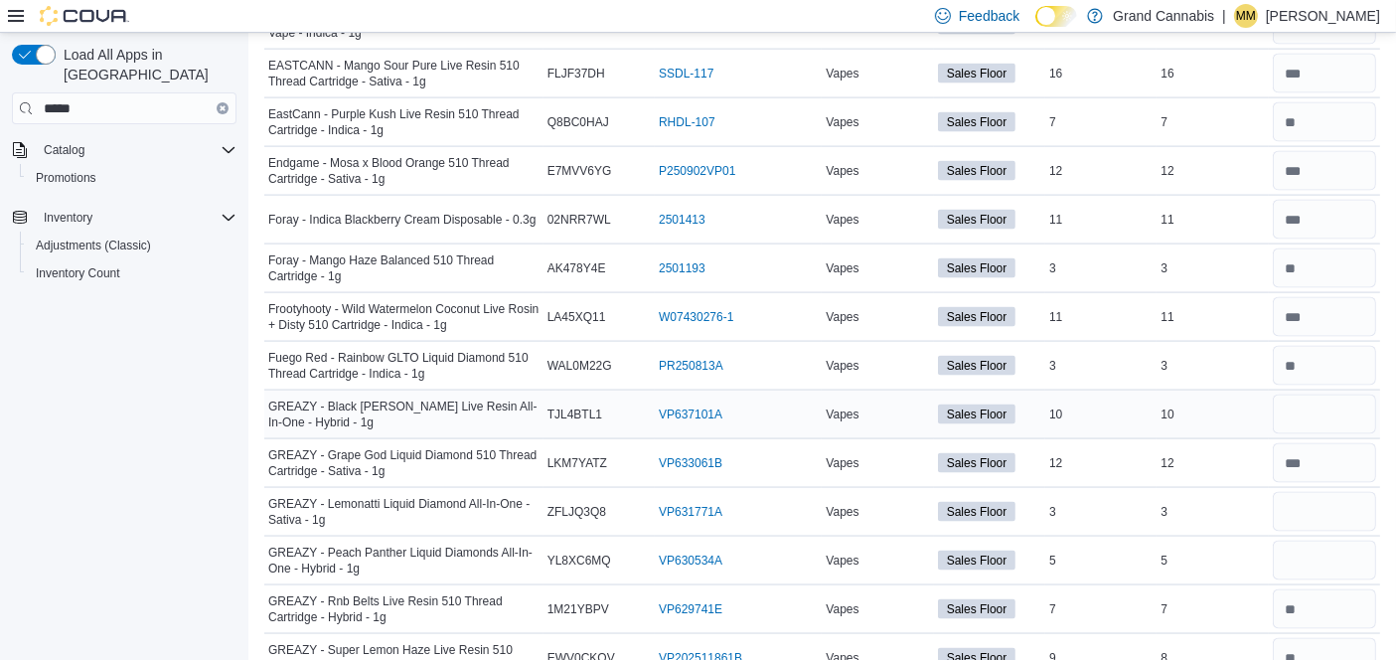
click at [1334, 391] on div at bounding box center [1324, 415] width 111 height 48
click at [1342, 398] on input "number" at bounding box center [1324, 415] width 103 height 40
click at [1352, 492] on input "number" at bounding box center [1324, 512] width 103 height 40
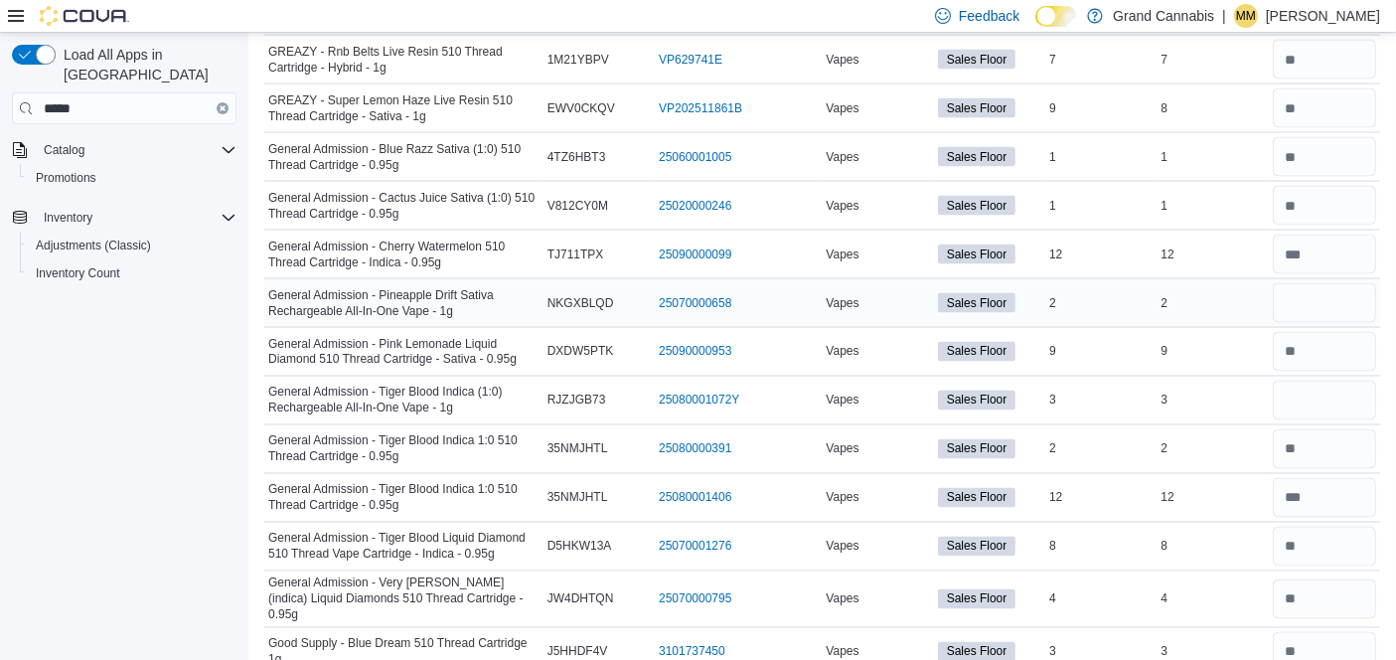
scroll to position [3423, 0]
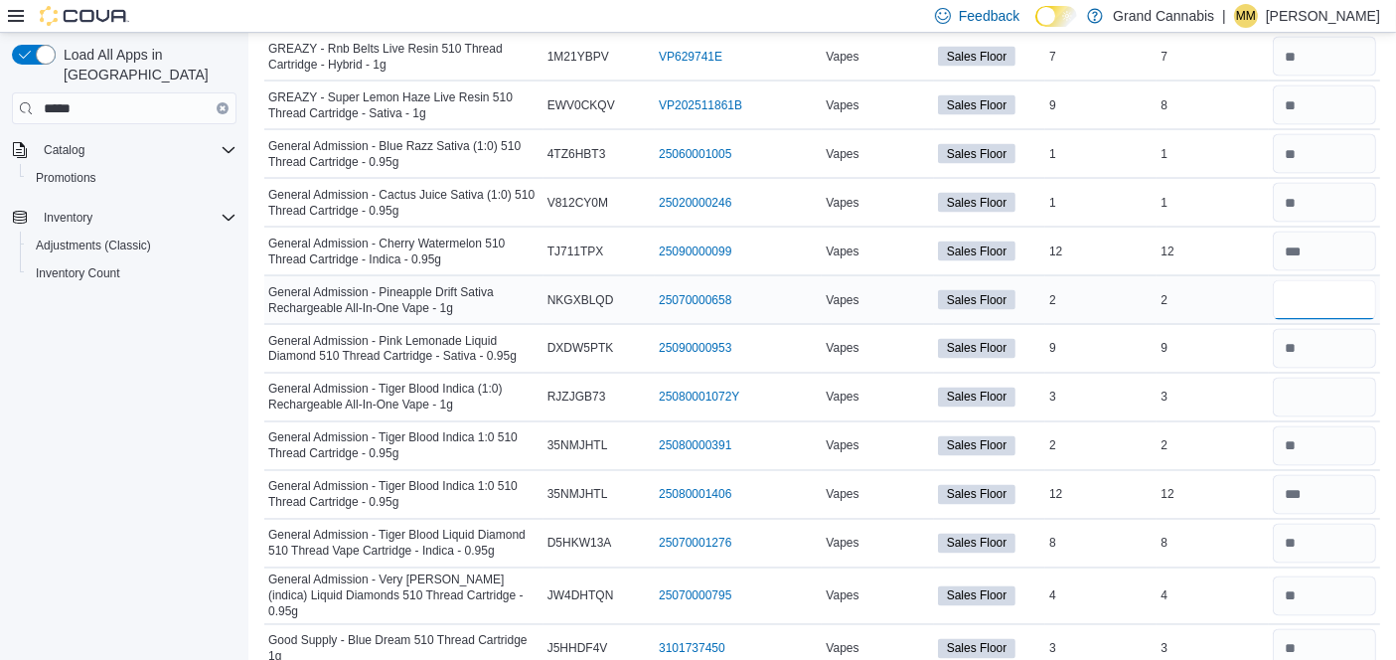
click at [1326, 280] on input "number" at bounding box center [1324, 300] width 103 height 40
click at [1331, 381] on input "number" at bounding box center [1324, 398] width 103 height 40
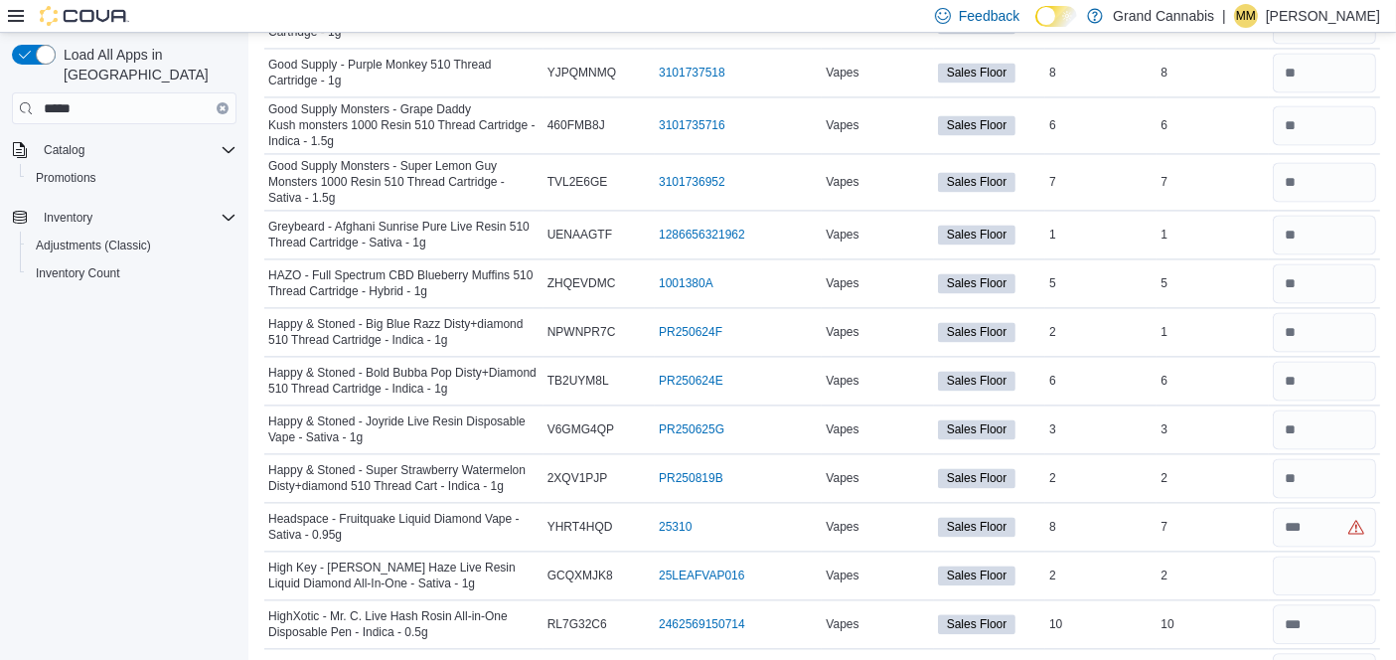
scroll to position [4196, 0]
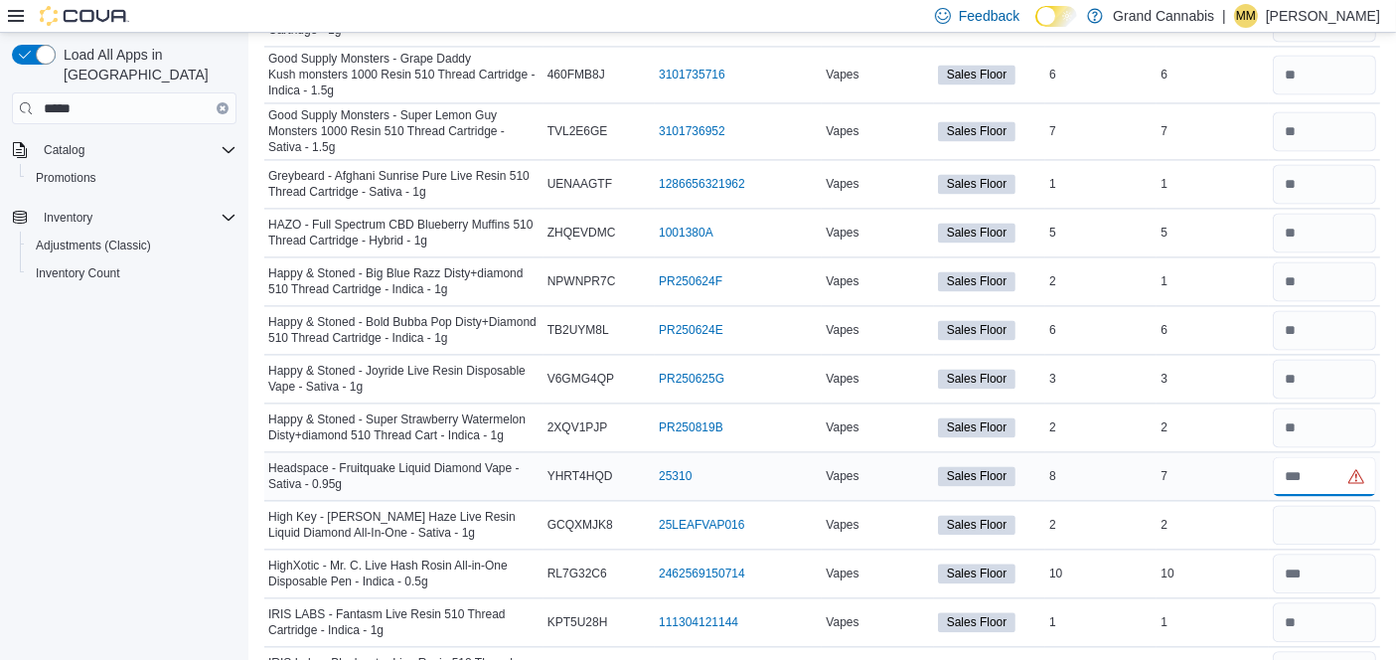
click at [1332, 456] on input "number" at bounding box center [1324, 476] width 103 height 40
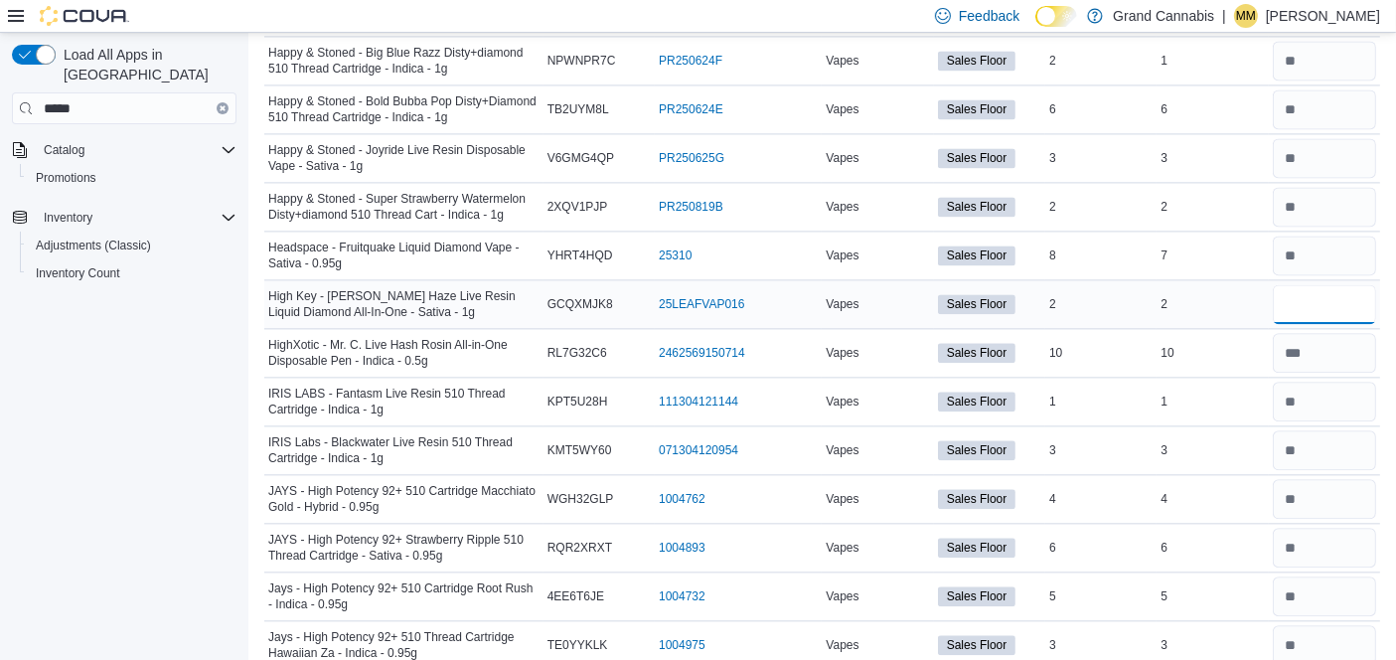
click at [1318, 284] on input "number" at bounding box center [1324, 304] width 103 height 40
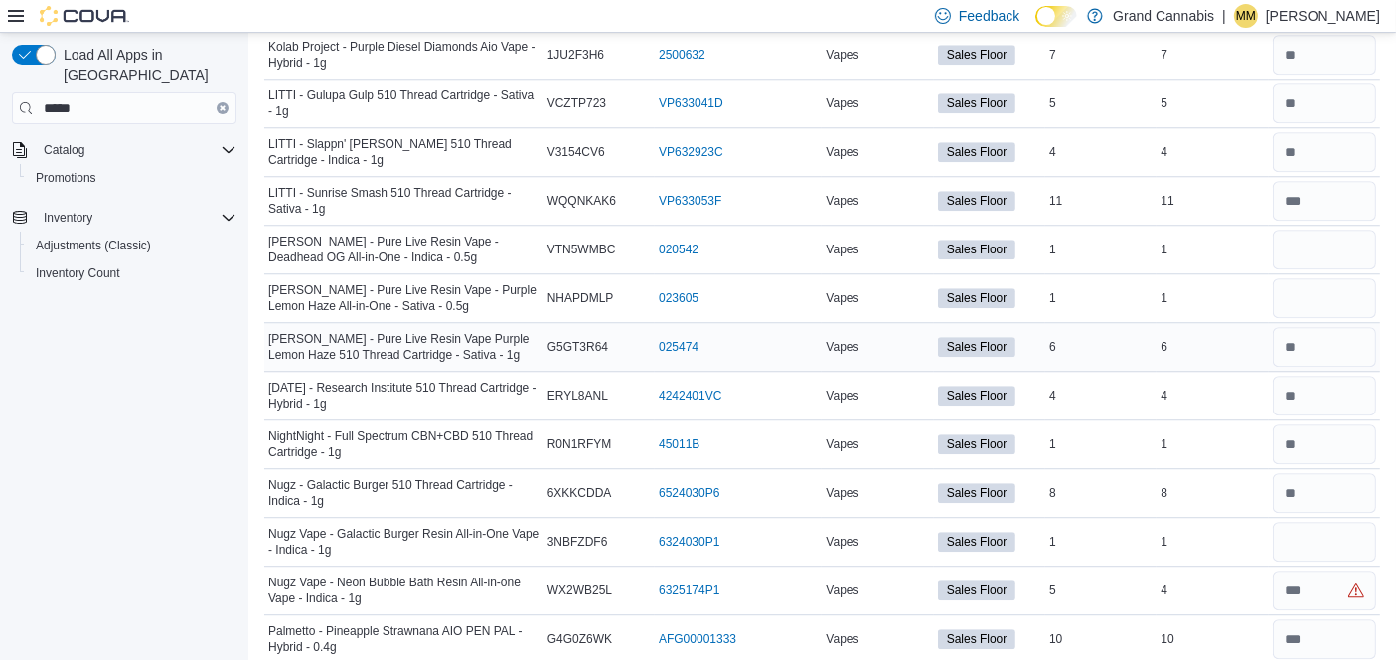
scroll to position [5410, 0]
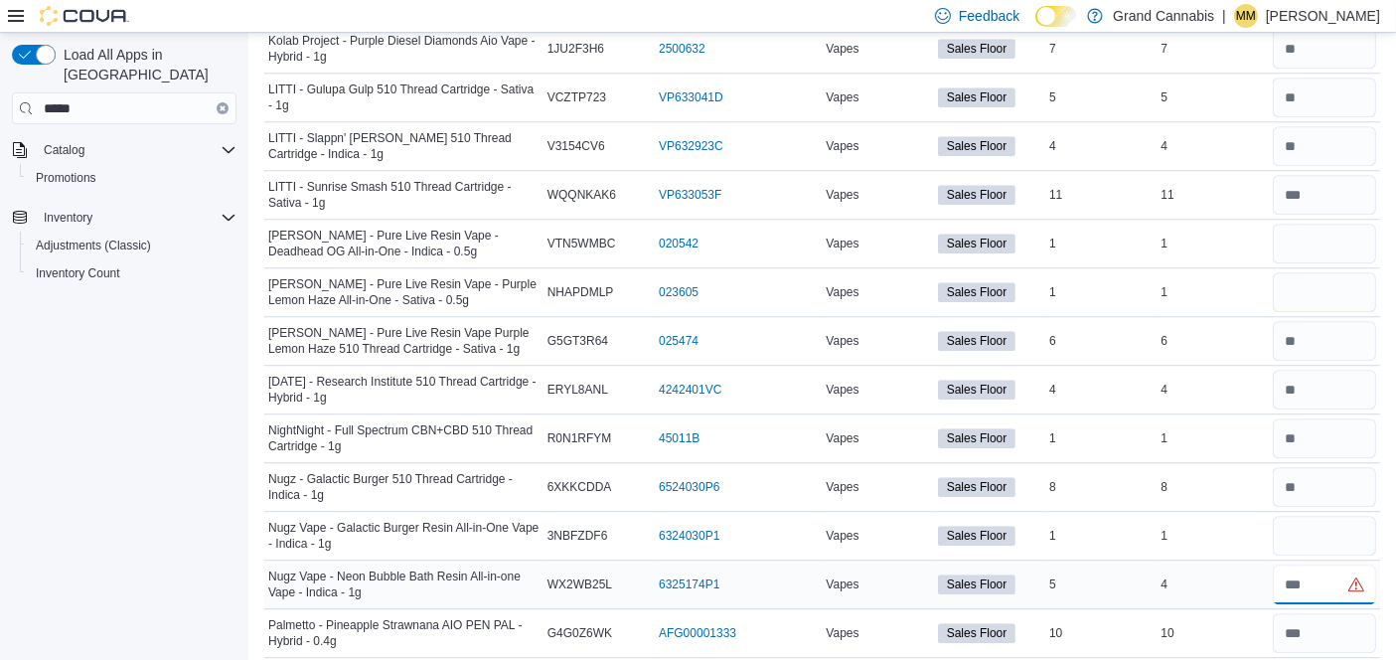
click at [1347, 564] on input "number" at bounding box center [1324, 584] width 103 height 40
click at [1329, 516] on input "number" at bounding box center [1324, 536] width 103 height 40
click at [1326, 272] on input "number" at bounding box center [1324, 292] width 103 height 40
click at [1319, 224] on input "number" at bounding box center [1324, 244] width 103 height 40
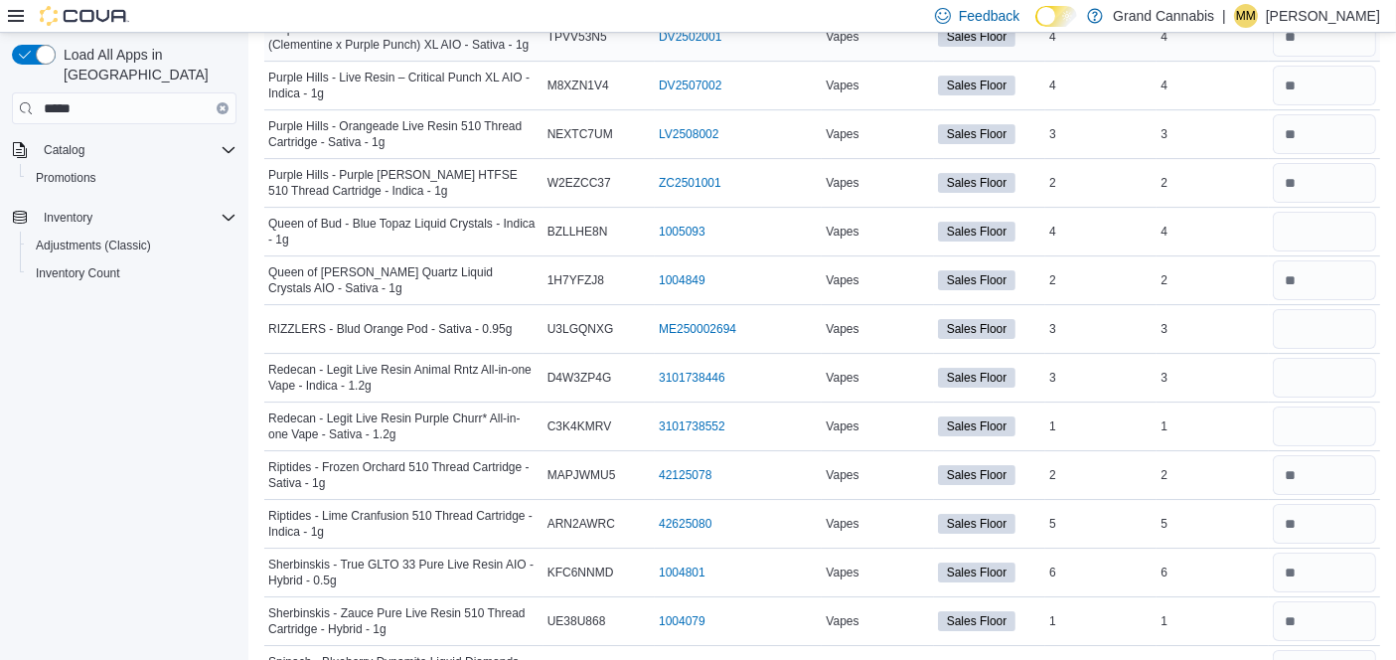
scroll to position [6625, 0]
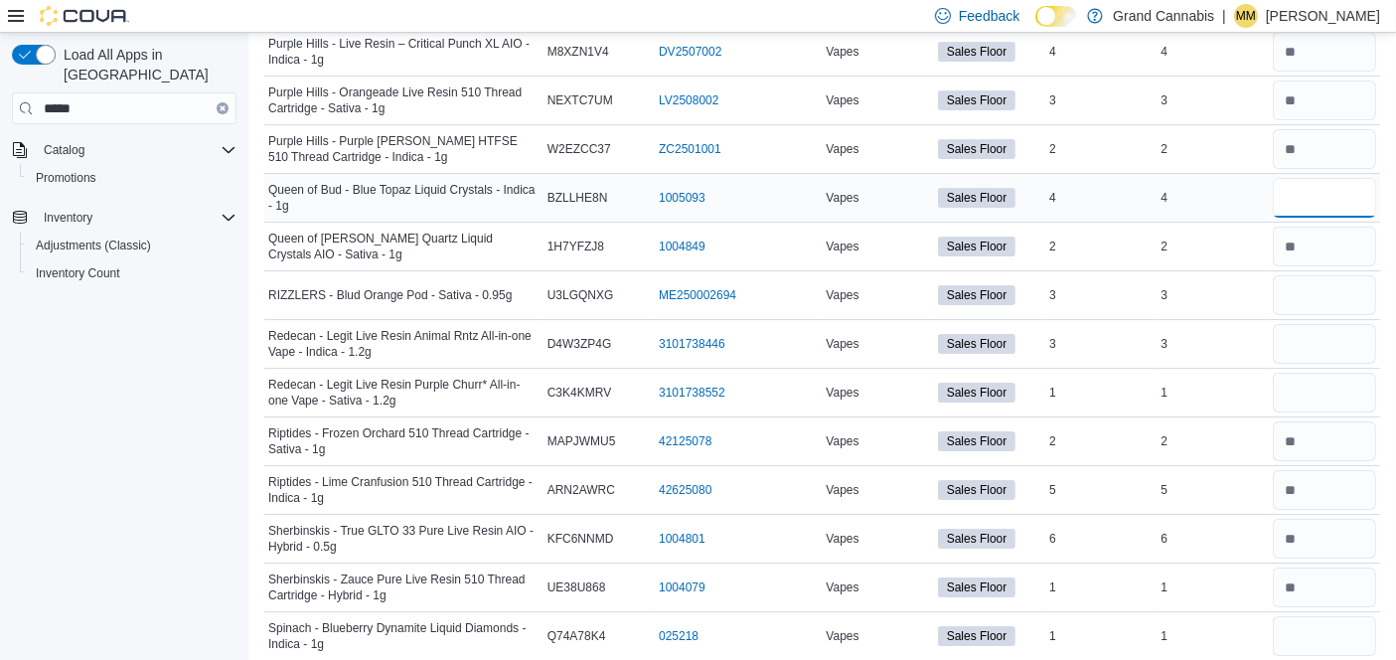
click at [1330, 178] on input "number" at bounding box center [1324, 198] width 103 height 40
click at [1328, 275] on input "number" at bounding box center [1324, 295] width 103 height 40
click at [1340, 324] on input "number" at bounding box center [1324, 344] width 103 height 40
click at [1340, 373] on input "number" at bounding box center [1324, 393] width 103 height 40
click at [1348, 616] on input "number" at bounding box center [1324, 636] width 103 height 40
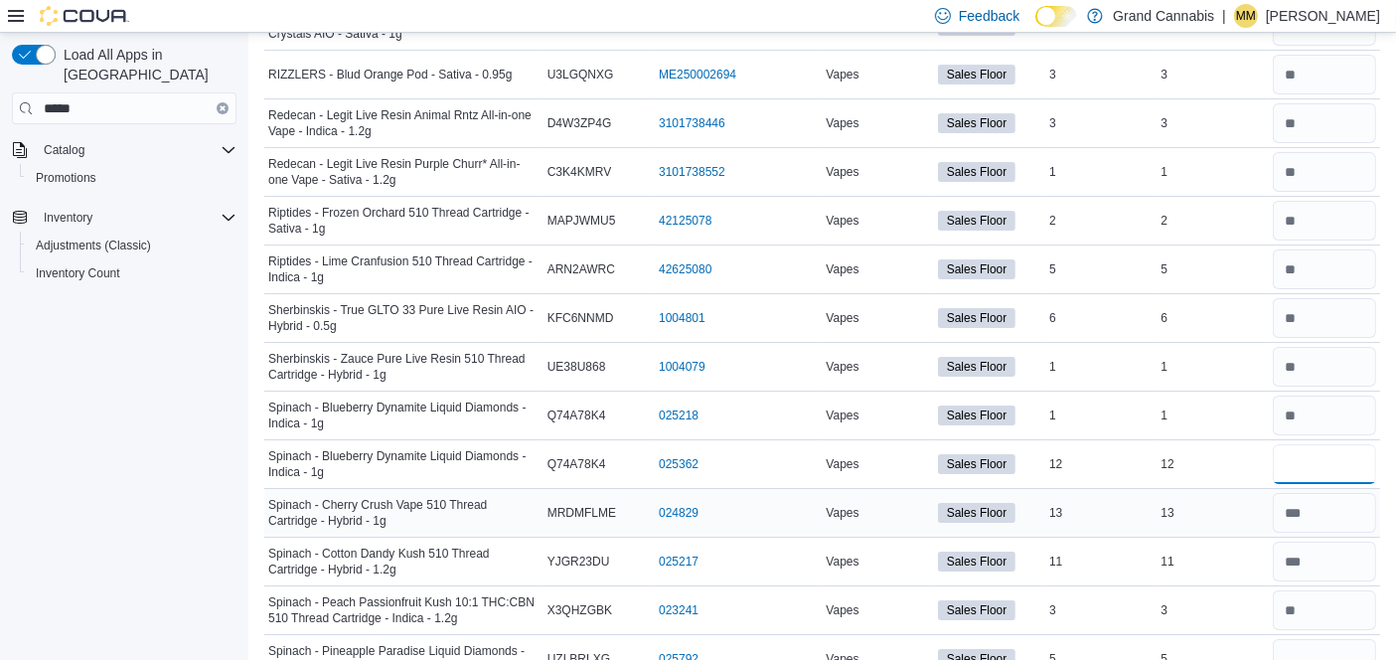
scroll to position [7067, 0]
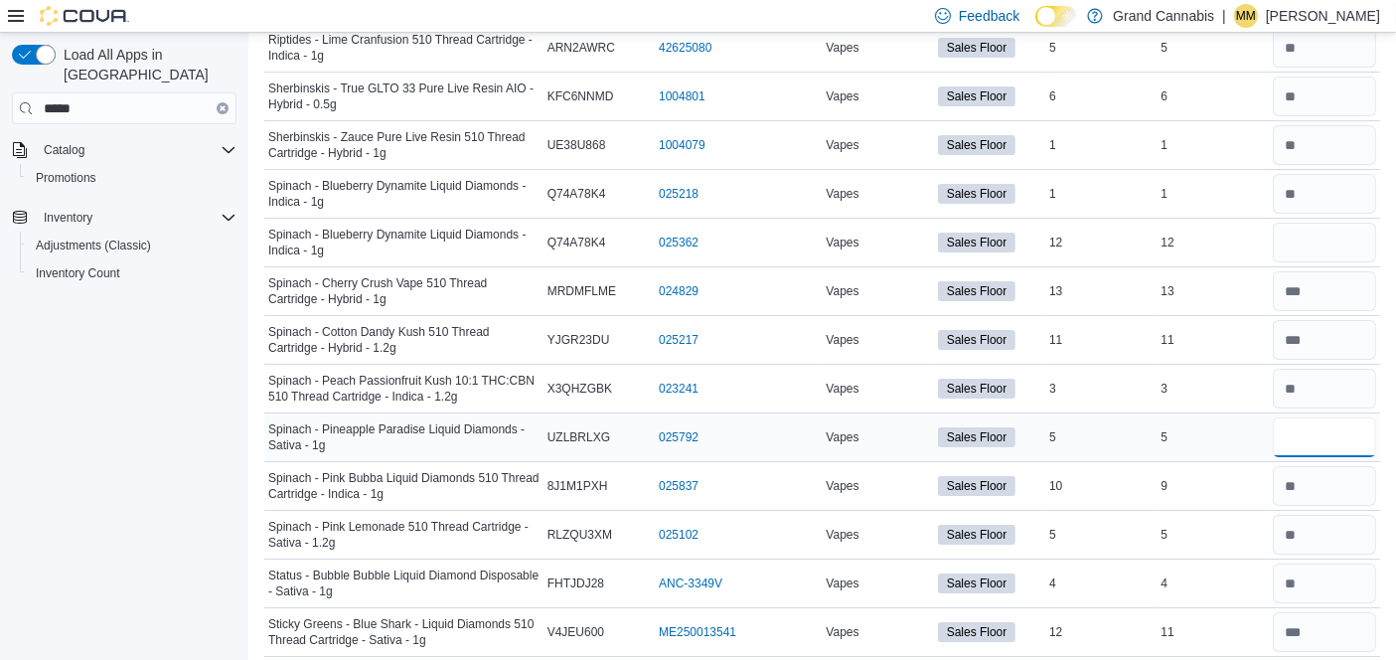
click at [1318, 417] on input "number" at bounding box center [1324, 437] width 103 height 40
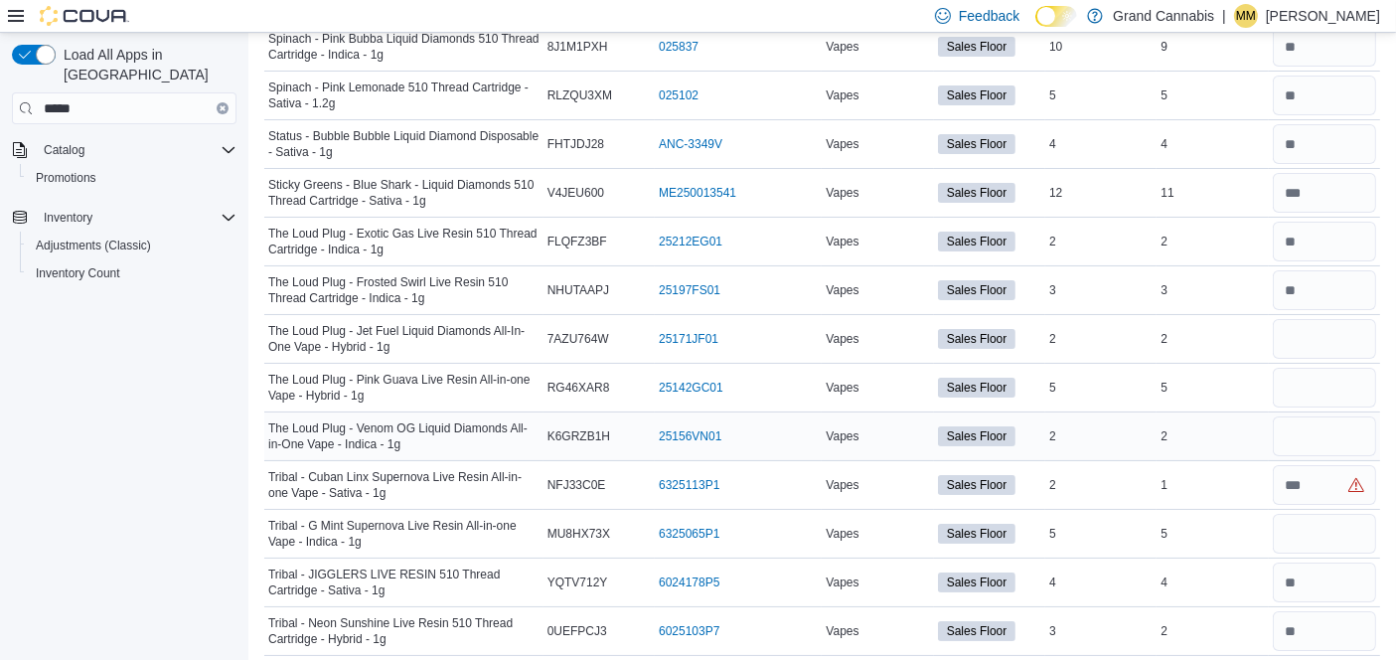
scroll to position [7508, 0]
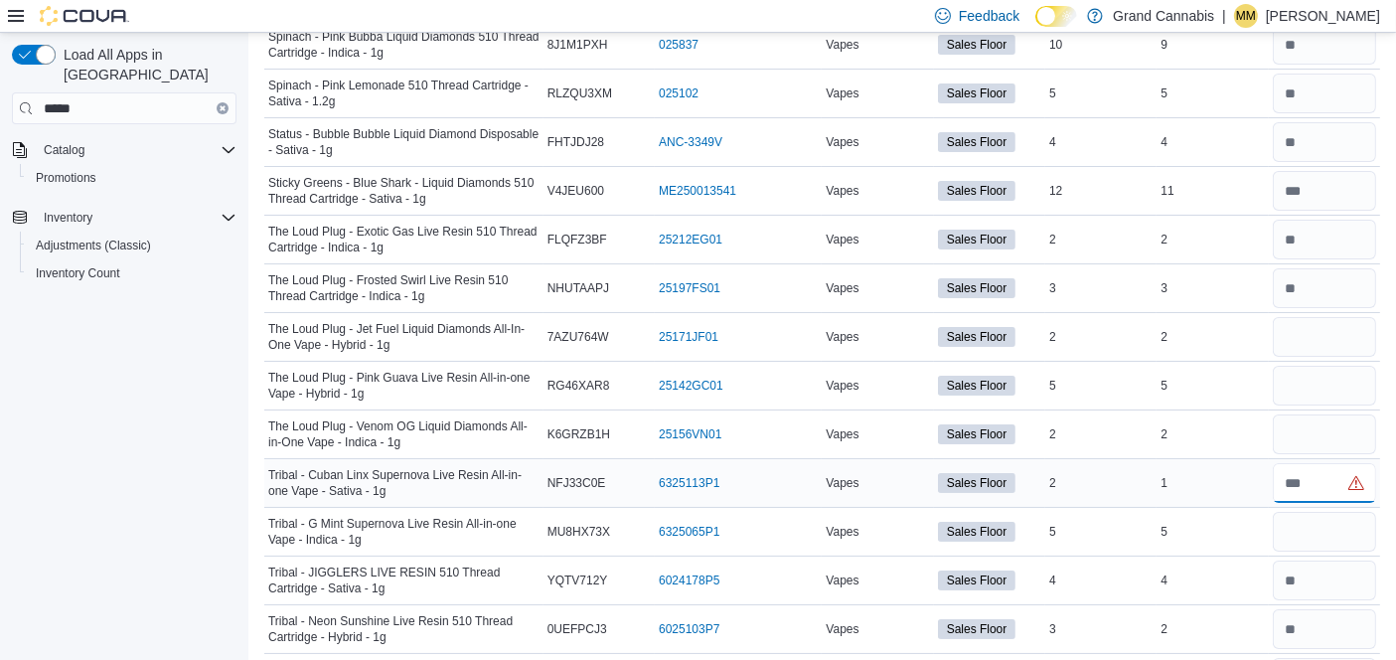
click at [1323, 463] on input "number" at bounding box center [1324, 483] width 103 height 40
click at [1320, 512] on input "number" at bounding box center [1324, 532] width 103 height 40
click at [1326, 317] on input "number" at bounding box center [1324, 337] width 103 height 40
click at [1329, 366] on input "number" at bounding box center [1324, 386] width 103 height 40
click at [1326, 317] on input "number" at bounding box center [1324, 337] width 103 height 40
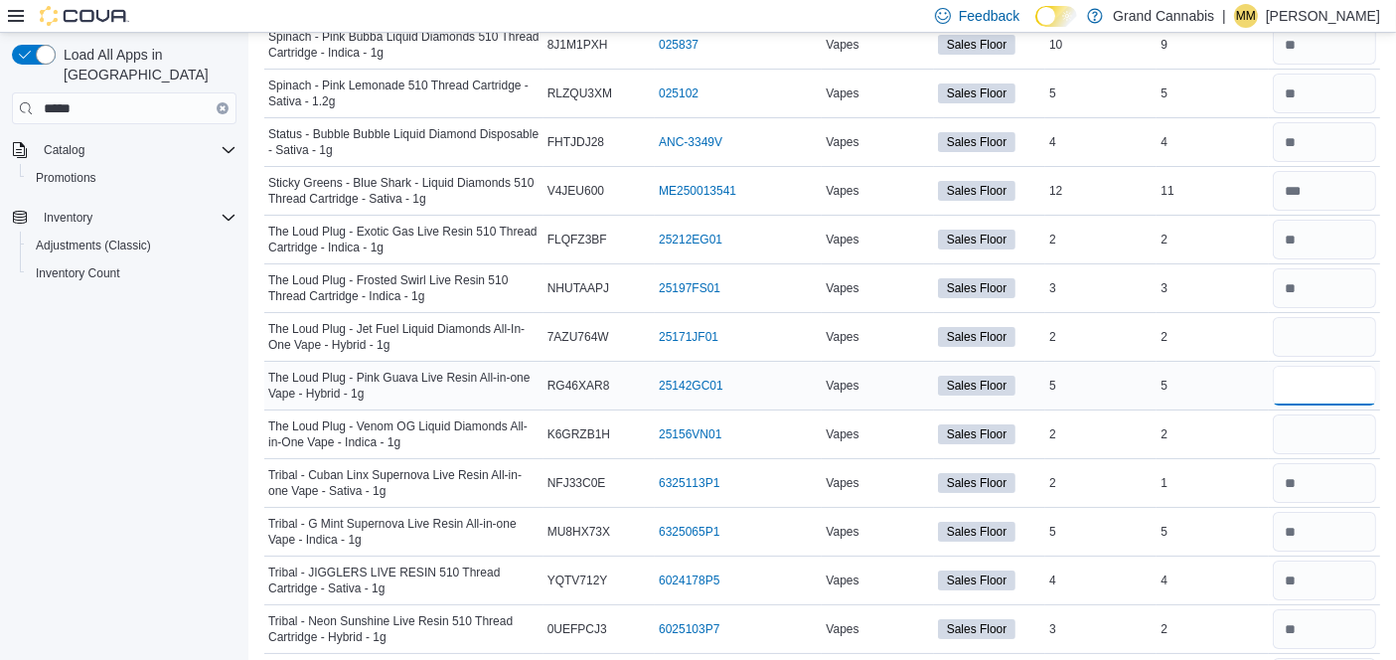
click at [1316, 366] on input "number" at bounding box center [1324, 386] width 103 height 40
click at [1317, 414] on input "number" at bounding box center [1324, 434] width 103 height 40
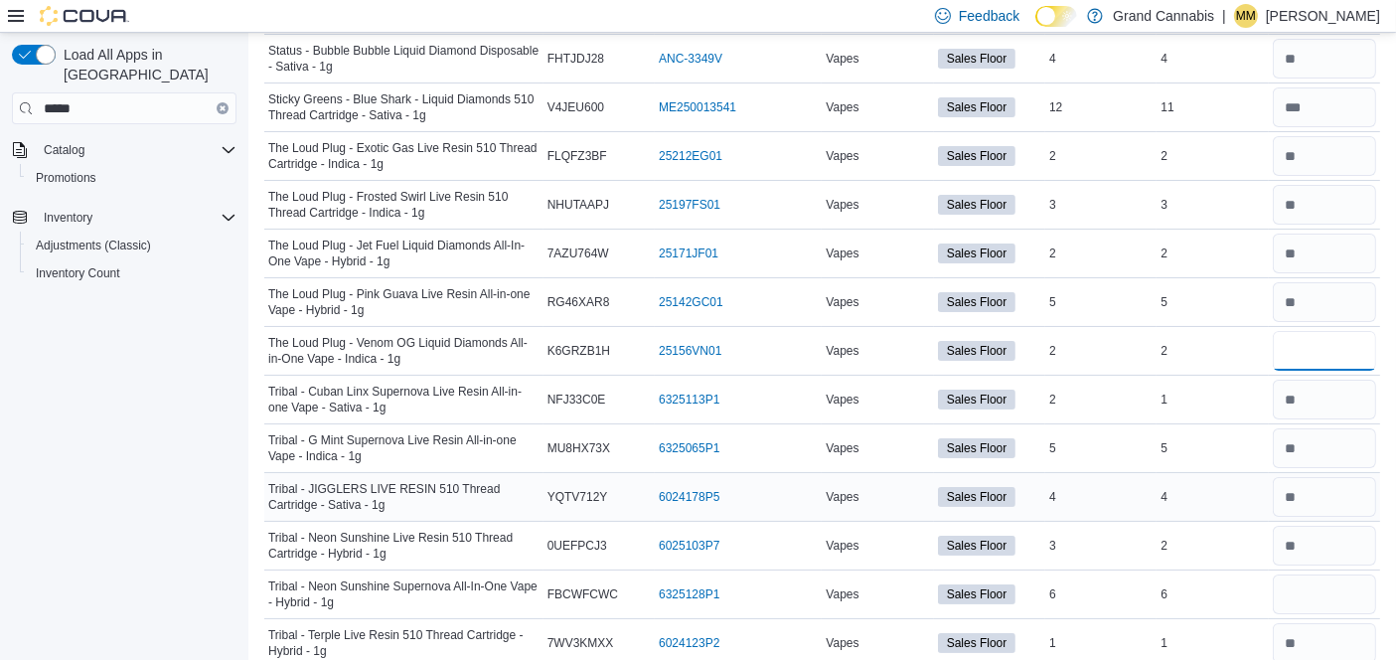
scroll to position [7729, 0]
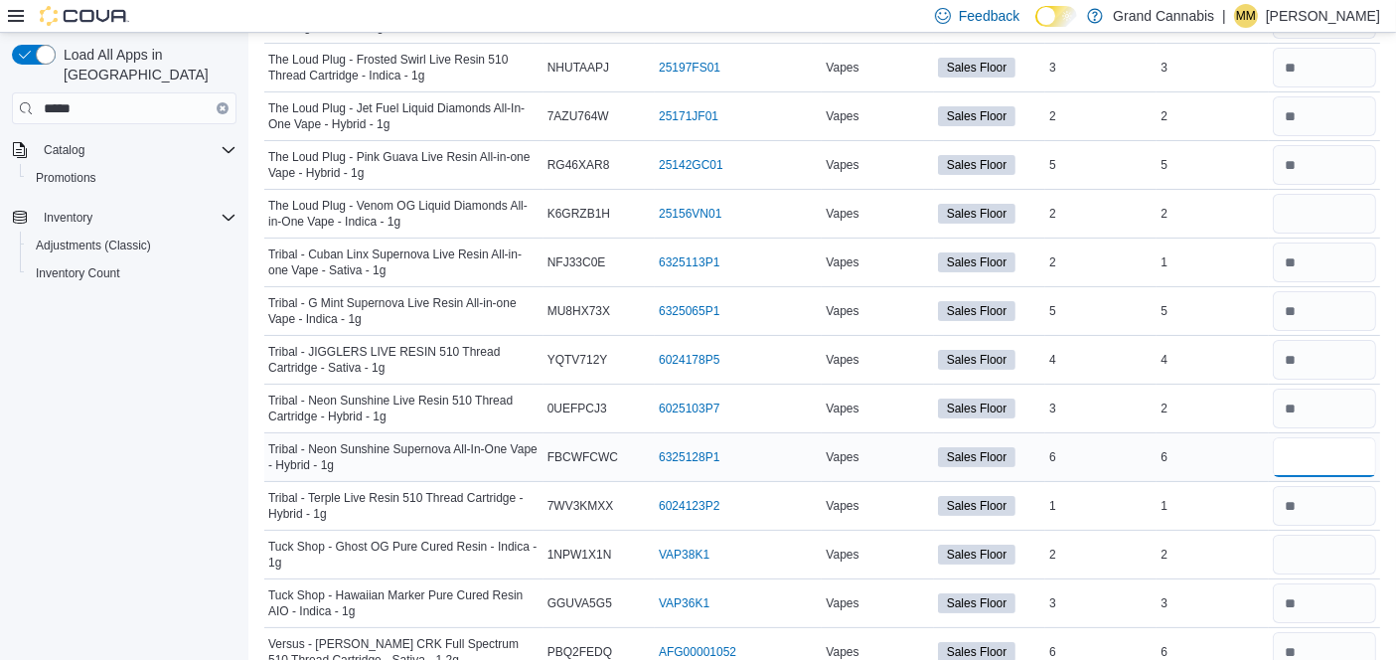
click at [1338, 437] on input "number" at bounding box center [1324, 457] width 103 height 40
click at [1336, 535] on input "number" at bounding box center [1324, 555] width 103 height 40
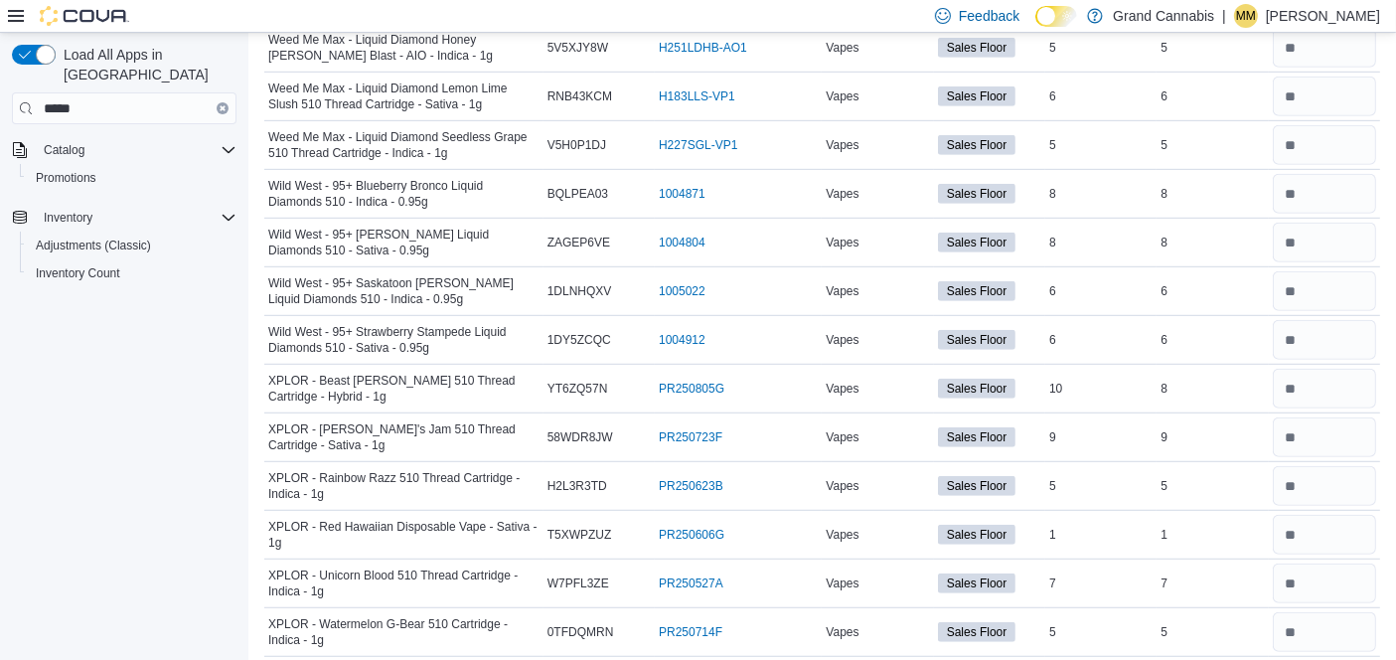
scroll to position [8859, 0]
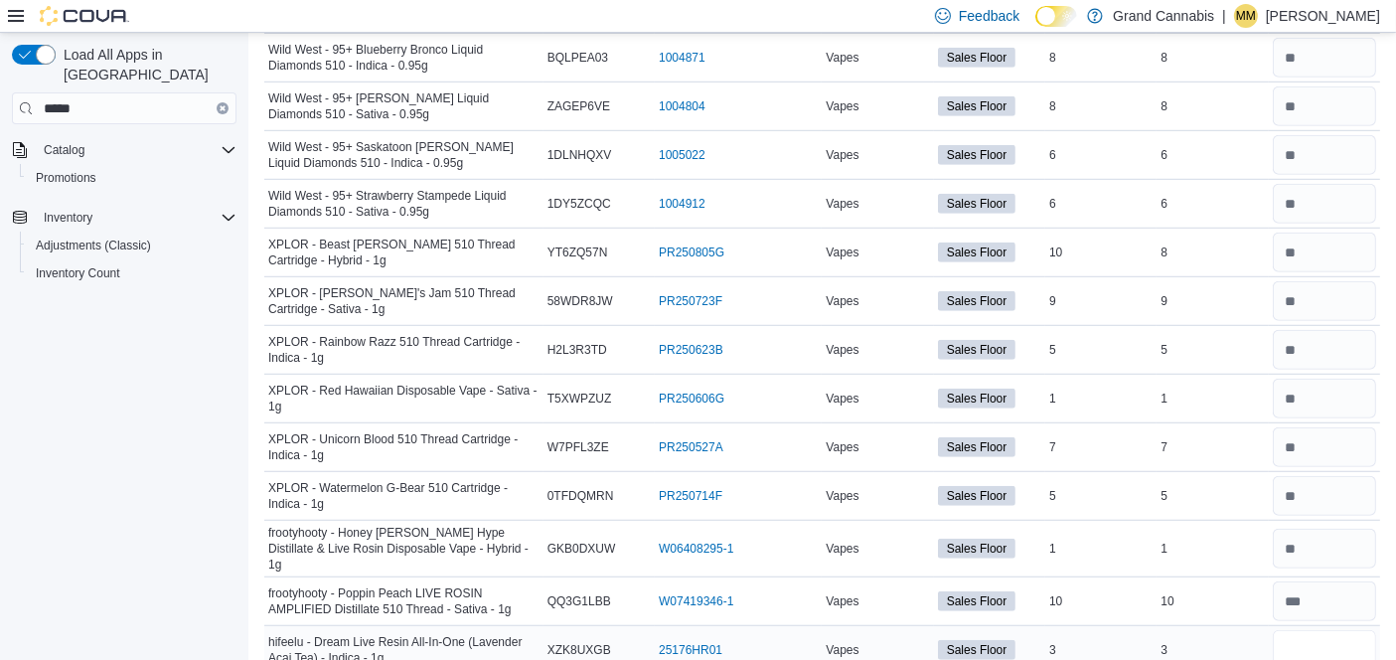
click at [1327, 630] on input "number" at bounding box center [1324, 650] width 103 height 40
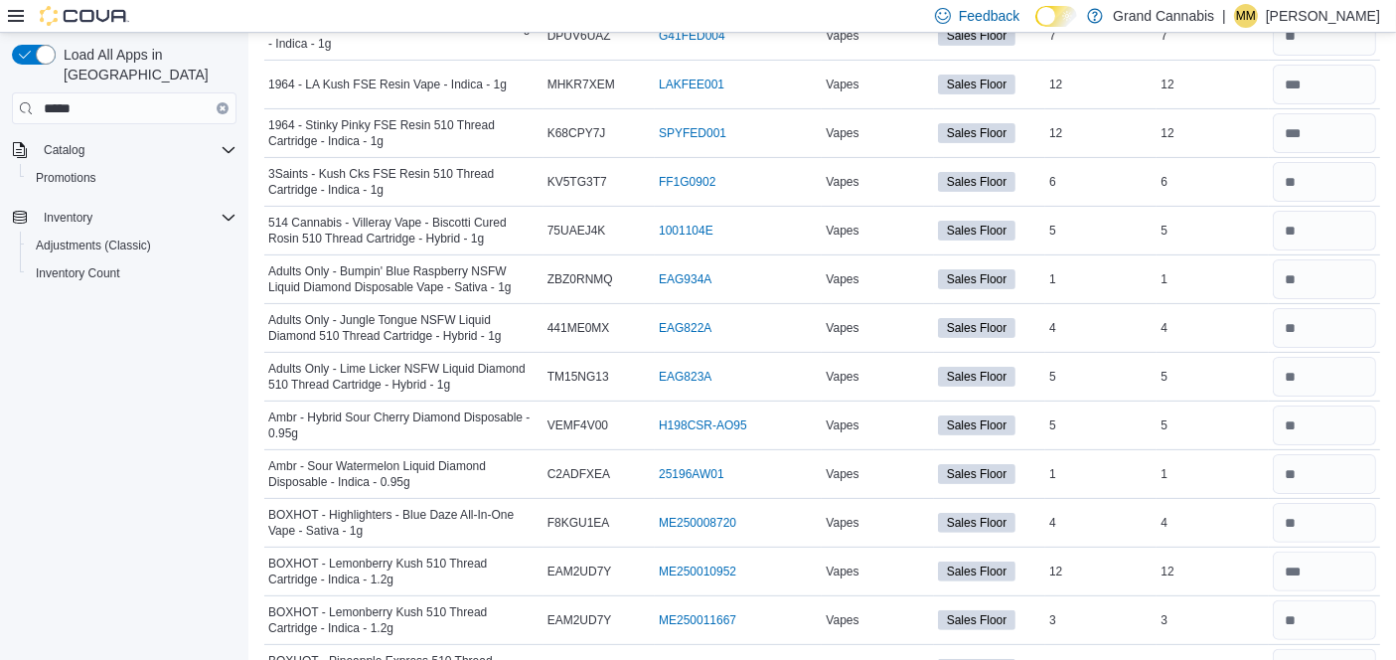
scroll to position [0, 0]
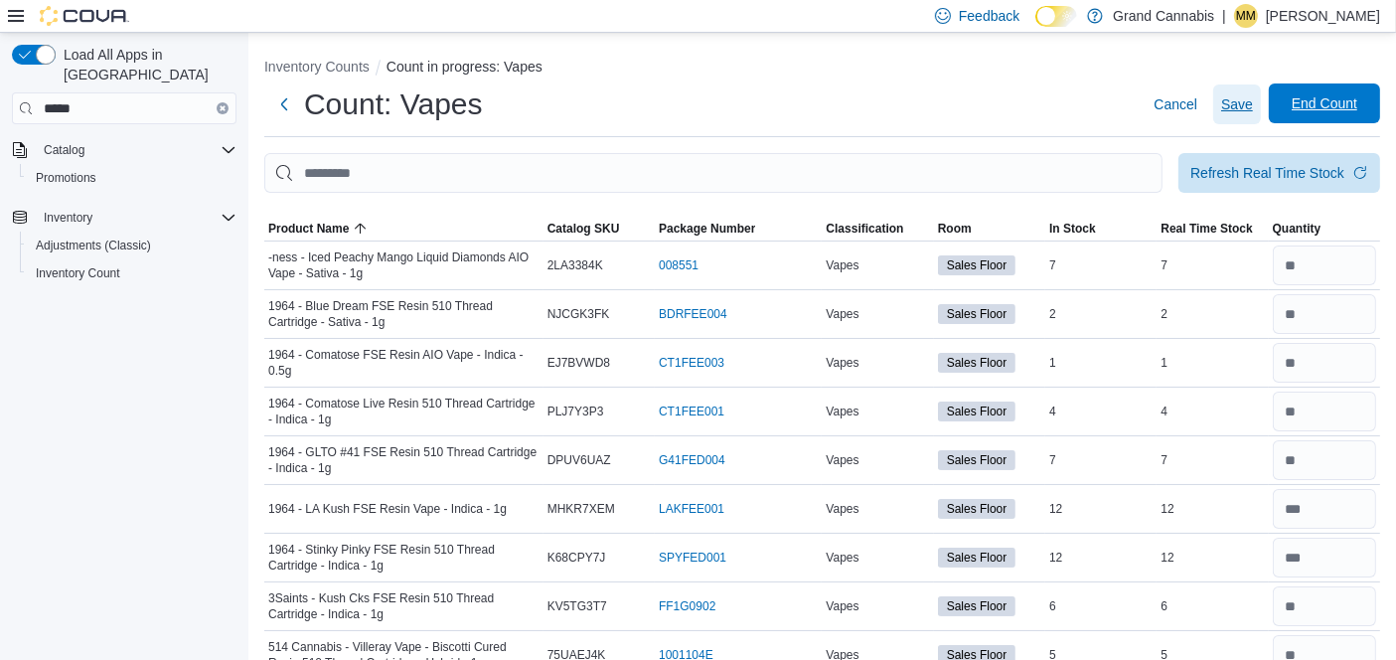
click at [1253, 106] on span "Save" at bounding box center [1237, 104] width 32 height 20
click at [1321, 106] on span "End Count" at bounding box center [1325, 103] width 66 height 20
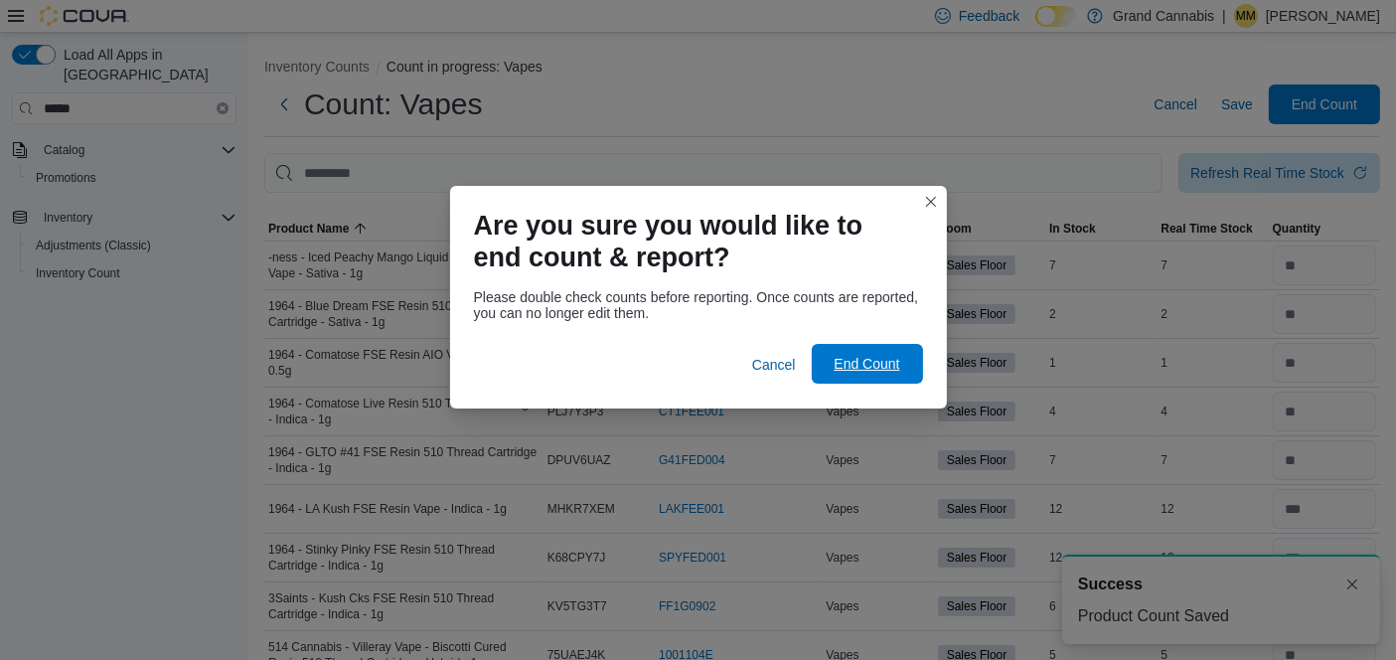
click at [894, 359] on span "End Count" at bounding box center [867, 364] width 66 height 20
